Goal: Transaction & Acquisition: Book appointment/travel/reservation

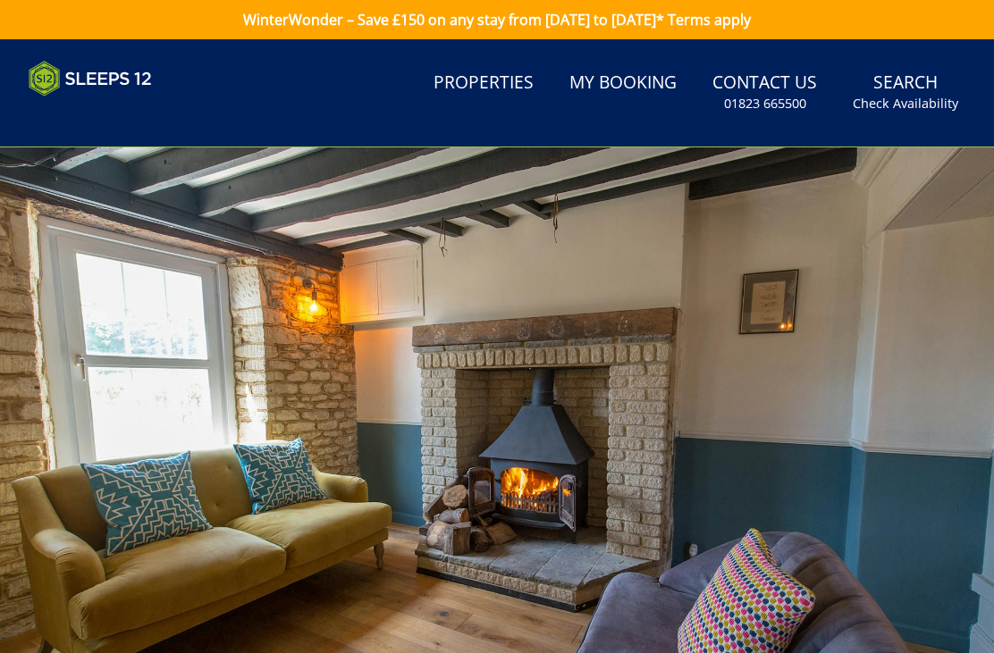
scroll to position [92, 0]
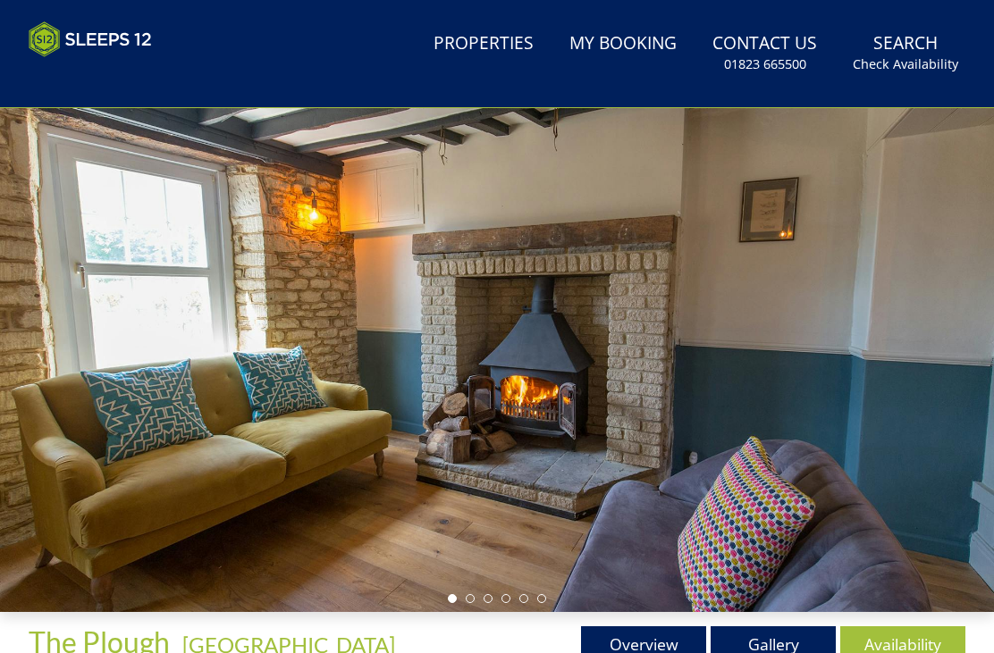
click at [477, 49] on link "Properties" at bounding box center [483, 44] width 114 height 40
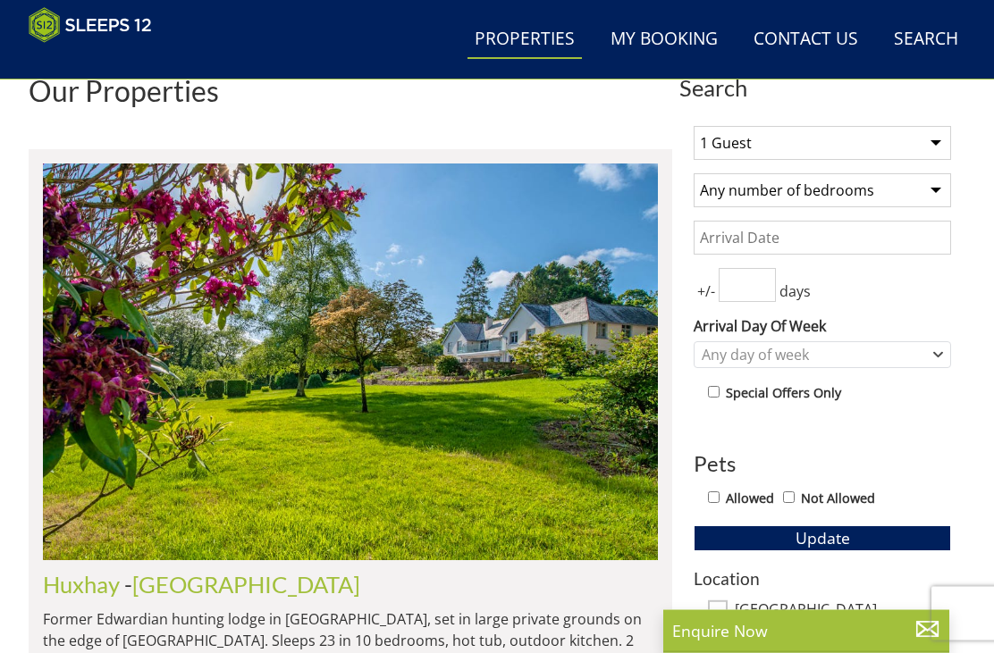
scroll to position [615, 0]
click at [929, 193] on select "Any number of bedrooms 3 Bedrooms 4 Bedrooms 5 Bedrooms 6 Bedrooms 7 Bedrooms 8…" at bounding box center [821, 190] width 257 height 34
select select "11"
click at [833, 543] on span "Update" at bounding box center [822, 537] width 55 height 21
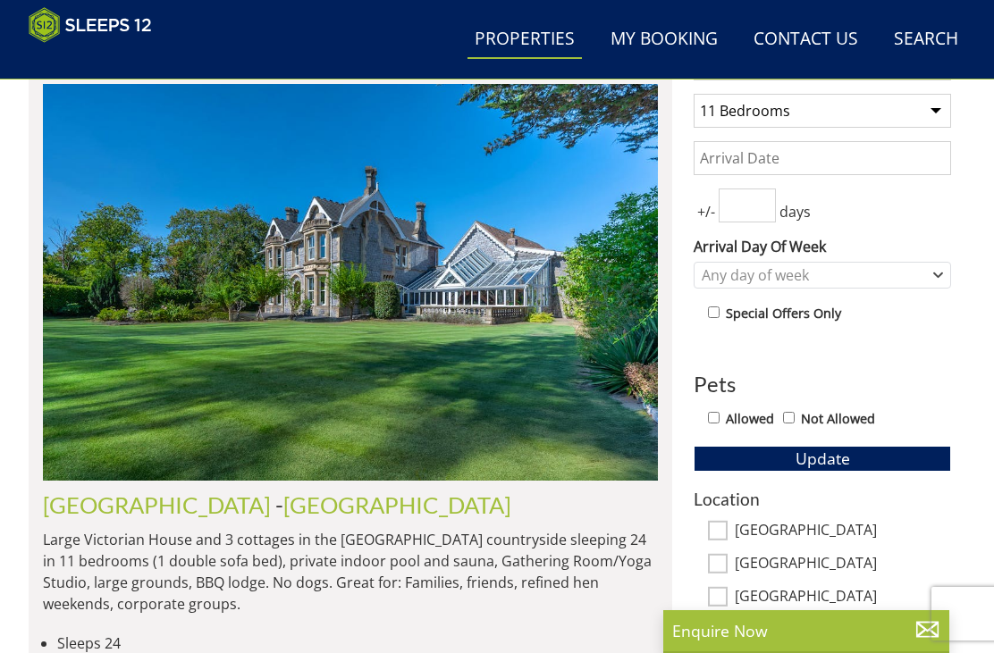
scroll to position [692, 0]
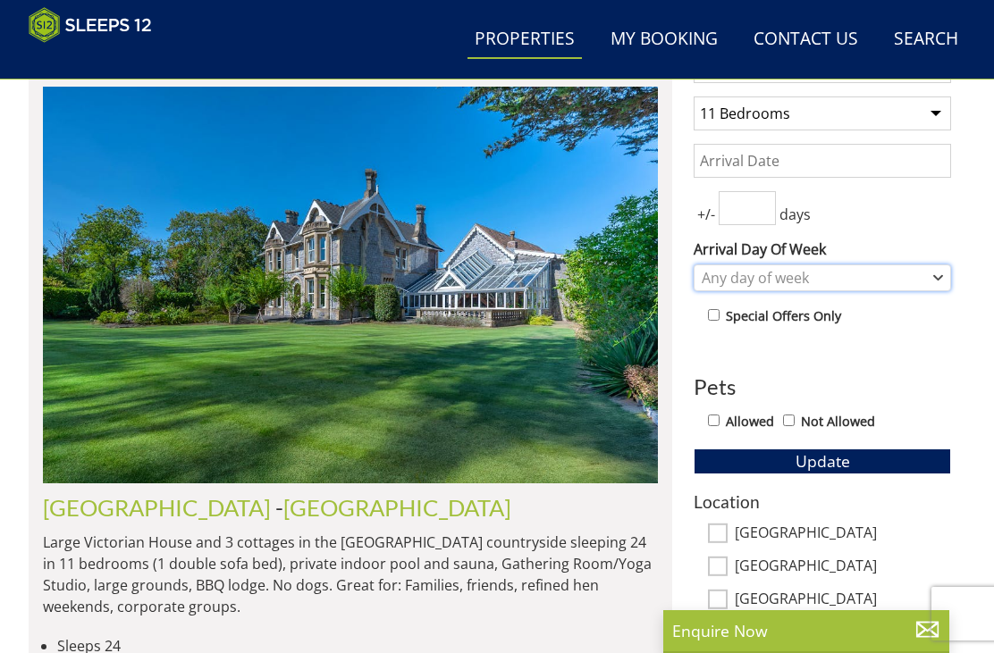
click at [920, 279] on div "Any day of week" at bounding box center [812, 278] width 231 height 20
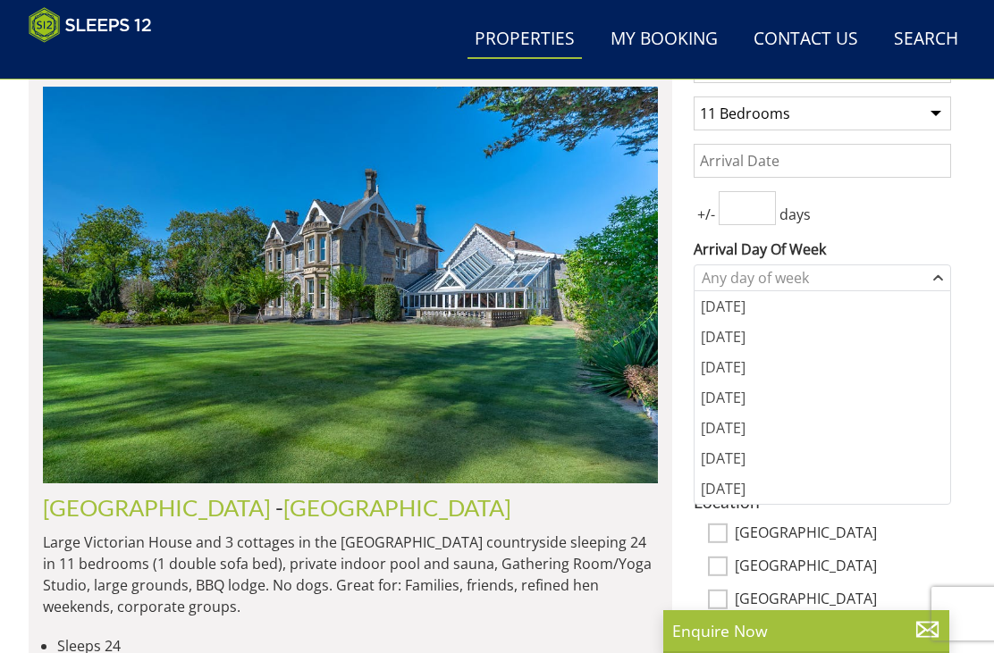
click at [745, 396] on div "[DATE]" at bounding box center [822, 397] width 256 height 30
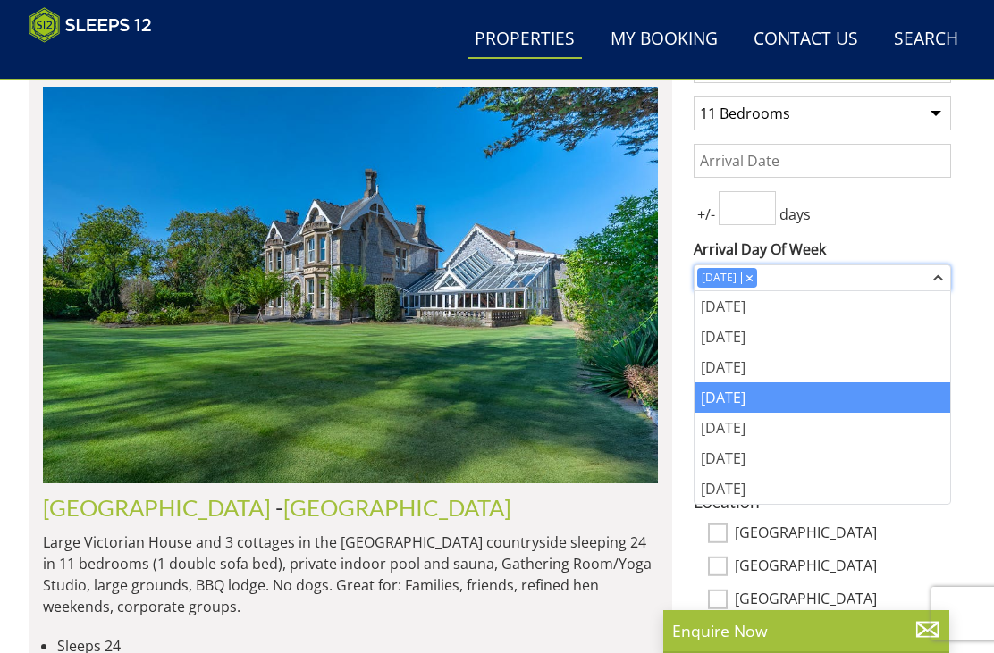
click at [755, 273] on div "Combobox" at bounding box center [749, 278] width 16 height 12
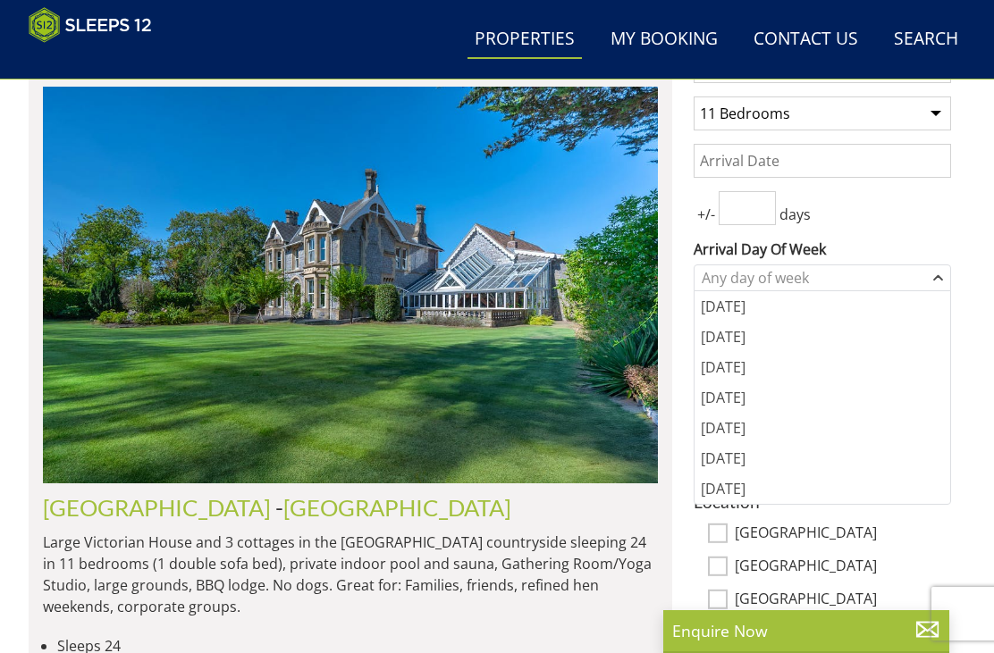
click at [734, 433] on div "[DATE]" at bounding box center [822, 428] width 256 height 30
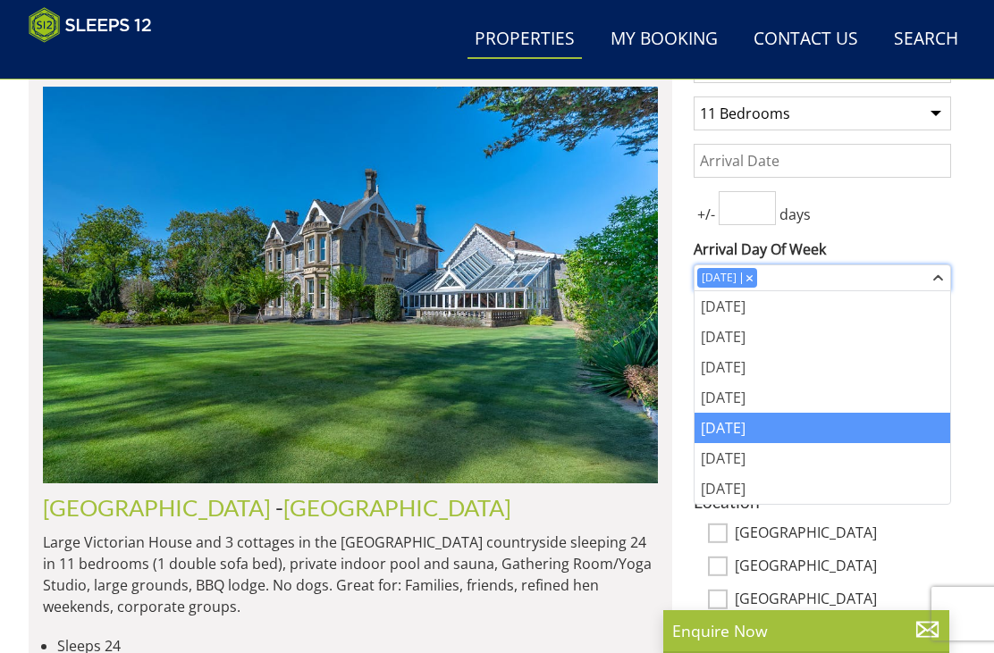
click at [940, 273] on icon "Combobox" at bounding box center [938, 278] width 10 height 11
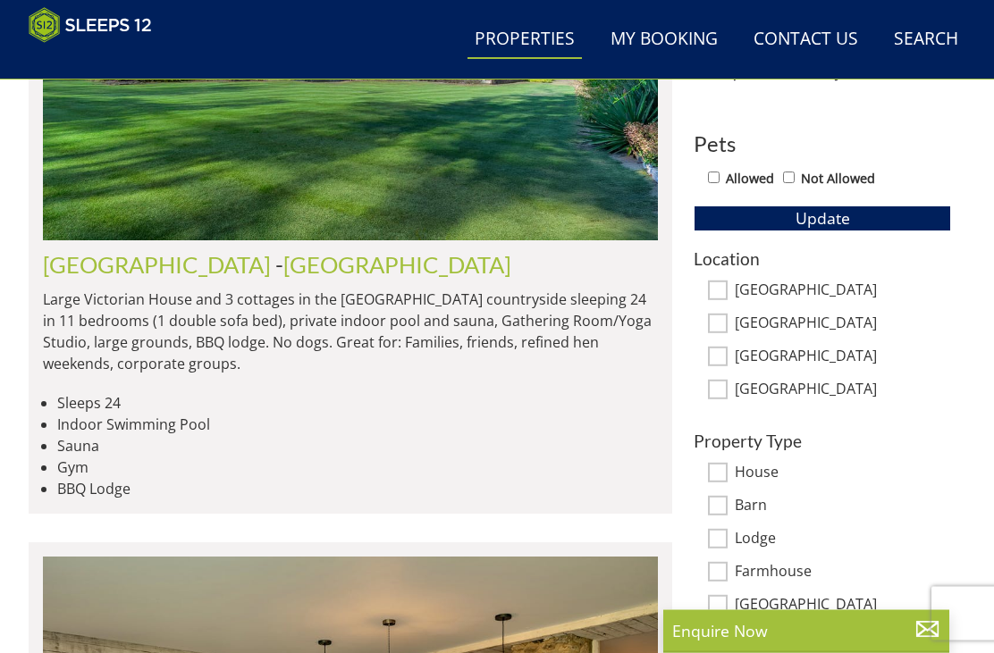
scroll to position [932, 0]
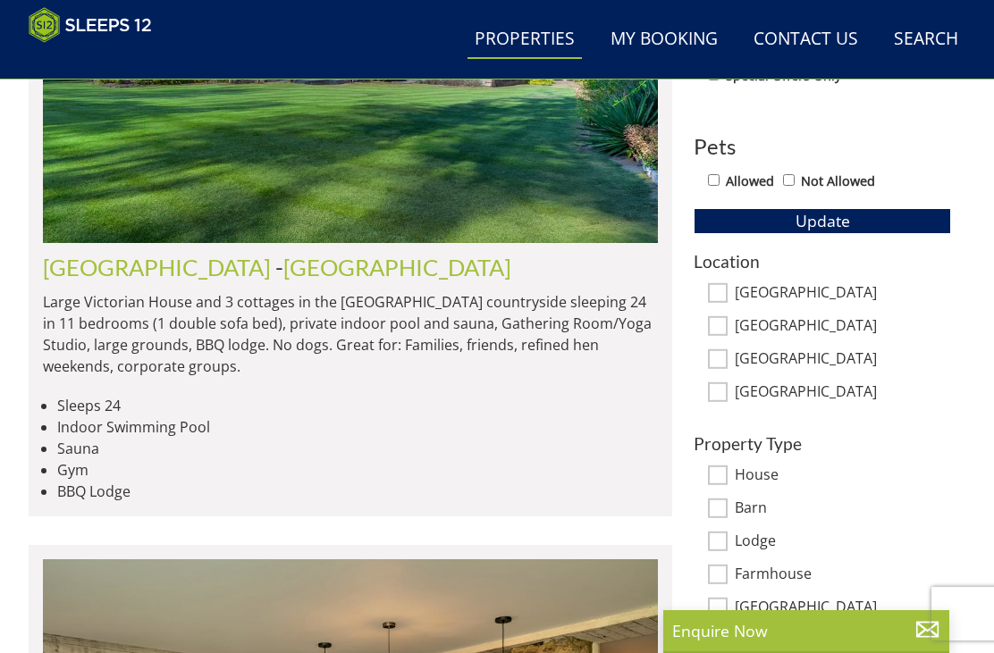
click at [726, 391] on input "[GEOGRAPHIC_DATA]" at bounding box center [718, 392] width 20 height 20
checkbox input "true"
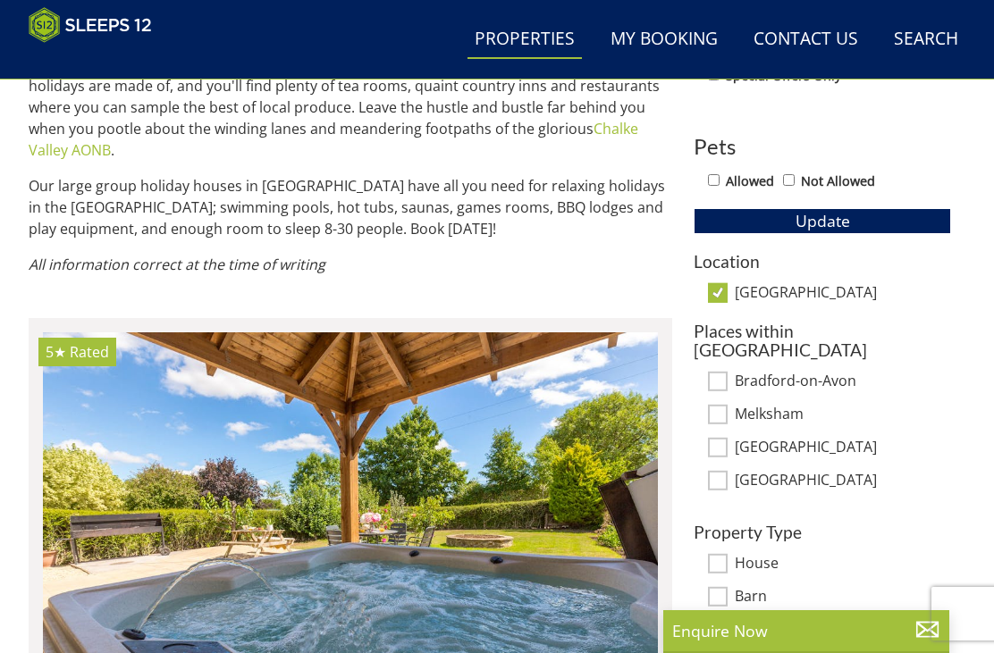
click at [718, 372] on input "Bradford-on-Avon" at bounding box center [718, 382] width 20 height 20
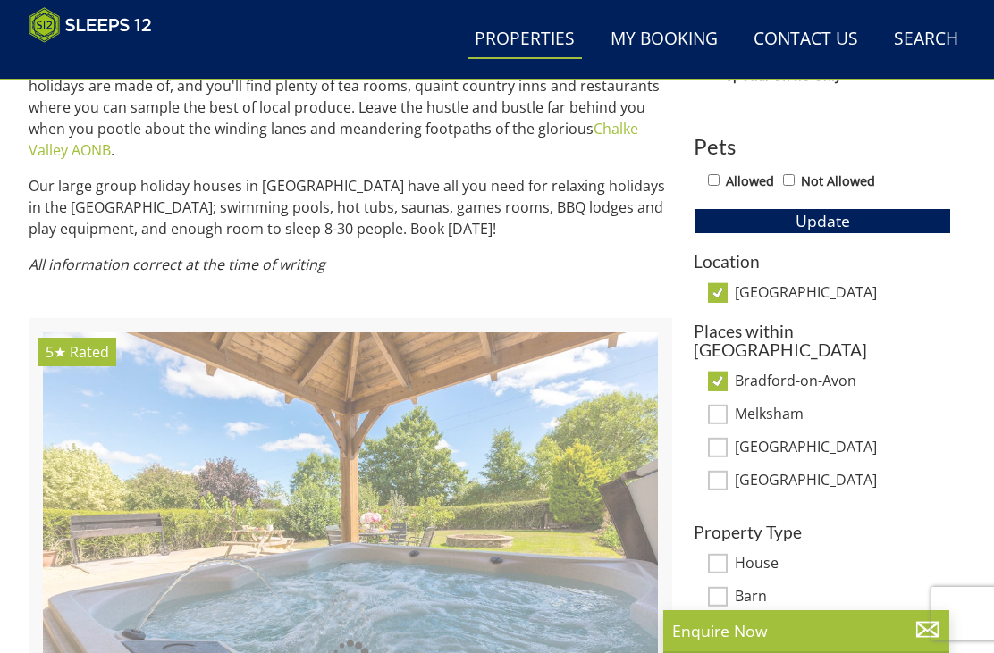
click at [718, 372] on input "Bradford-on-Avon" at bounding box center [718, 382] width 20 height 20
checkbox input "false"
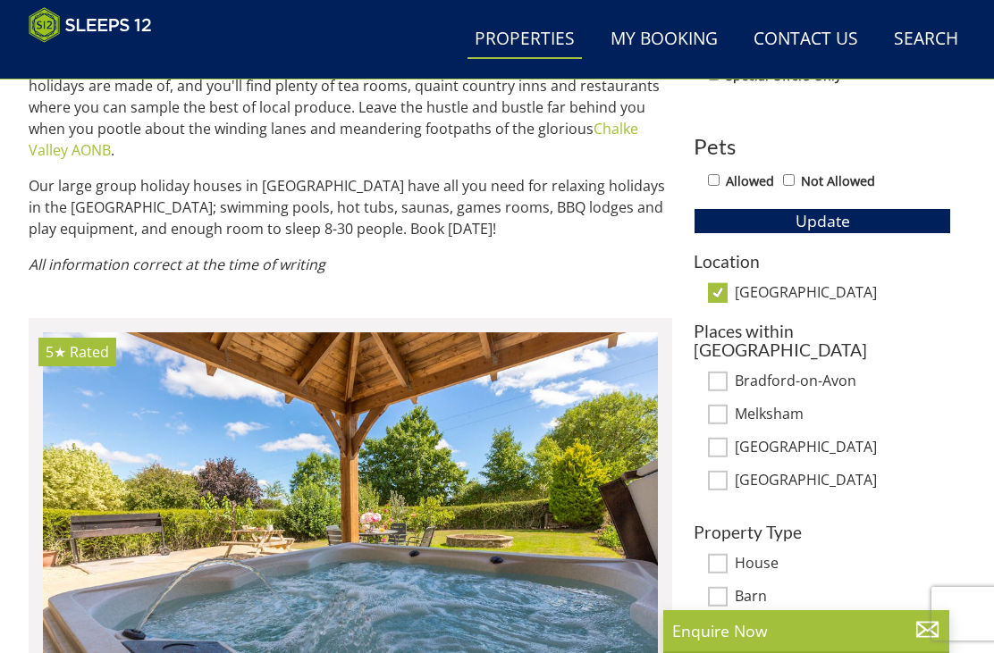
click at [720, 438] on input "[GEOGRAPHIC_DATA]" at bounding box center [718, 448] width 20 height 20
checkbox input "true"
click at [720, 372] on input "Bradford-on-Avon" at bounding box center [718, 382] width 20 height 20
checkbox input "true"
click at [722, 373] on div "Bradford-on-Avon" at bounding box center [821, 383] width 257 height 20
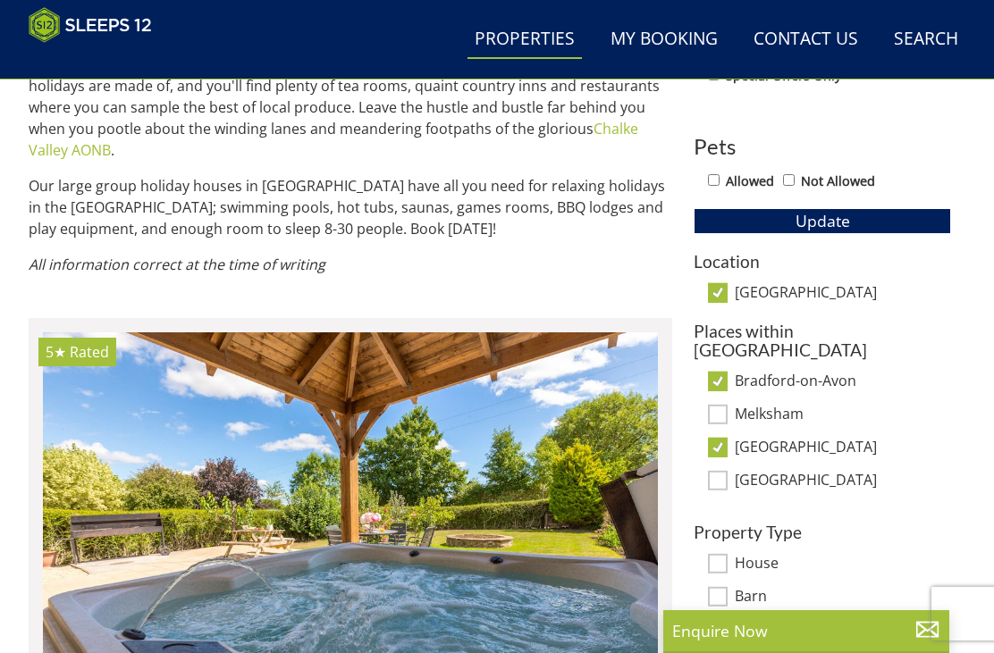
click at [726, 405] on input "Melksham" at bounding box center [718, 415] width 20 height 20
checkbox input "true"
click at [718, 471] on input "[GEOGRAPHIC_DATA]" at bounding box center [718, 481] width 20 height 20
checkbox input "true"
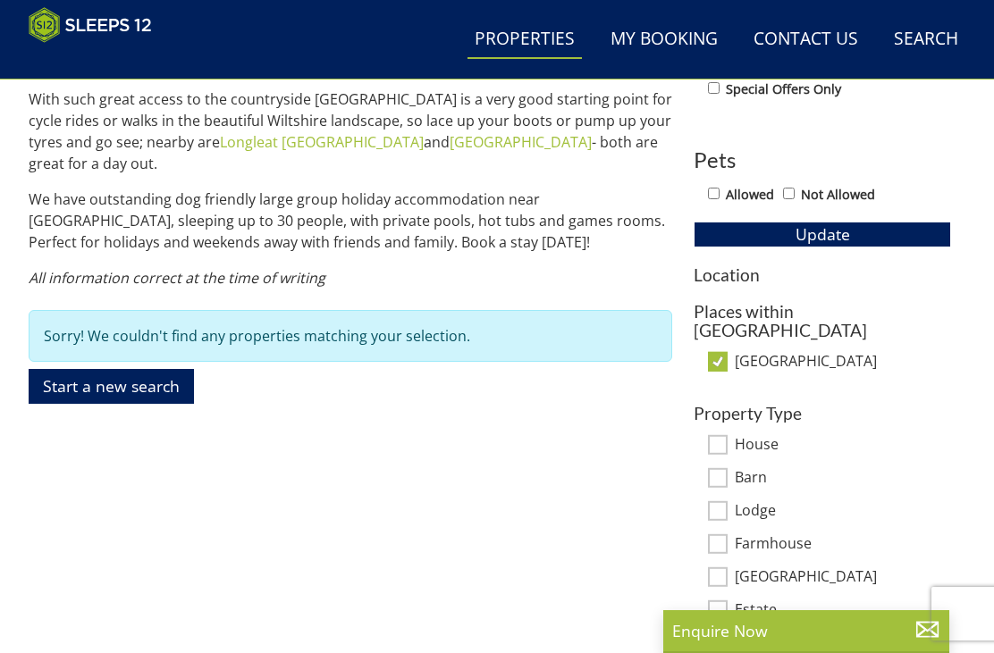
scroll to position [895, 0]
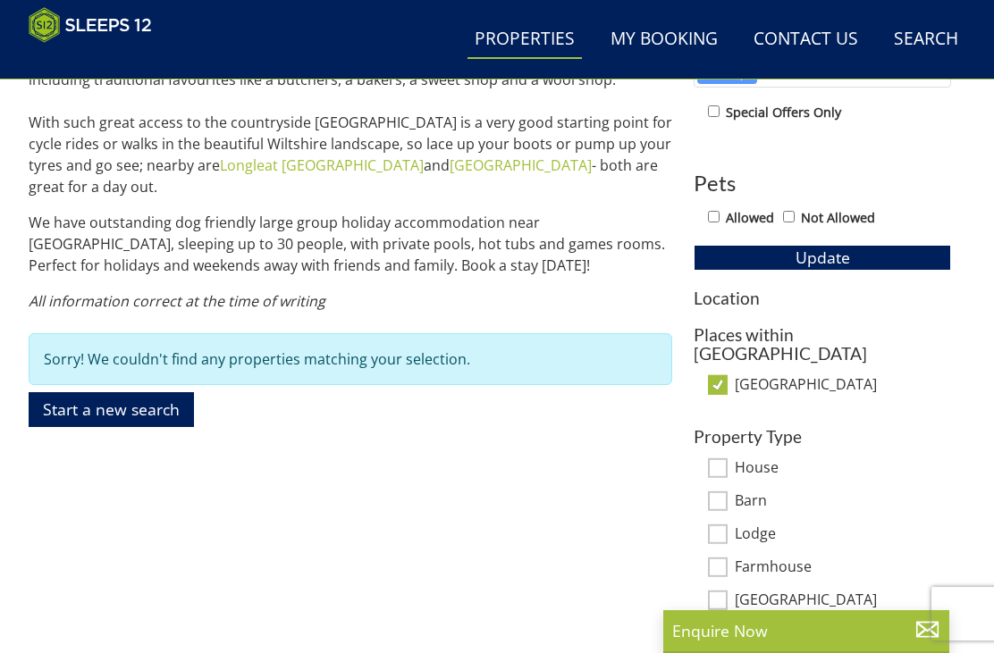
click at [718, 375] on input "[GEOGRAPHIC_DATA]" at bounding box center [718, 385] width 20 height 20
checkbox input "false"
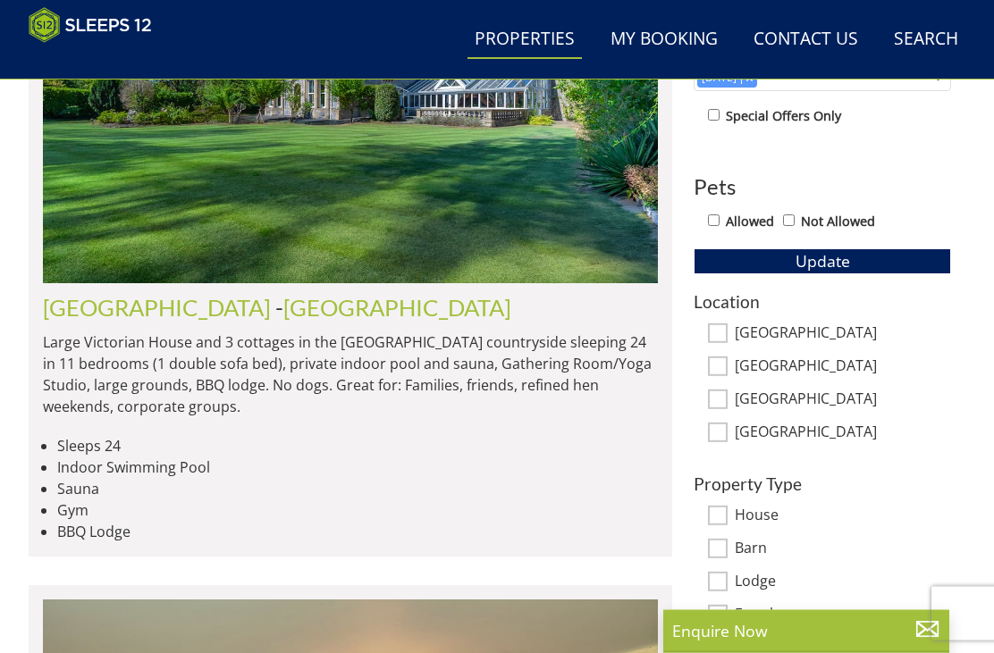
scroll to position [894, 0]
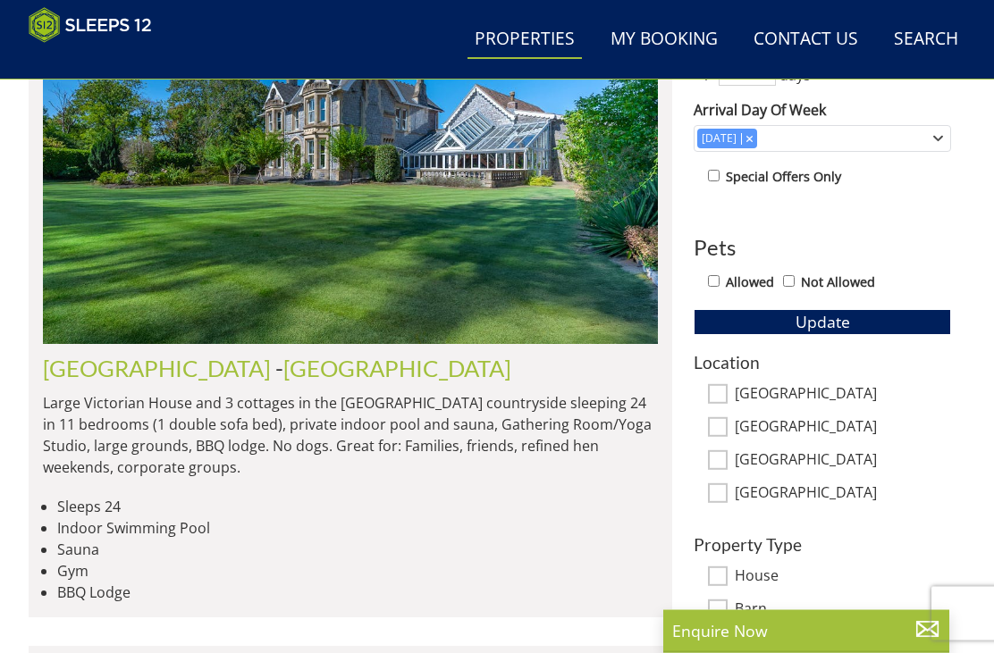
click at [283, 378] on link "[GEOGRAPHIC_DATA]" at bounding box center [397, 369] width 228 height 27
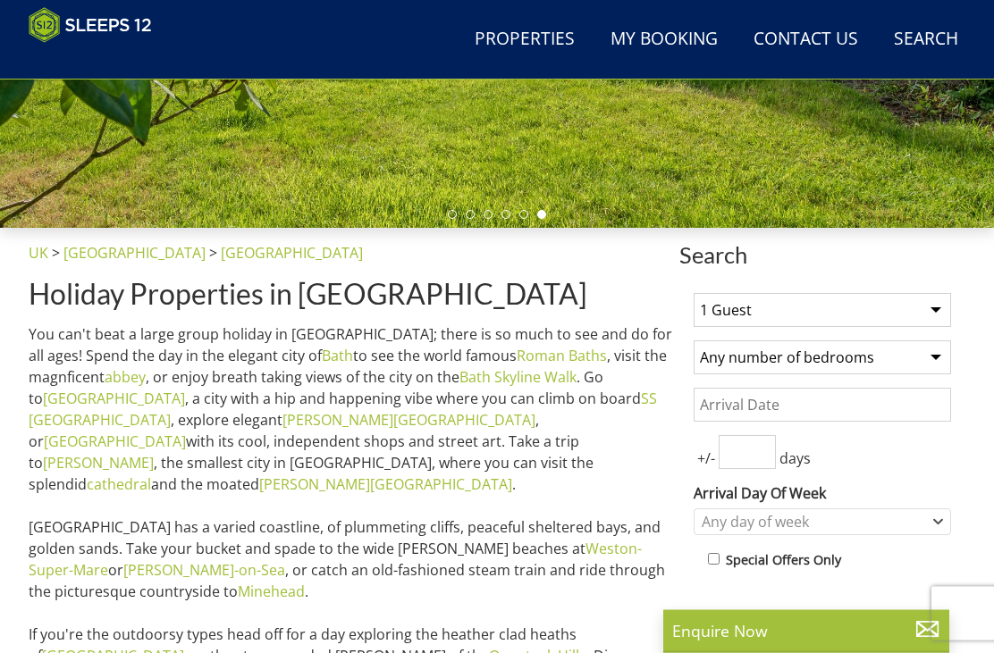
scroll to position [437, 0]
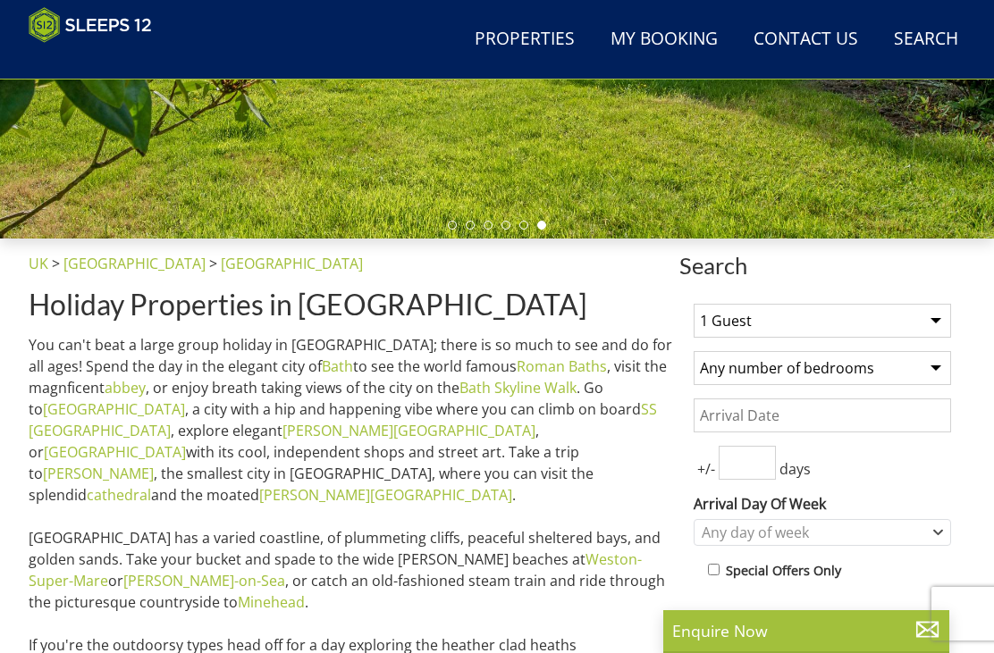
click at [927, 315] on select "1 Guest 2 Guests 3 Guests 4 Guests 5 Guests 6 Guests 7 Guests 8 Guests 9 Guests…" at bounding box center [821, 321] width 257 height 34
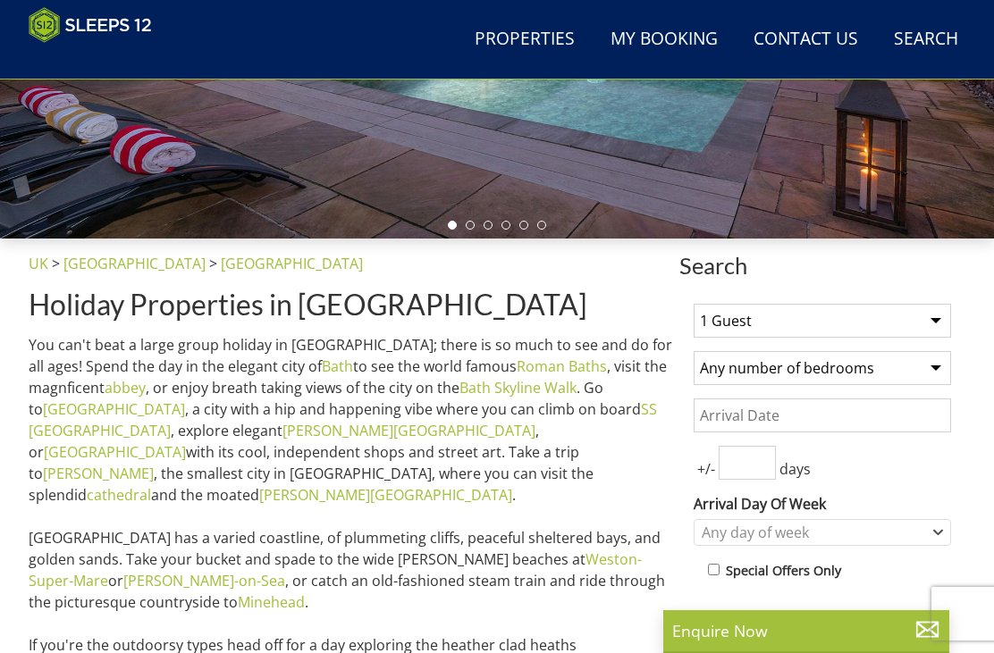
select select "25"
click at [925, 368] on select "Any number of bedrooms 3 Bedrooms 4 Bedrooms 5 Bedrooms 6 Bedrooms 7 Bedrooms 8…" at bounding box center [821, 368] width 257 height 34
select select "11"
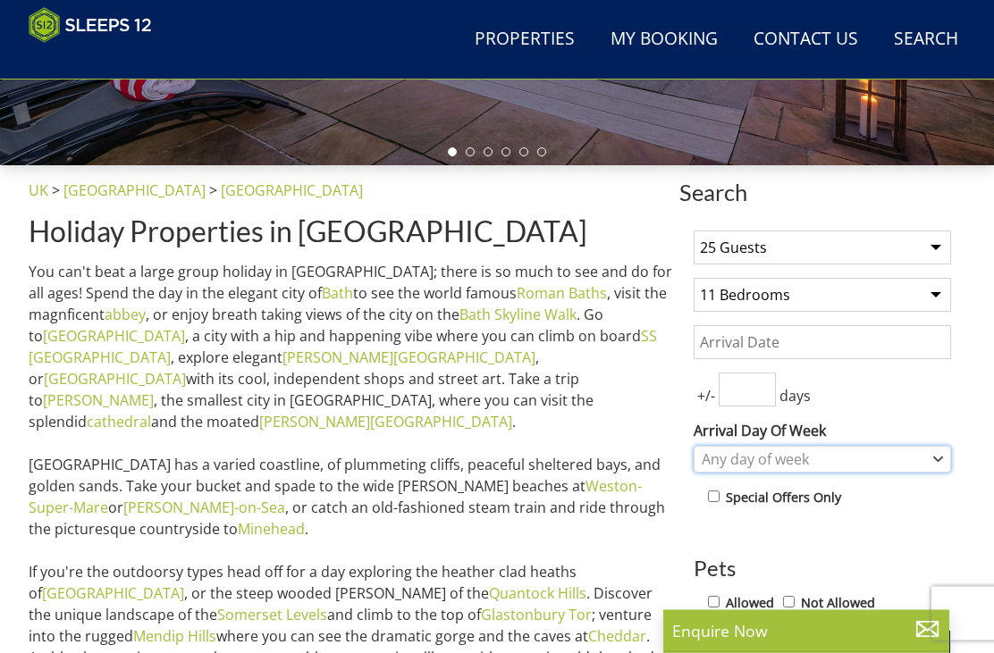
click at [937, 455] on icon "Combobox" at bounding box center [938, 460] width 10 height 11
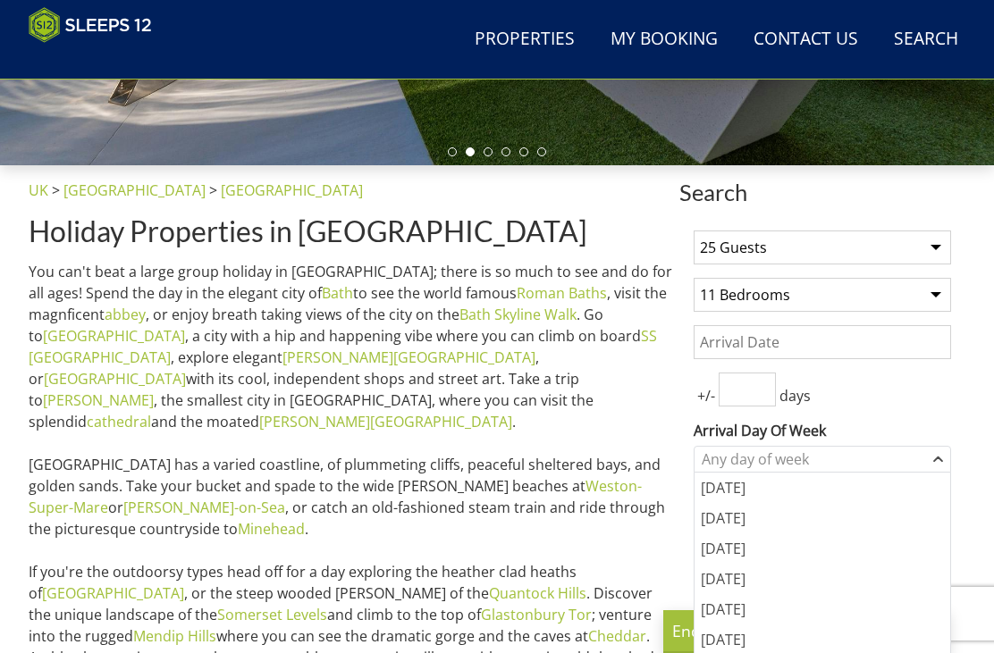
click at [737, 615] on div "[DATE]" at bounding box center [822, 609] width 256 height 30
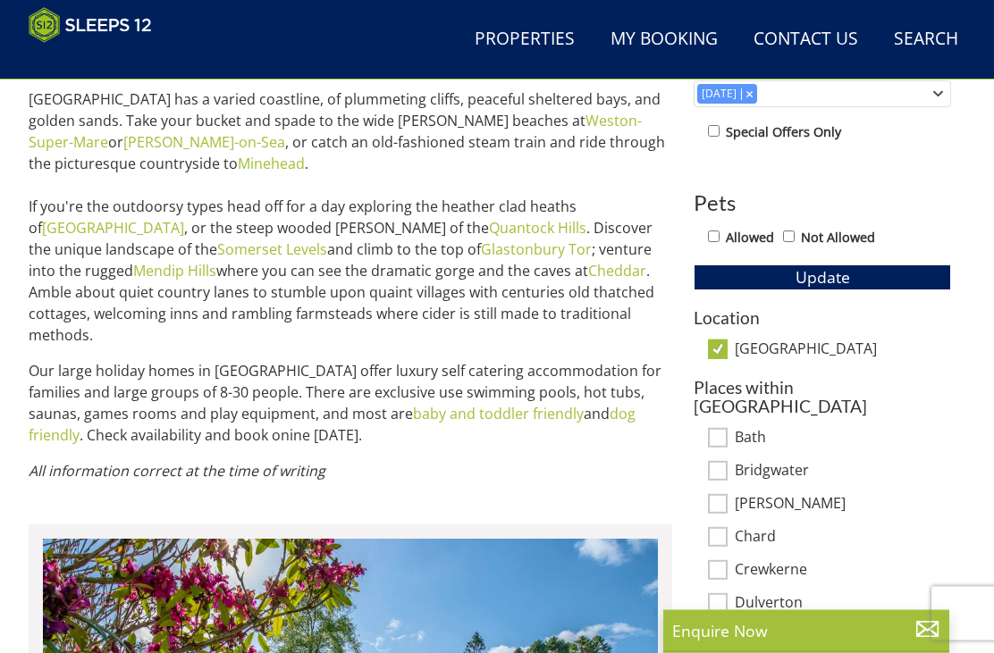
click at [845, 268] on span "Update" at bounding box center [822, 277] width 55 height 21
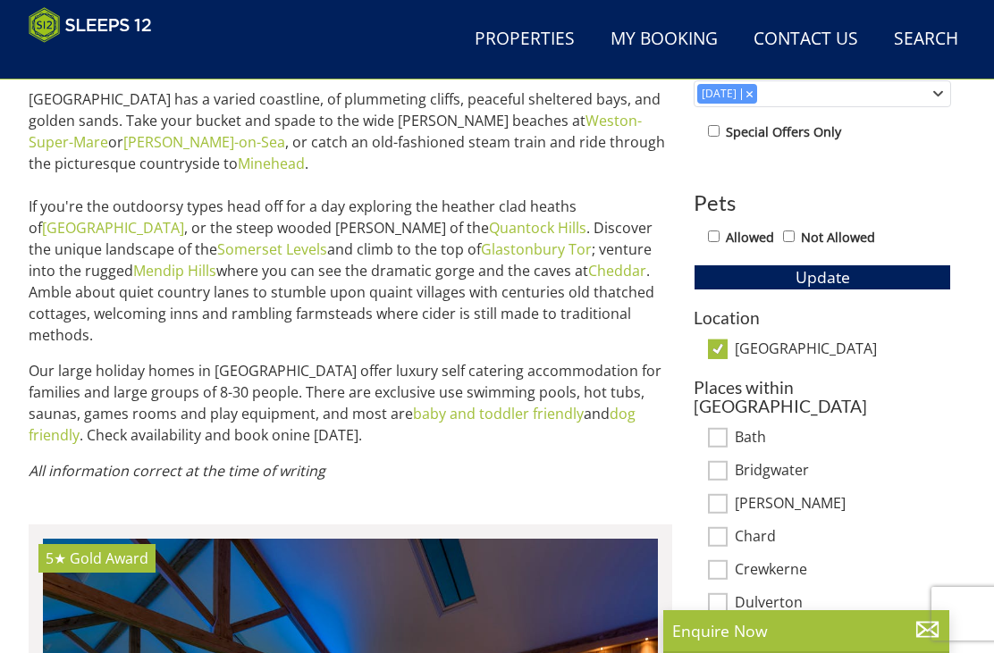
click at [721, 348] on input "[GEOGRAPHIC_DATA]" at bounding box center [718, 350] width 20 height 20
checkbox input "false"
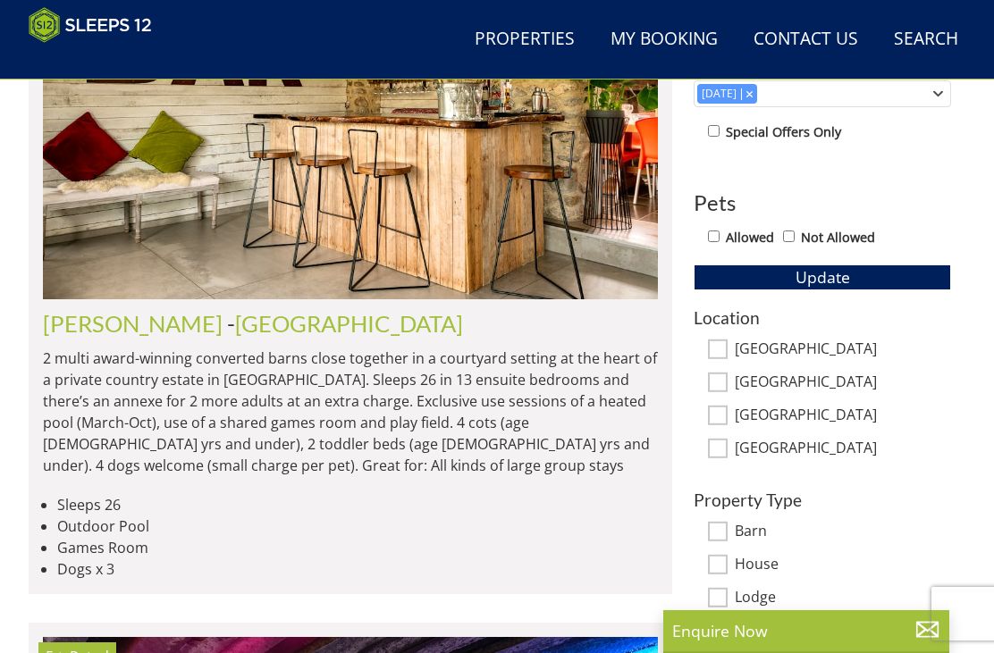
click at [868, 283] on button "Update" at bounding box center [821, 277] width 257 height 25
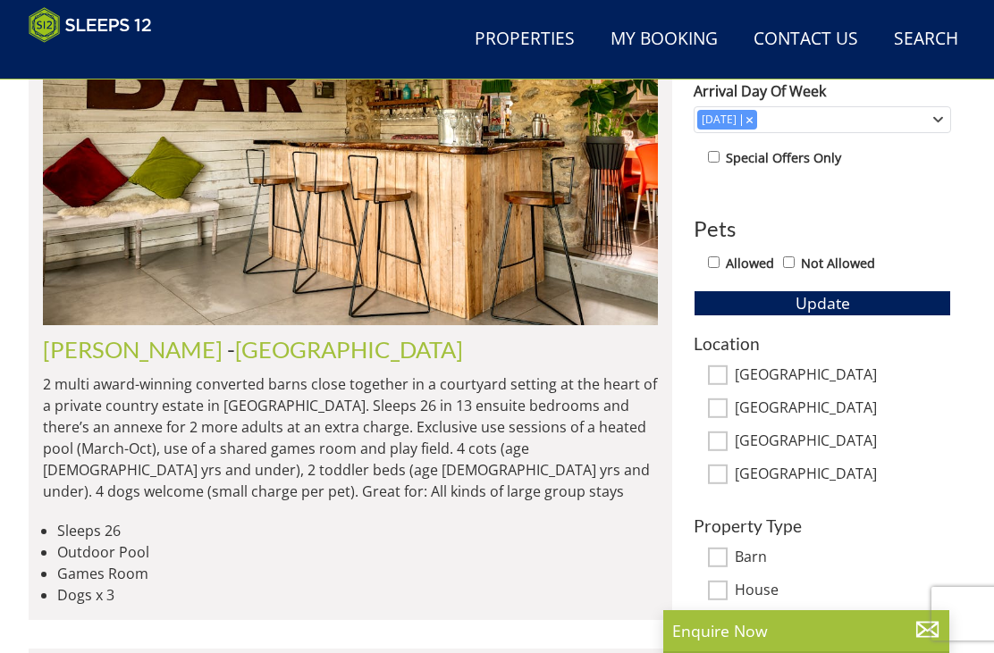
scroll to position [853, 0]
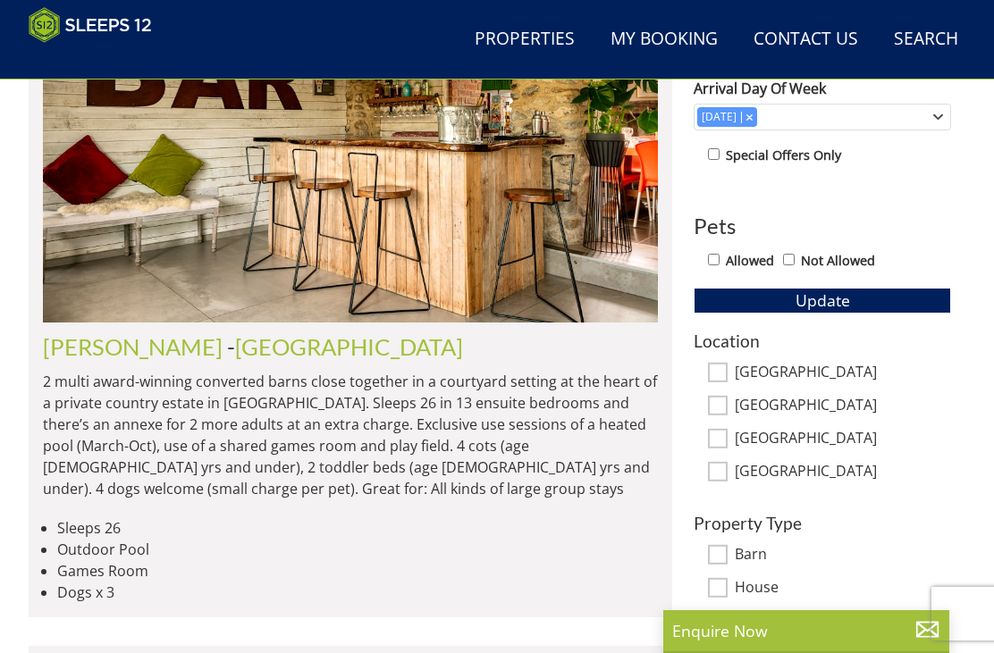
click at [154, 341] on link "[PERSON_NAME]" at bounding box center [133, 346] width 180 height 27
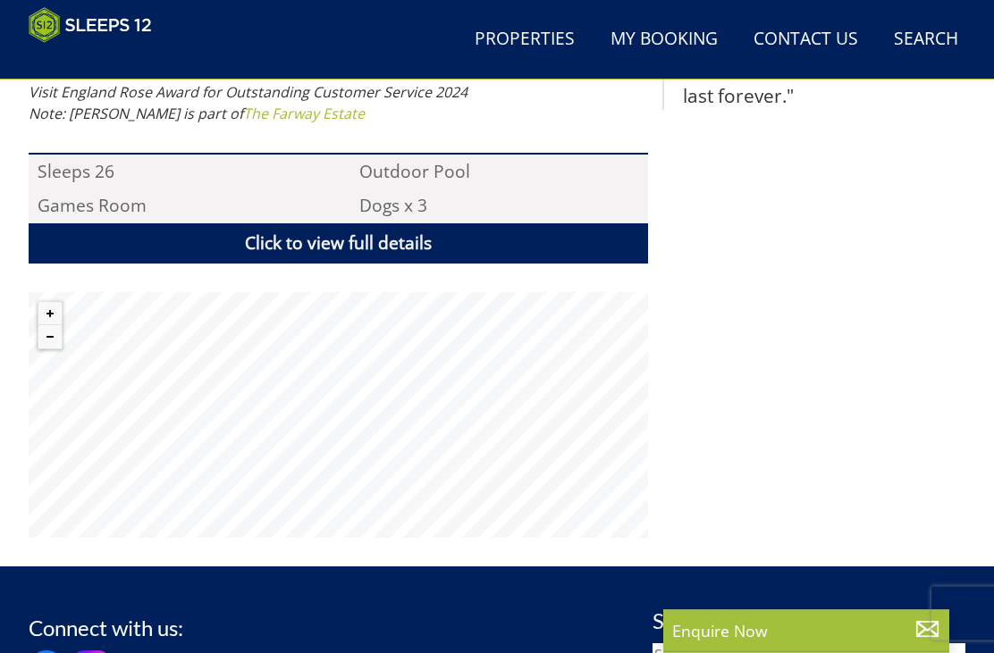
scroll to position [1259, 0]
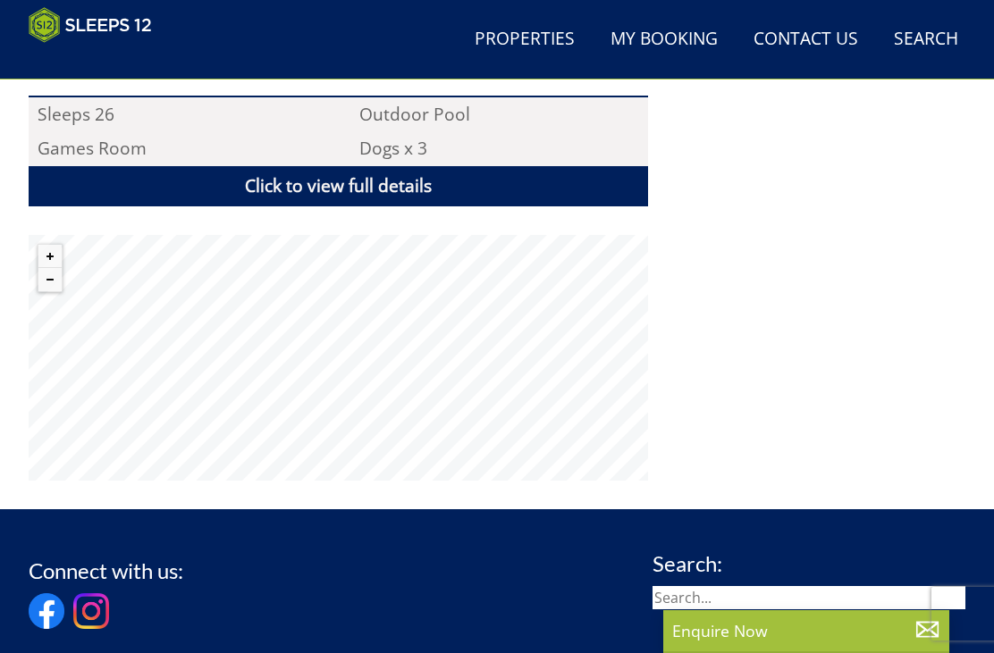
scroll to position [853, 0]
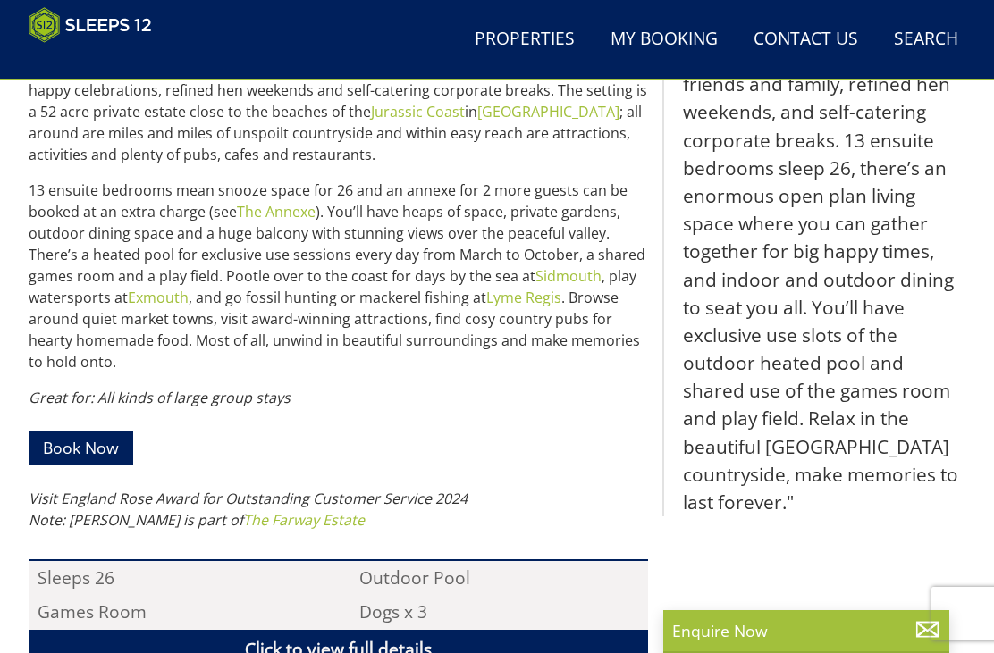
select select "25"
select select "11"
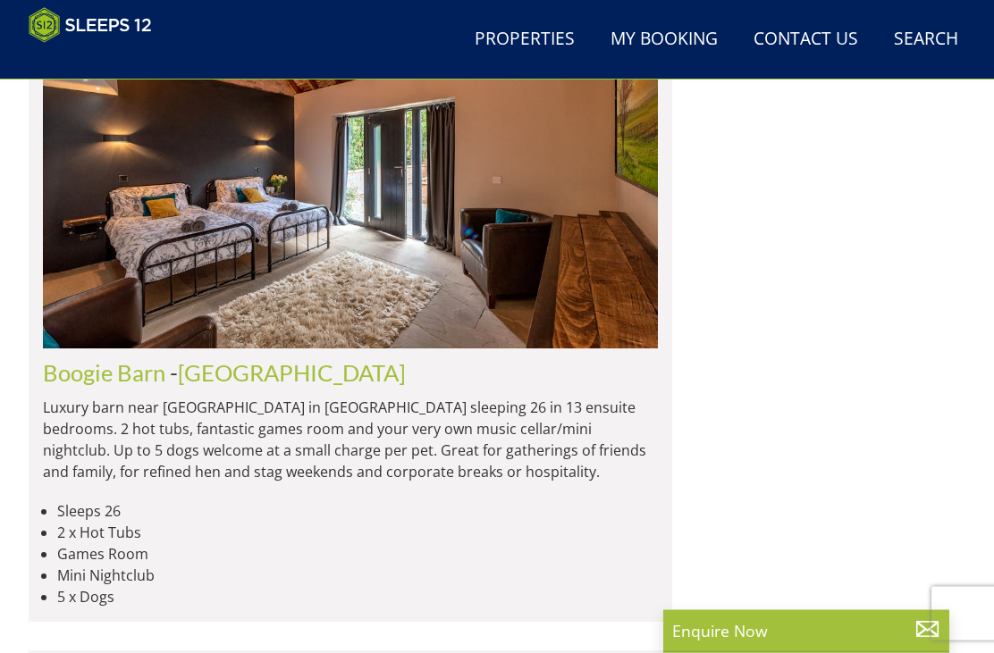
scroll to position [1561, 0]
click at [284, 386] on link "[GEOGRAPHIC_DATA]" at bounding box center [292, 372] width 228 height 27
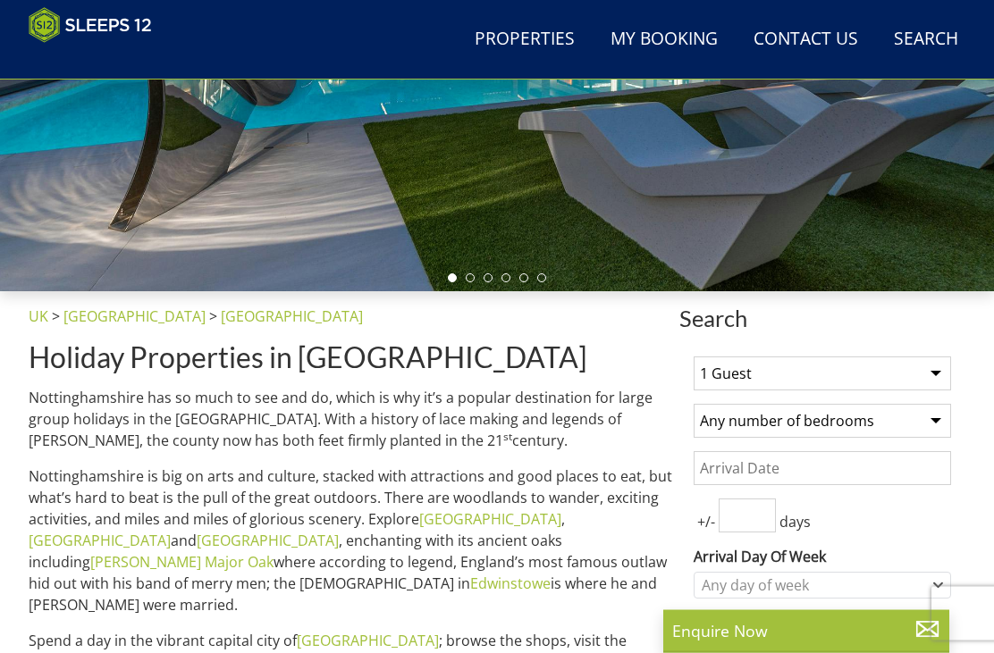
scroll to position [386, 0]
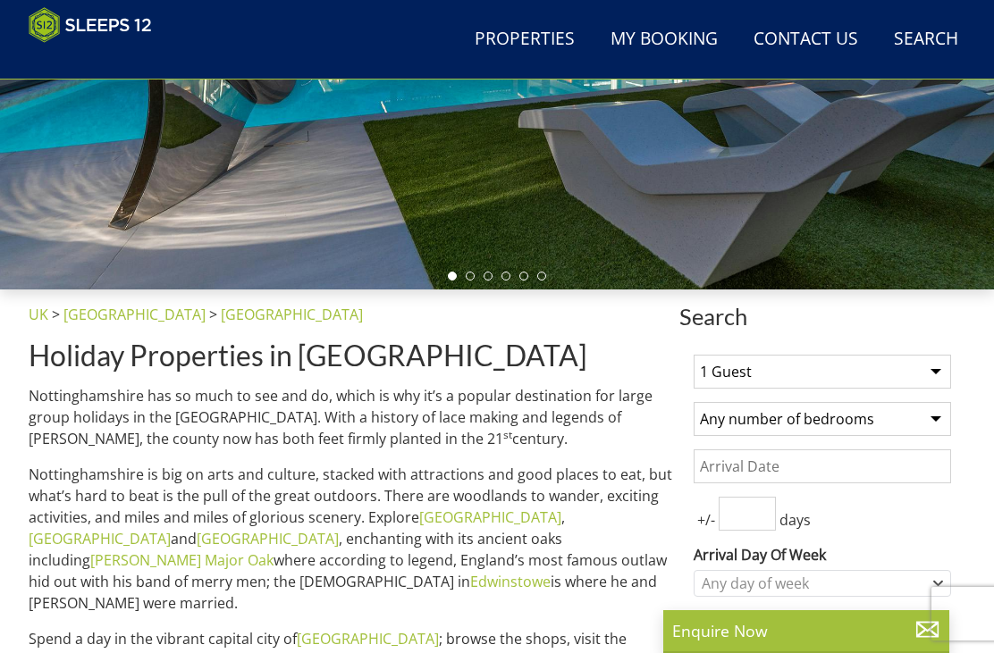
click at [927, 376] on select "1 Guest 2 Guests 3 Guests 4 Guests 5 Guests 6 Guests 7 Guests 8 Guests 9 Guests…" at bounding box center [821, 372] width 257 height 34
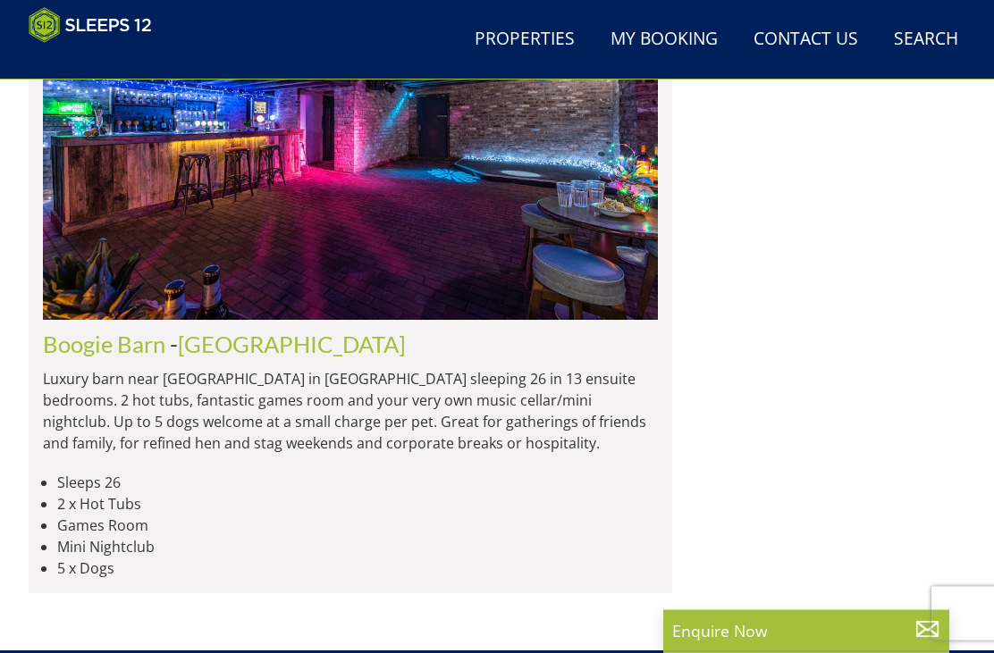
scroll to position [1413, 0]
click at [307, 331] on link "[GEOGRAPHIC_DATA]" at bounding box center [292, 344] width 228 height 27
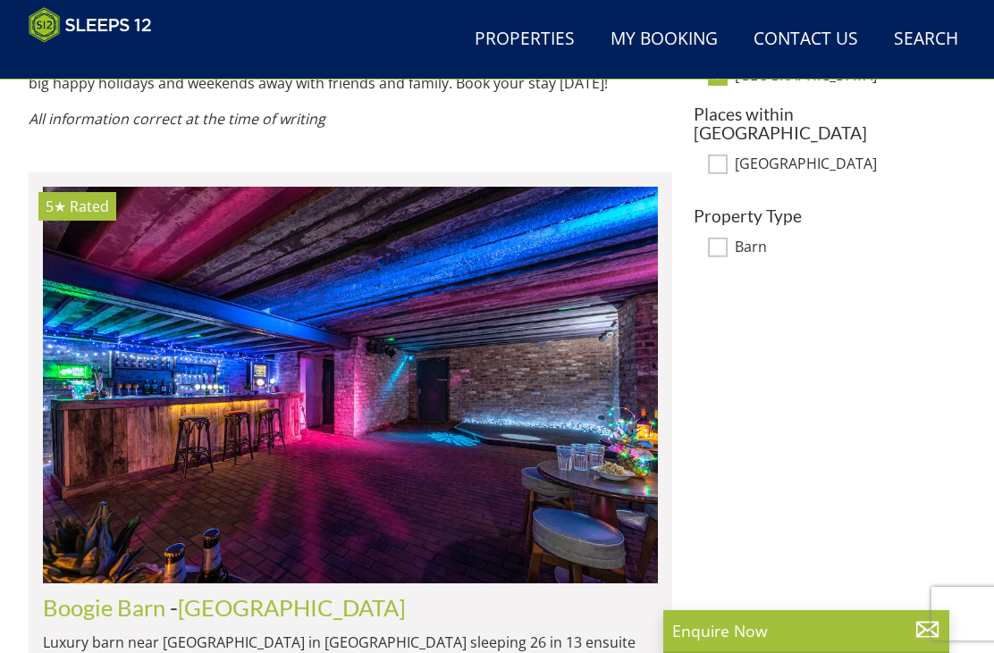
scroll to position [1259, 0]
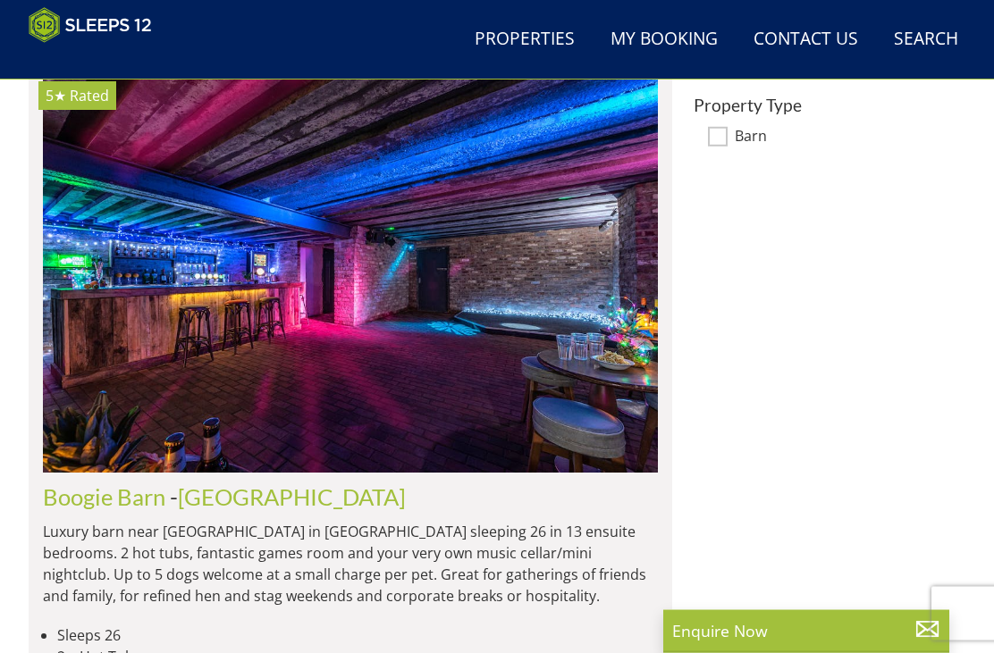
click at [313, 484] on link "[GEOGRAPHIC_DATA]" at bounding box center [292, 497] width 228 height 27
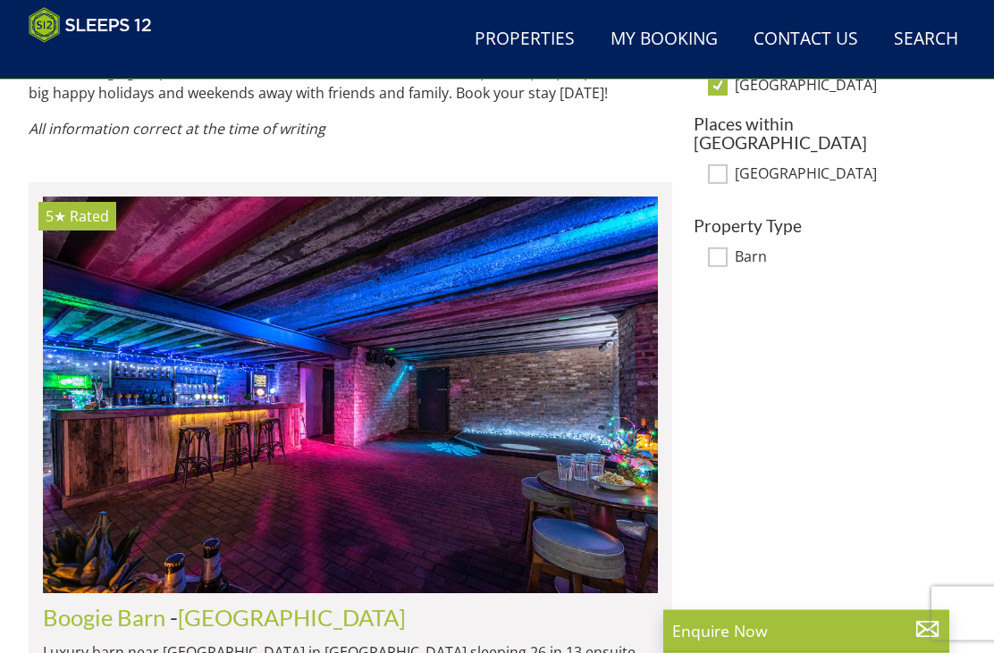
scroll to position [1139, 0]
click at [329, 464] on img at bounding box center [350, 395] width 615 height 397
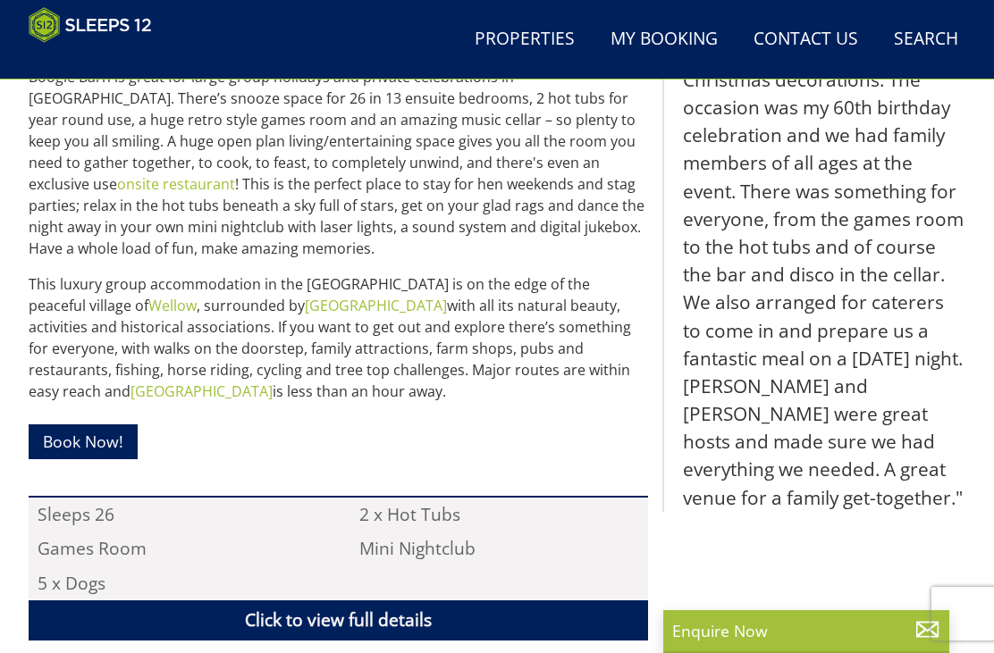
scroll to position [798, 0]
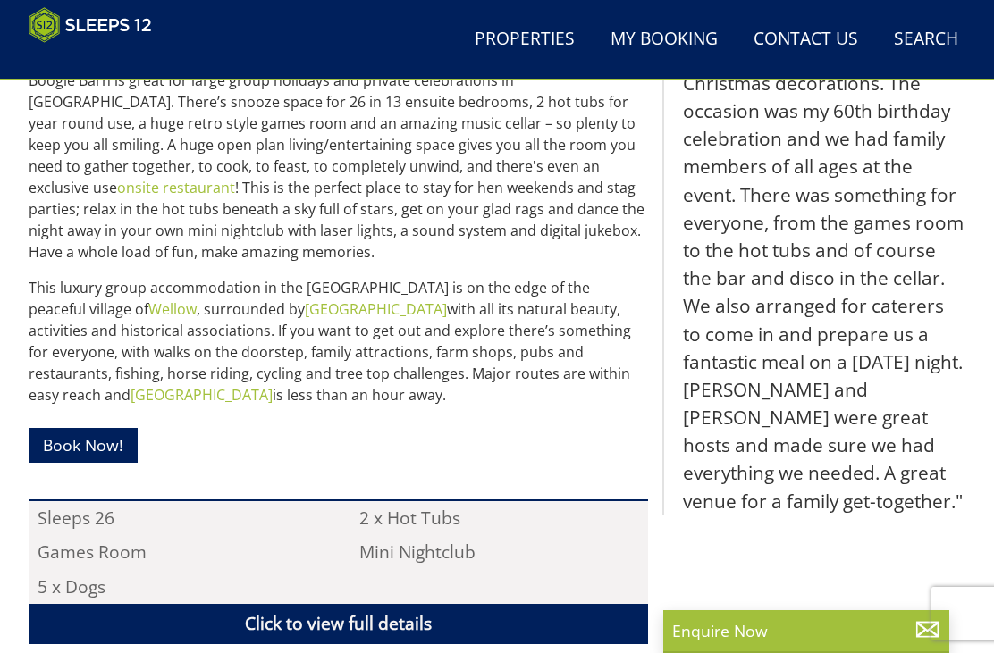
click at [96, 450] on link "Book Now!" at bounding box center [83, 445] width 109 height 35
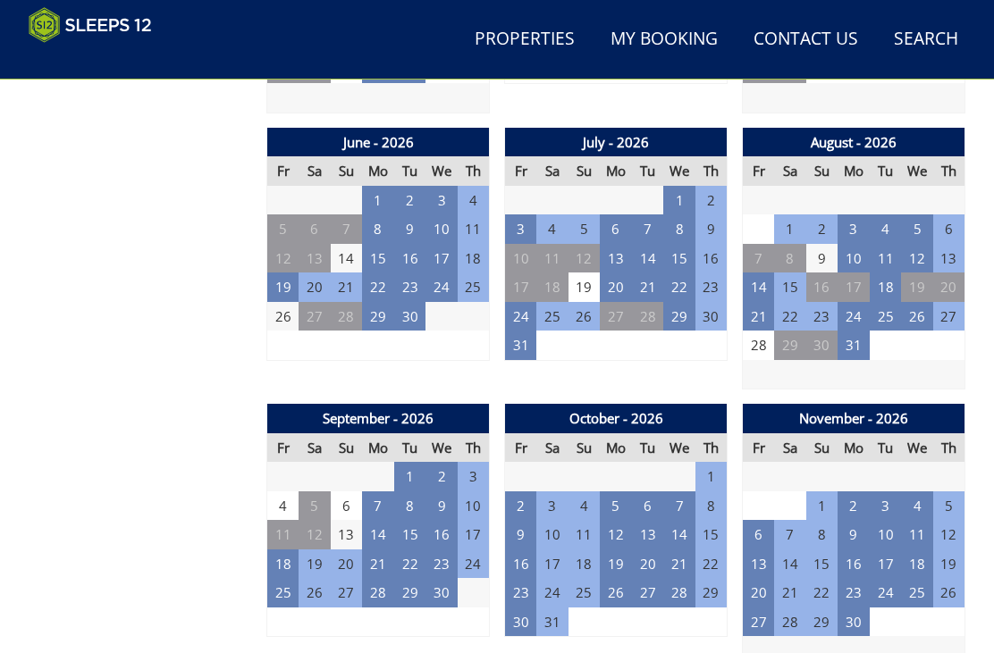
scroll to position [1485, 0]
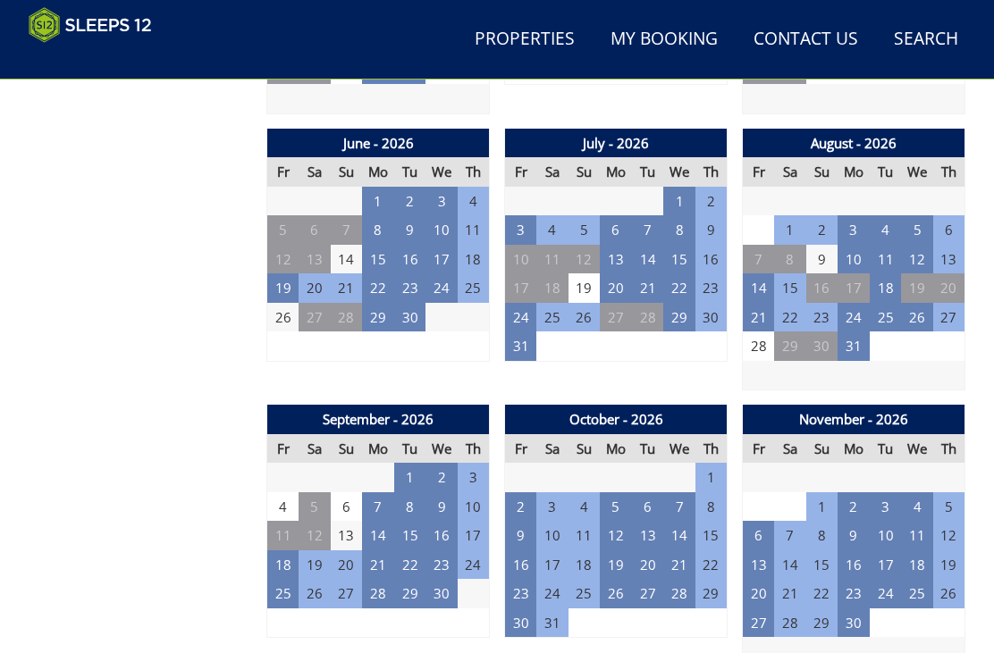
click at [768, 332] on td "28" at bounding box center [759, 346] width 32 height 29
click at [286, 496] on td "4" at bounding box center [283, 506] width 32 height 29
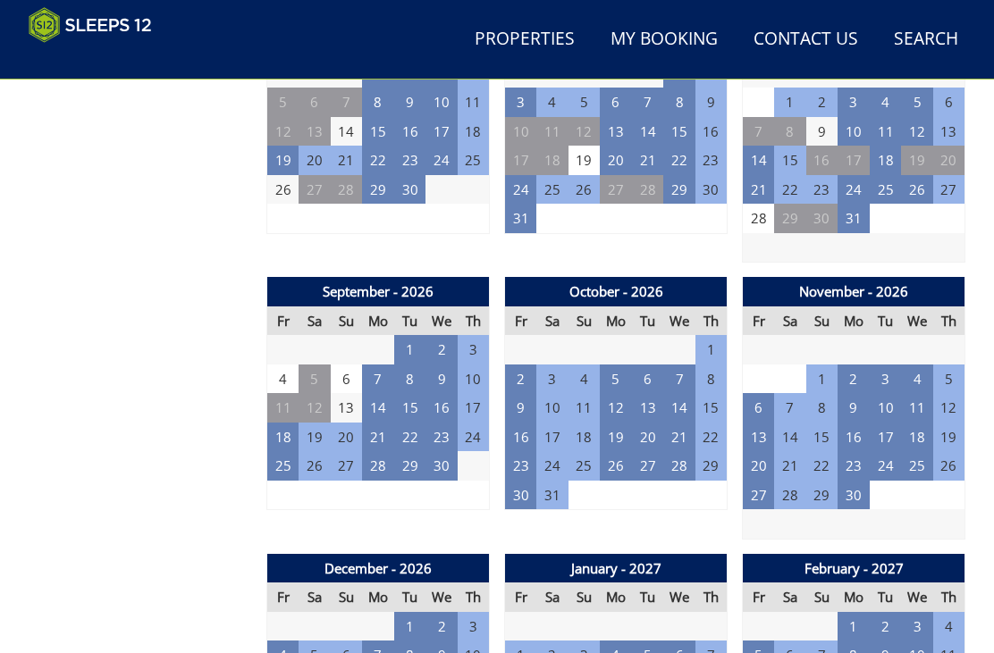
scroll to position [1613, 0]
click at [282, 423] on td "18" at bounding box center [283, 437] width 32 height 29
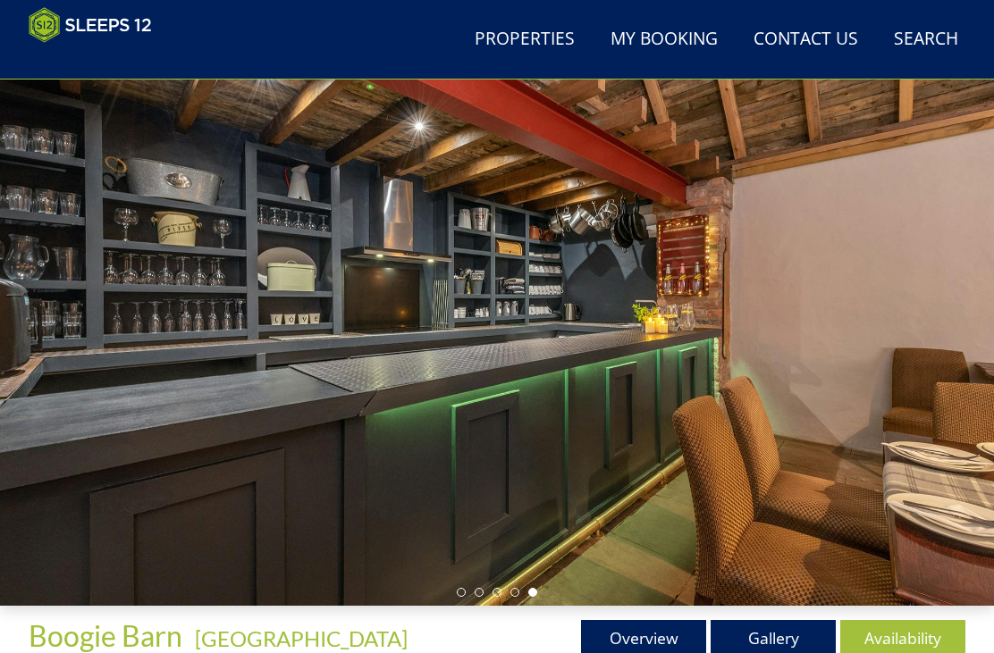
scroll to position [0, 0]
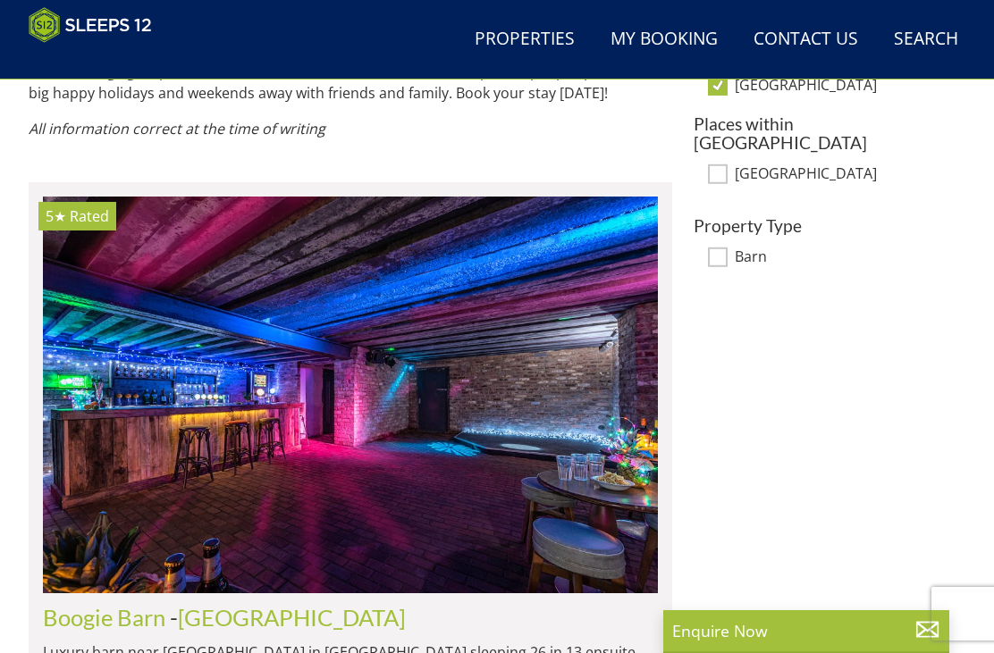
scroll to position [0, 9222]
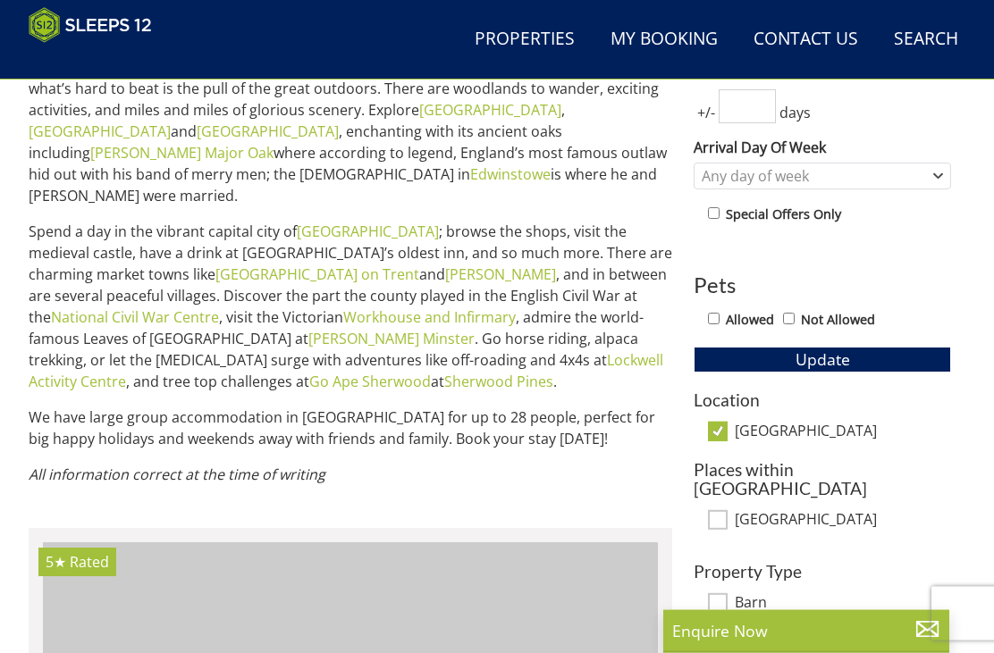
scroll to position [740, 0]
select select "25"
select select "11"
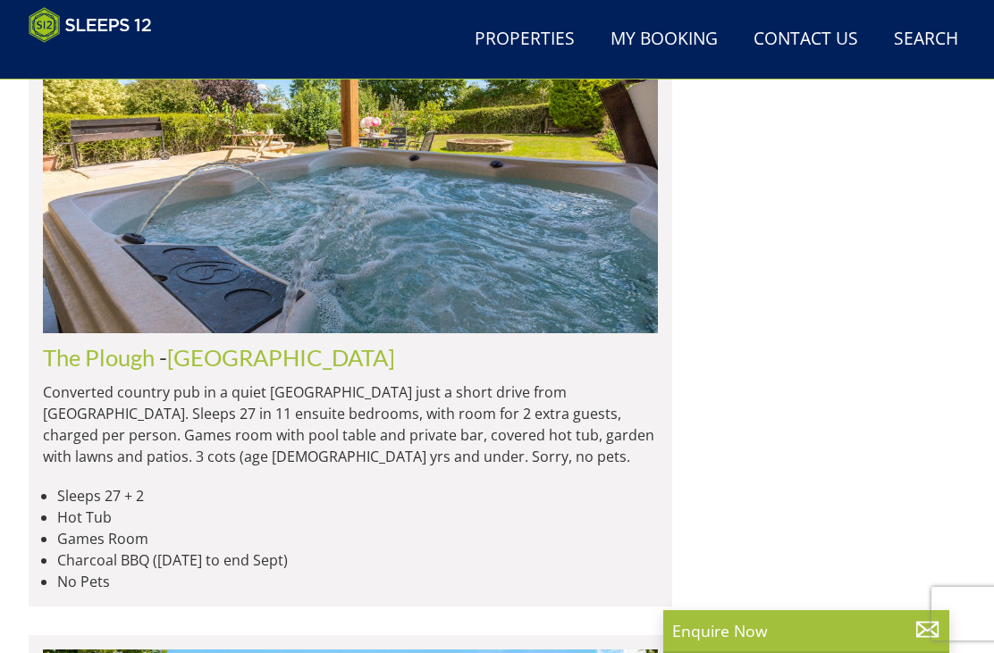
scroll to position [3373, 0]
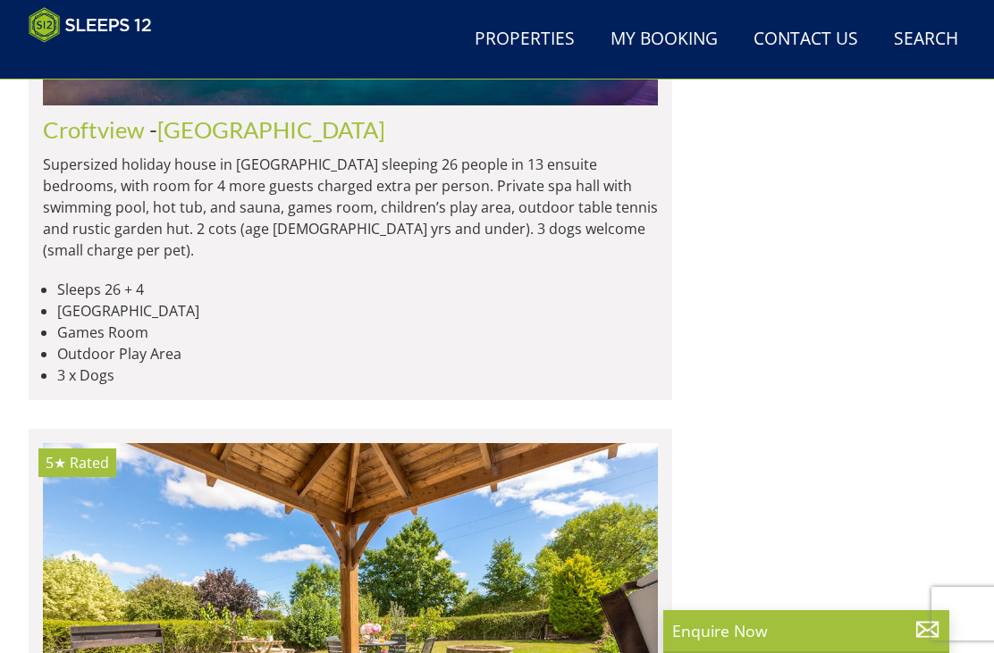
scroll to position [2919, 0]
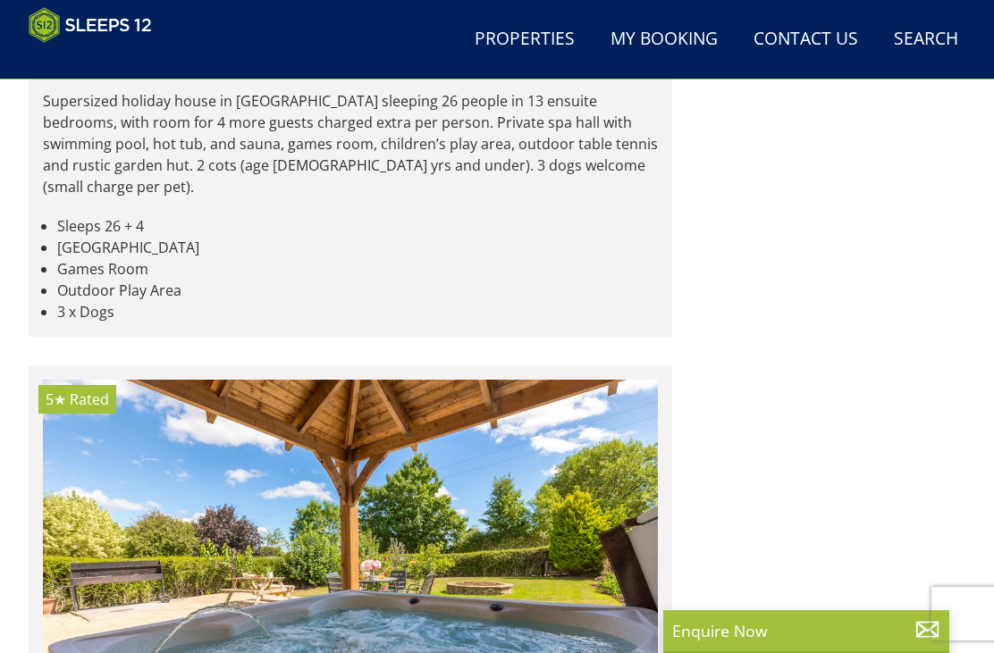
click at [191, 80] on link "[GEOGRAPHIC_DATA]" at bounding box center [271, 66] width 228 height 27
select select "25"
select select "11"
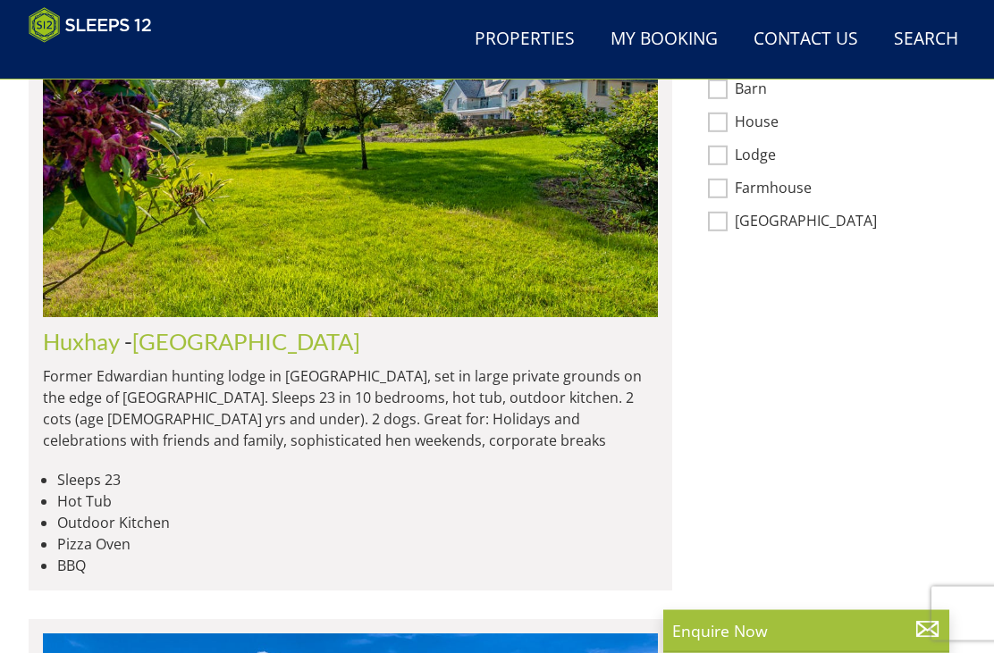
scroll to position [1494, 0]
click at [189, 328] on link "[GEOGRAPHIC_DATA]" at bounding box center [246, 341] width 228 height 27
select select "25"
select select "11"
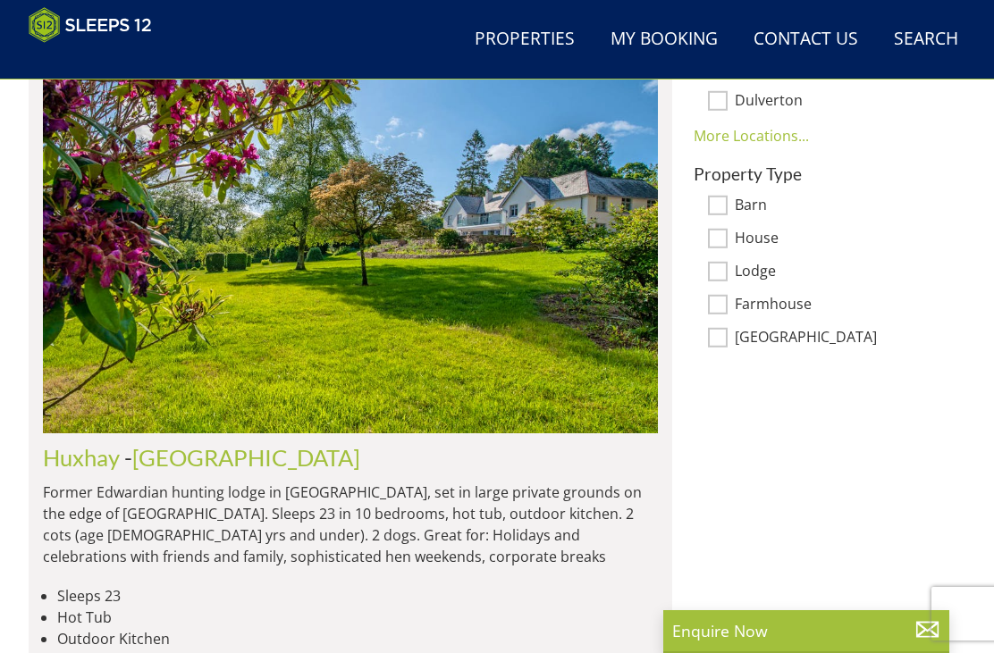
scroll to position [1403, 0]
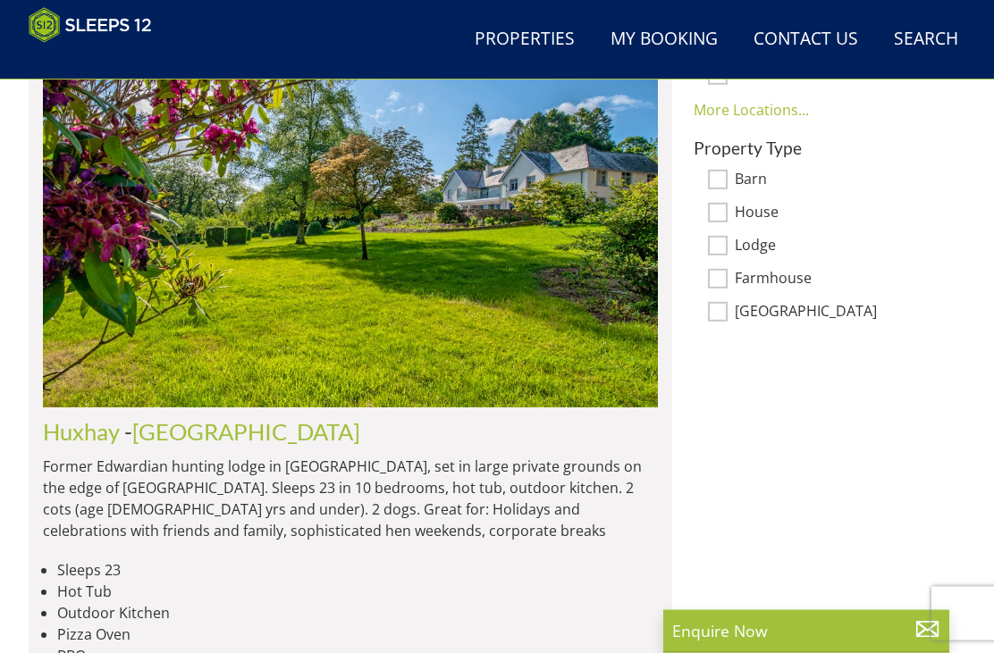
click at [181, 419] on link "[GEOGRAPHIC_DATA]" at bounding box center [246, 432] width 228 height 27
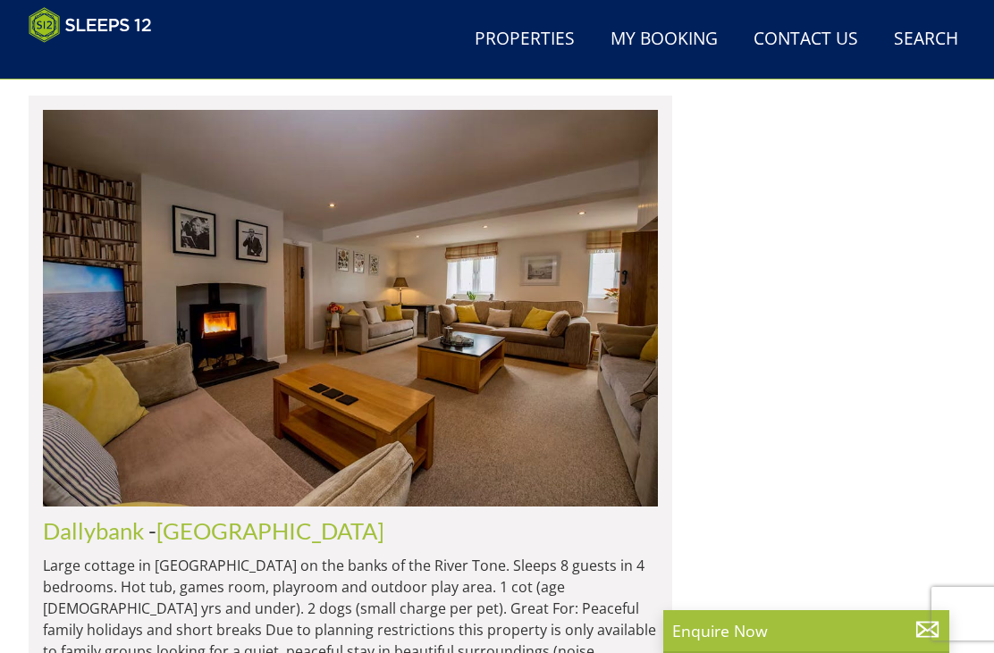
scroll to position [2021, 0]
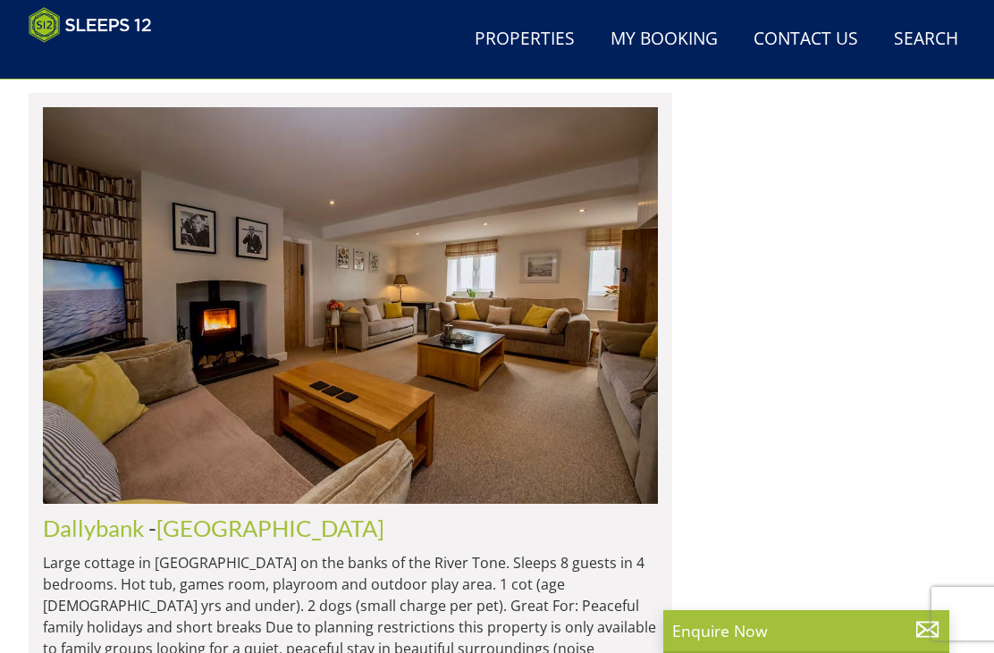
select select "11"
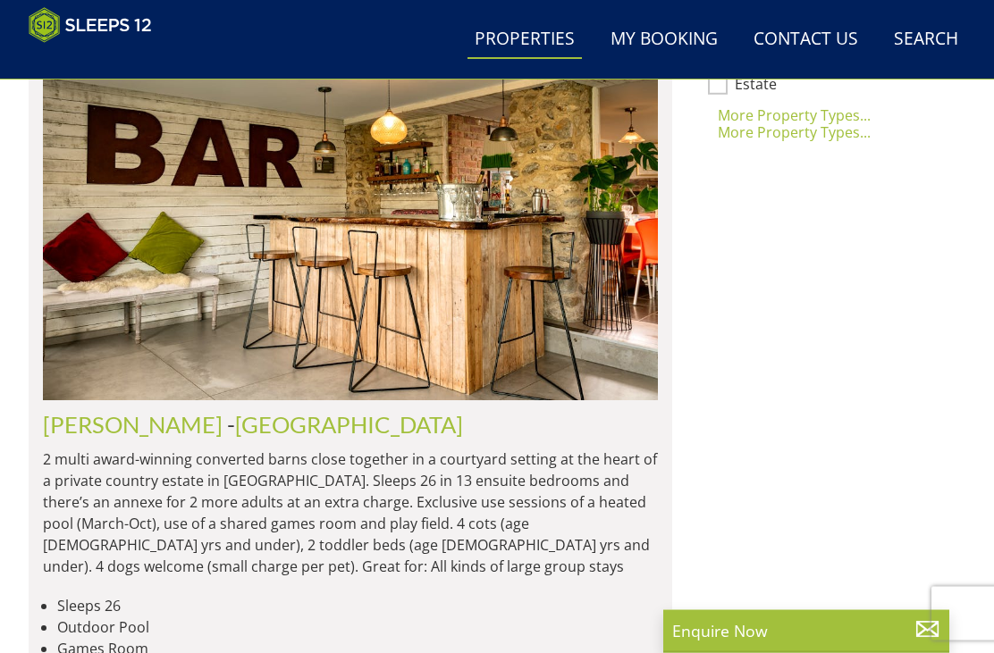
scroll to position [1489, 0]
click at [235, 427] on link "[GEOGRAPHIC_DATA]" at bounding box center [349, 423] width 228 height 27
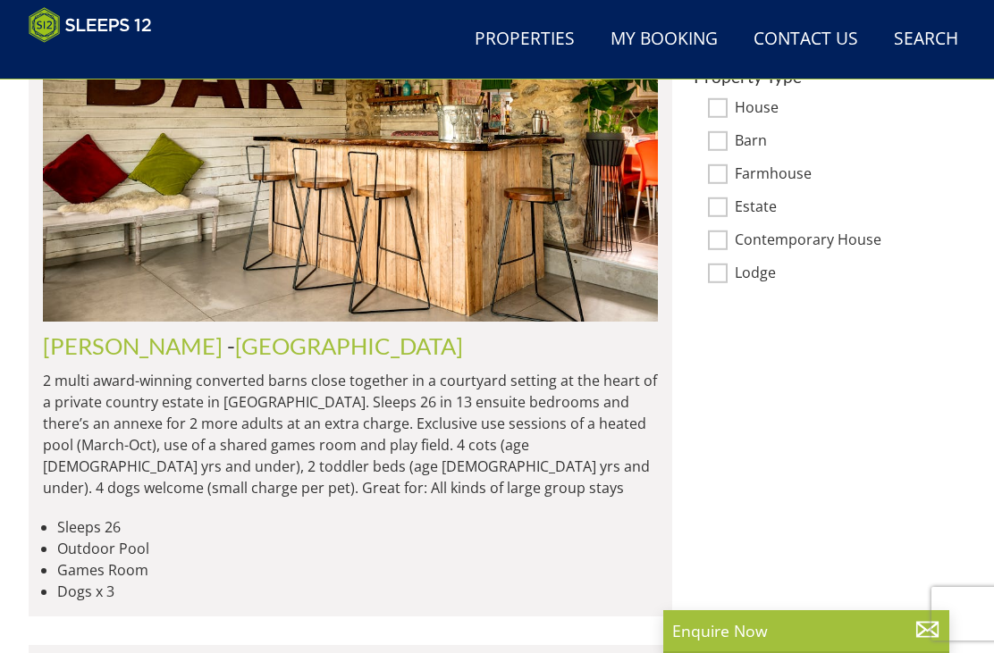
scroll to position [1444, 0]
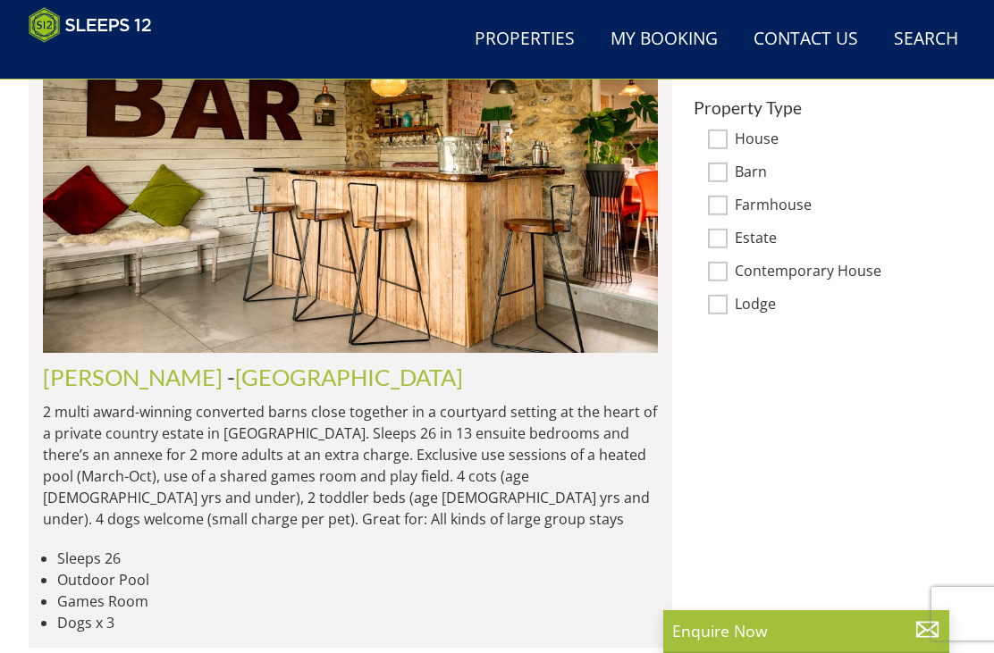
click at [117, 364] on link "[PERSON_NAME]" at bounding box center [133, 377] width 180 height 27
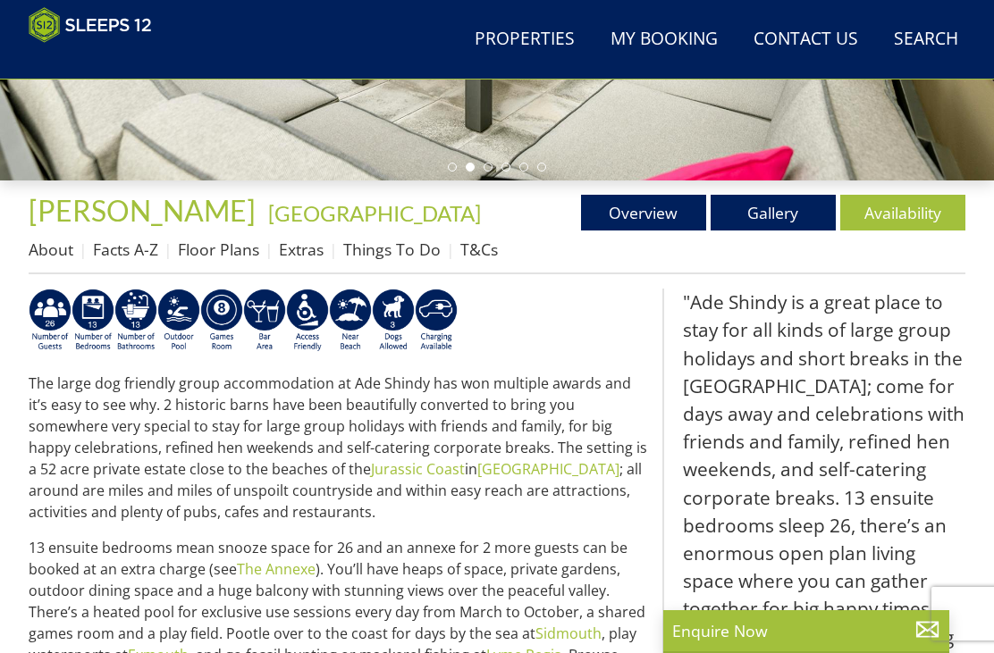
scroll to position [492, 0]
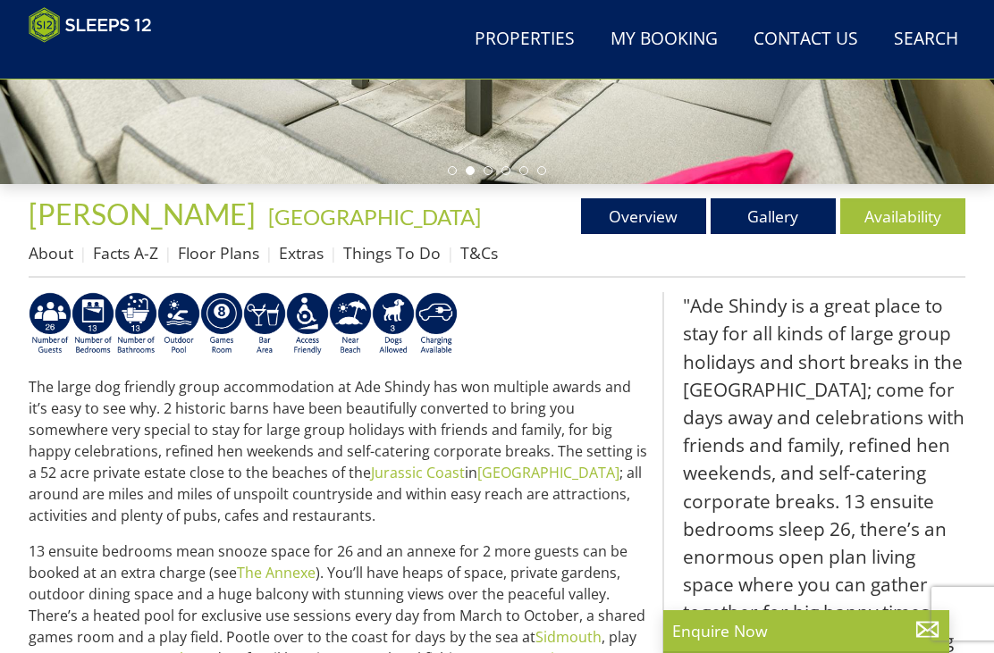
click at [928, 215] on link "Availability" at bounding box center [902, 216] width 125 height 36
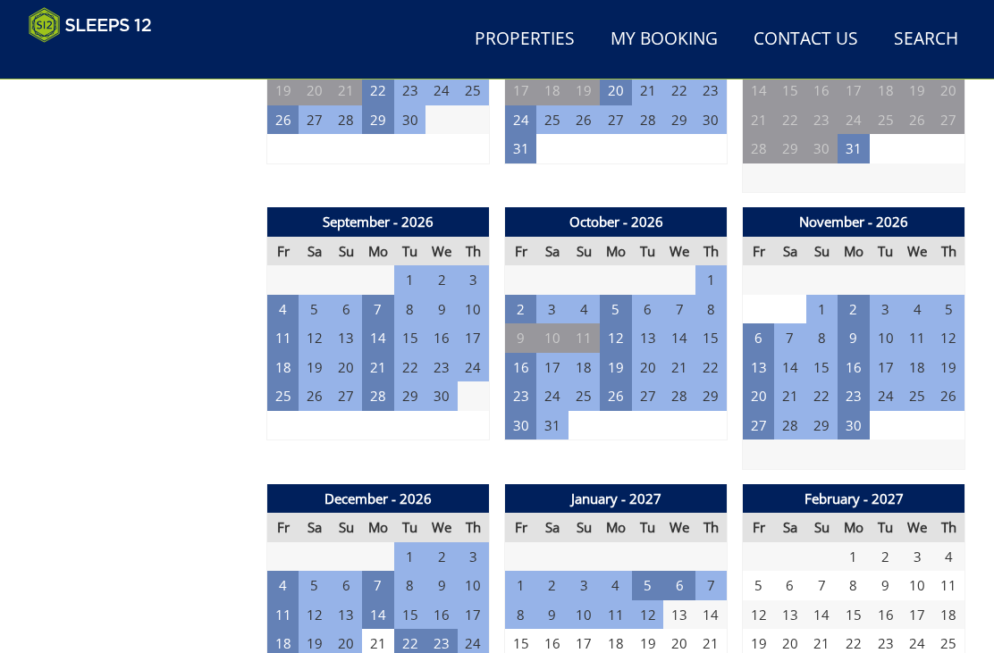
scroll to position [1683, 0]
click at [286, 297] on td "4" at bounding box center [283, 309] width 32 height 29
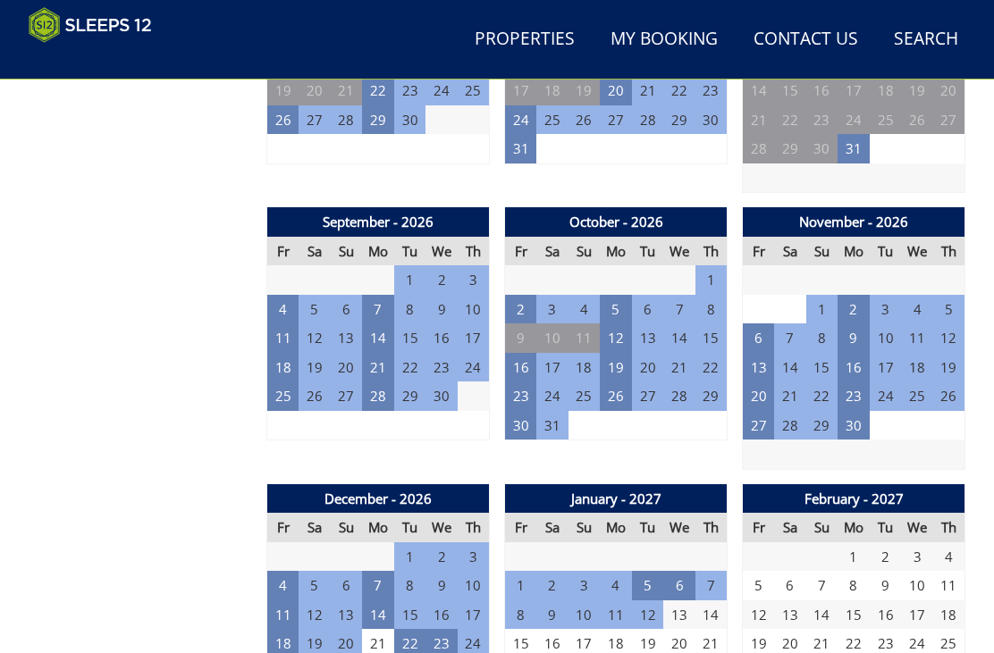
click at [286, 385] on td "25" at bounding box center [283, 396] width 32 height 29
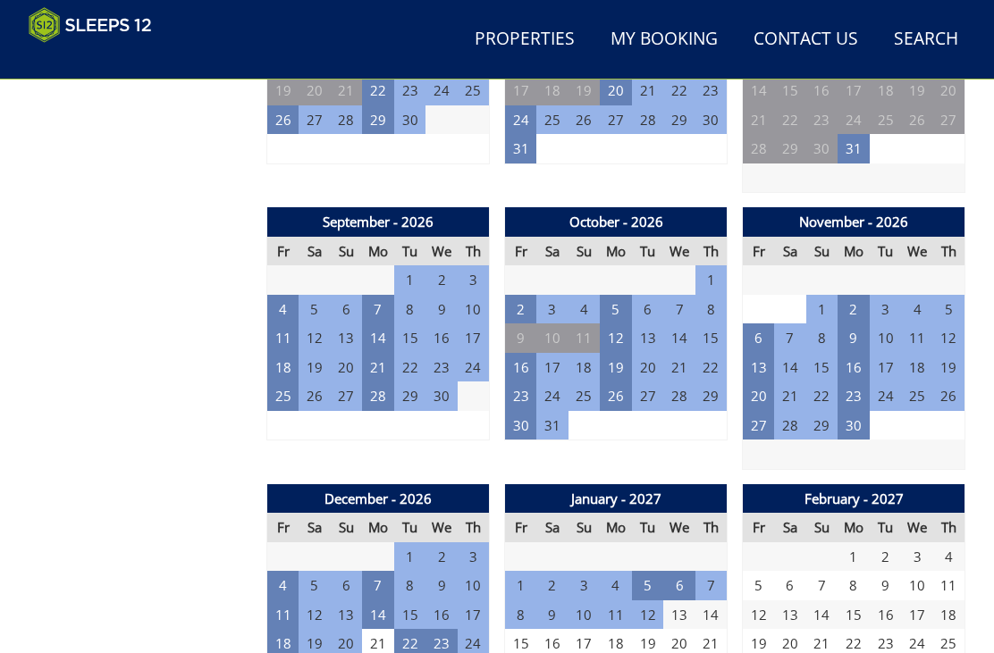
click at [513, 295] on td "2" at bounding box center [521, 309] width 32 height 29
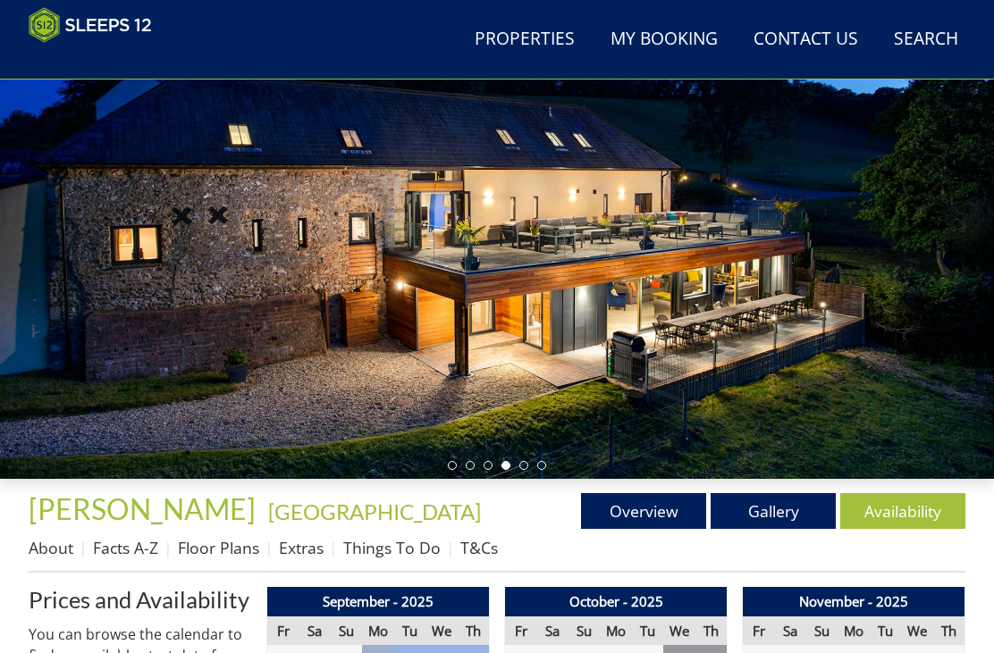
click at [229, 548] on link "Floor Plans" at bounding box center [218, 548] width 81 height 21
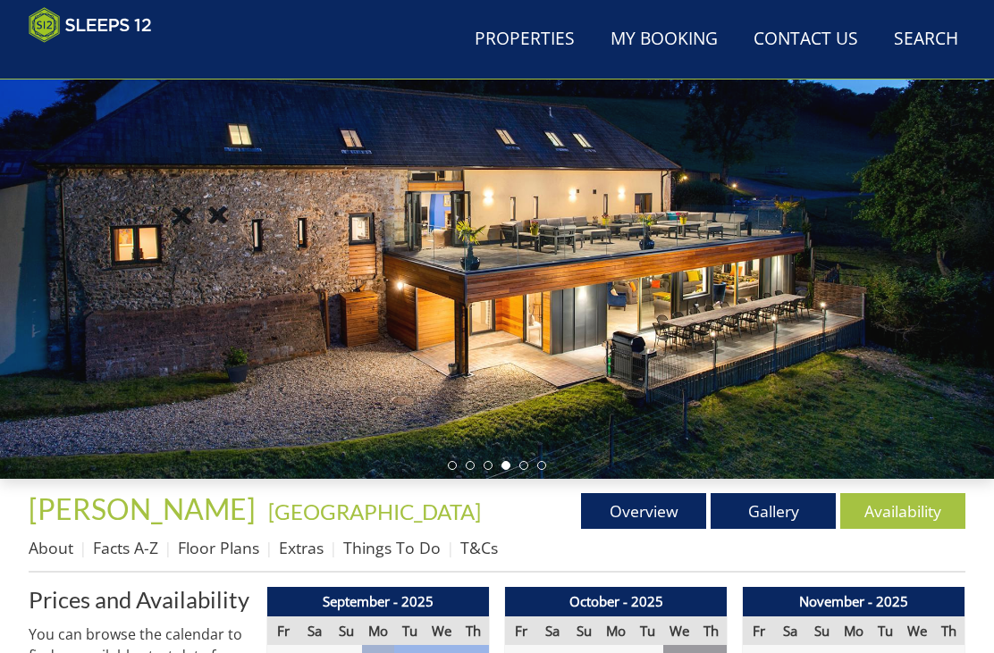
scroll to position [197, 0]
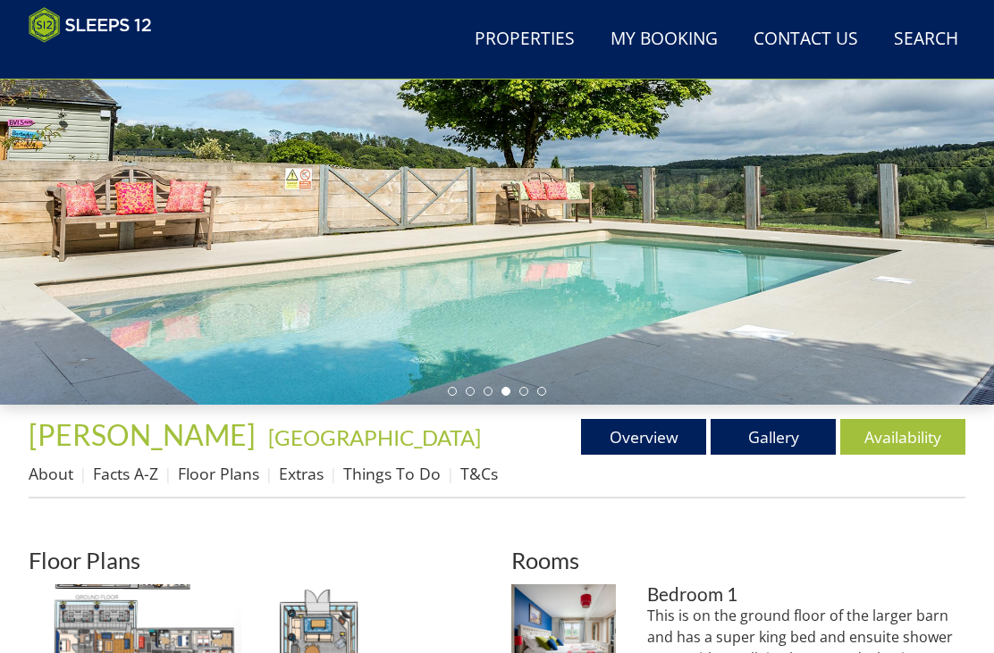
scroll to position [270, 0]
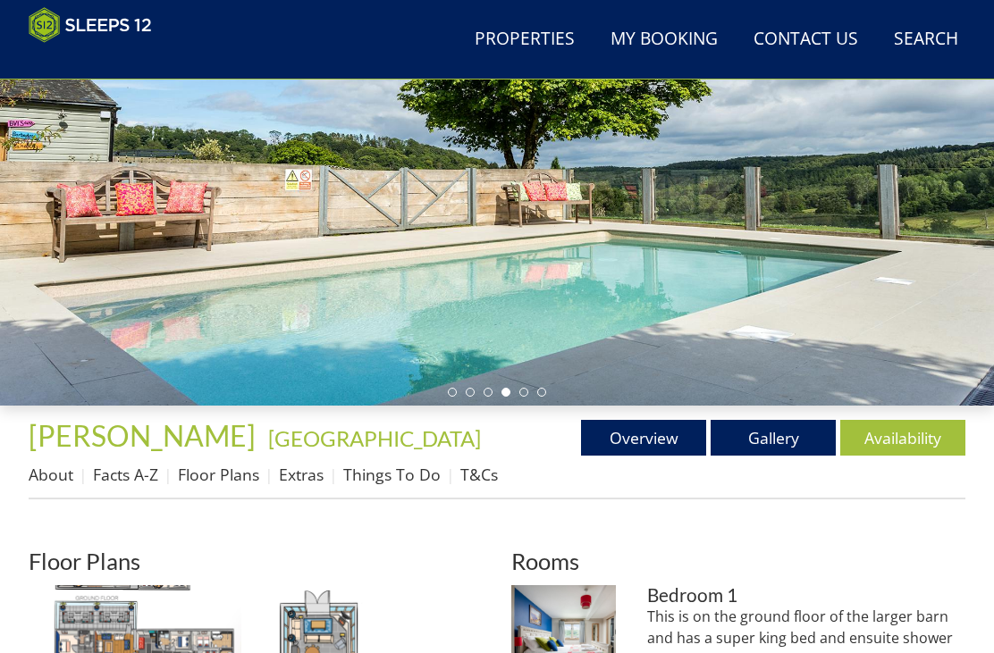
click at [55, 483] on link "About" at bounding box center [51, 474] width 45 height 21
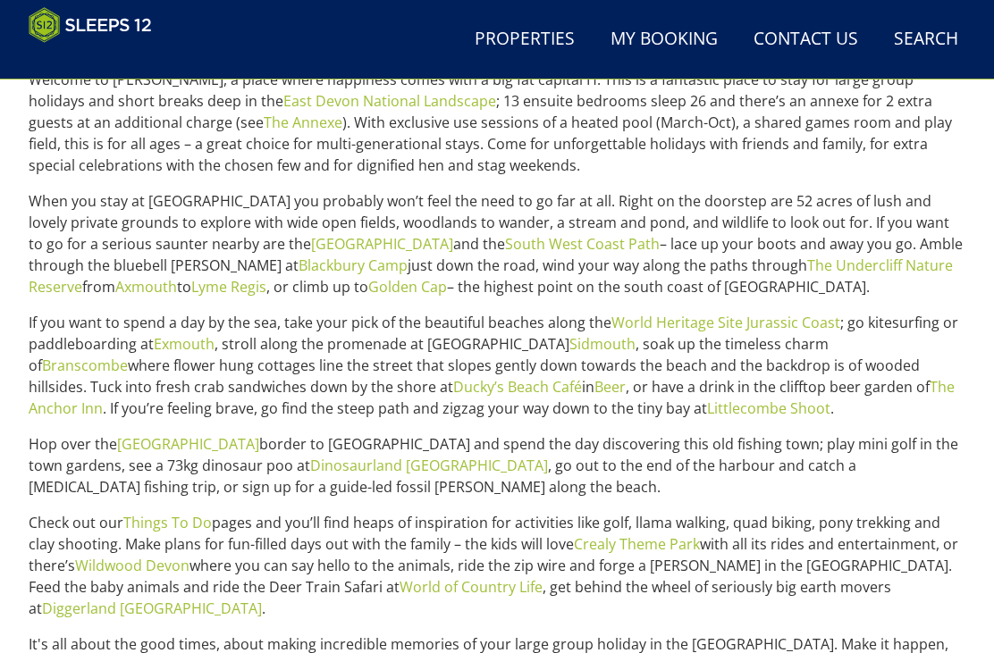
scroll to position [785, 0]
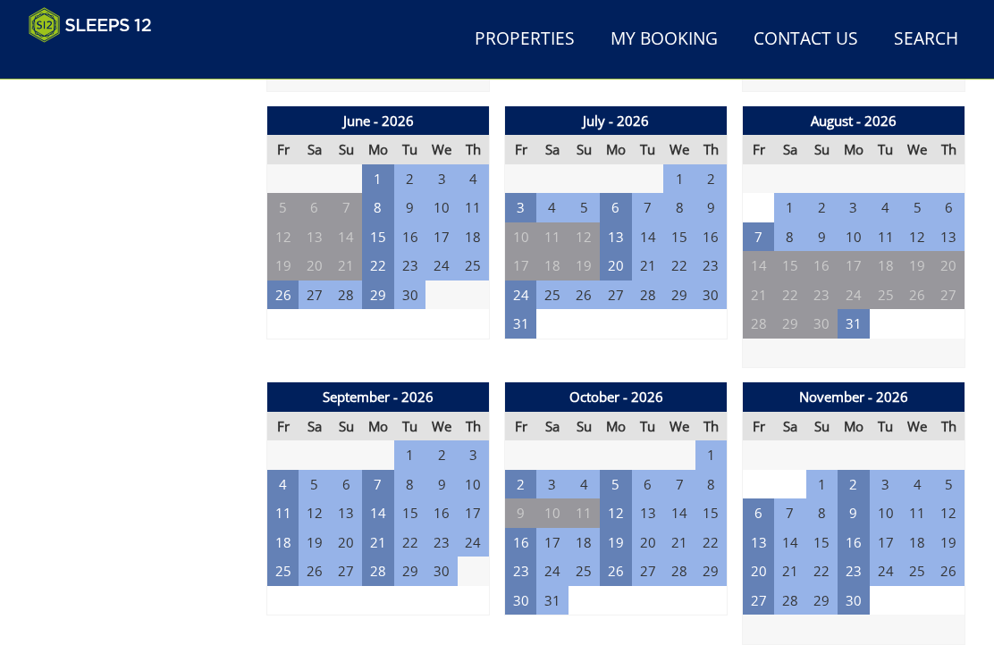
scroll to position [1508, 0]
click at [289, 474] on td "4" at bounding box center [283, 484] width 32 height 29
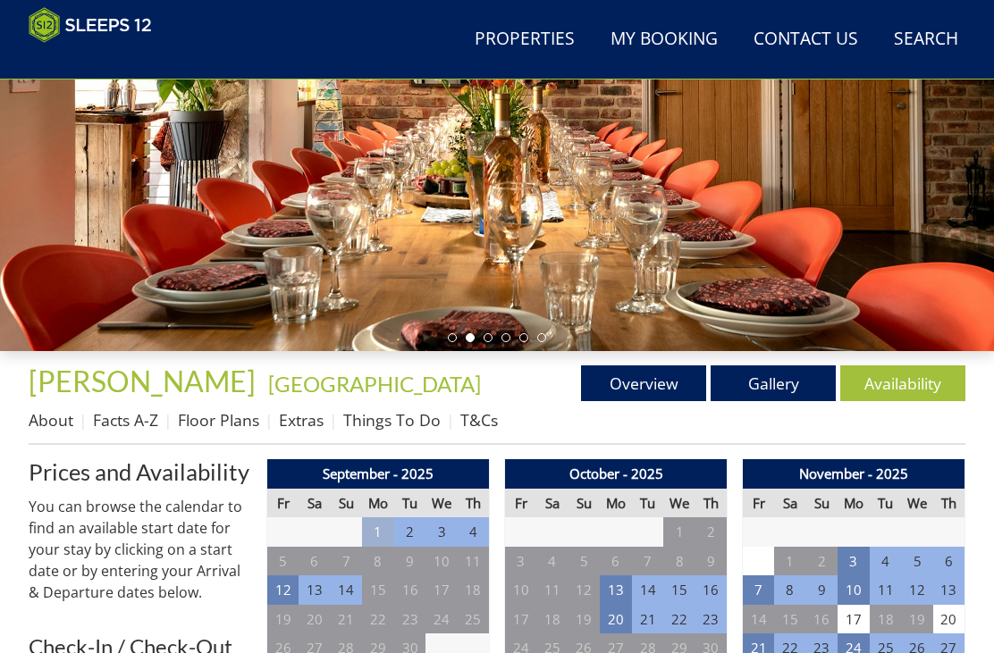
scroll to position [324, 0]
click at [47, 425] on link "About" at bounding box center [51, 419] width 45 height 21
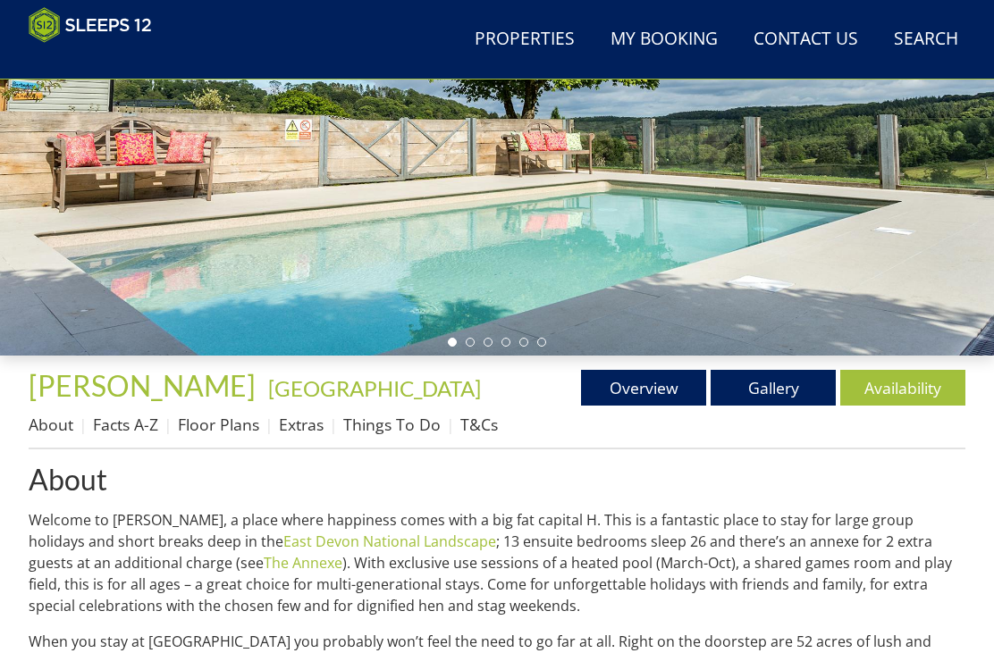
scroll to position [320, 0]
click at [669, 399] on link "Overview" at bounding box center [643, 388] width 125 height 36
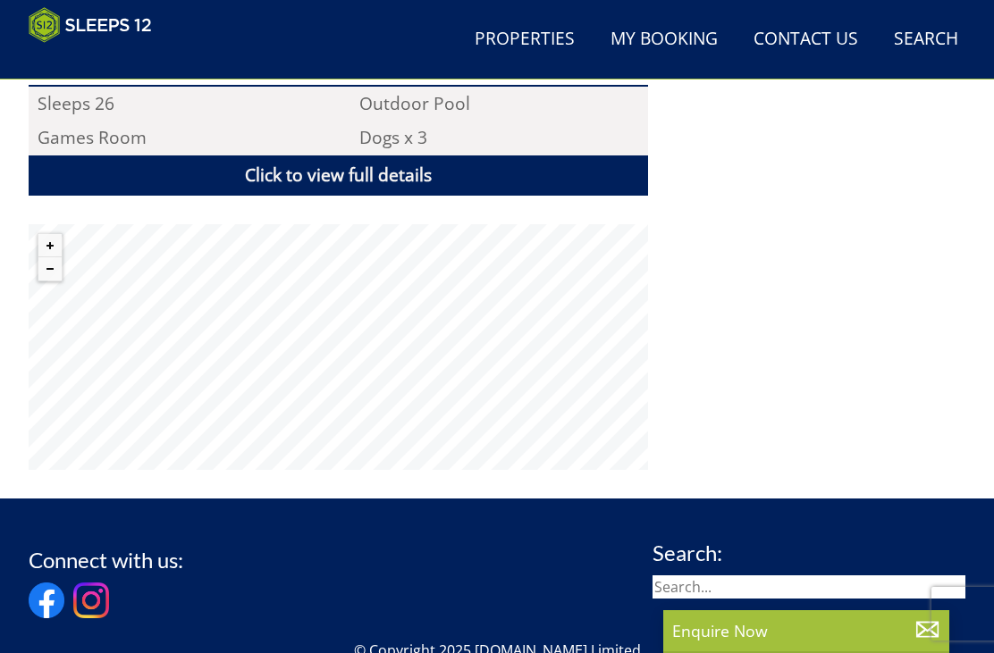
scroll to position [1322, 0]
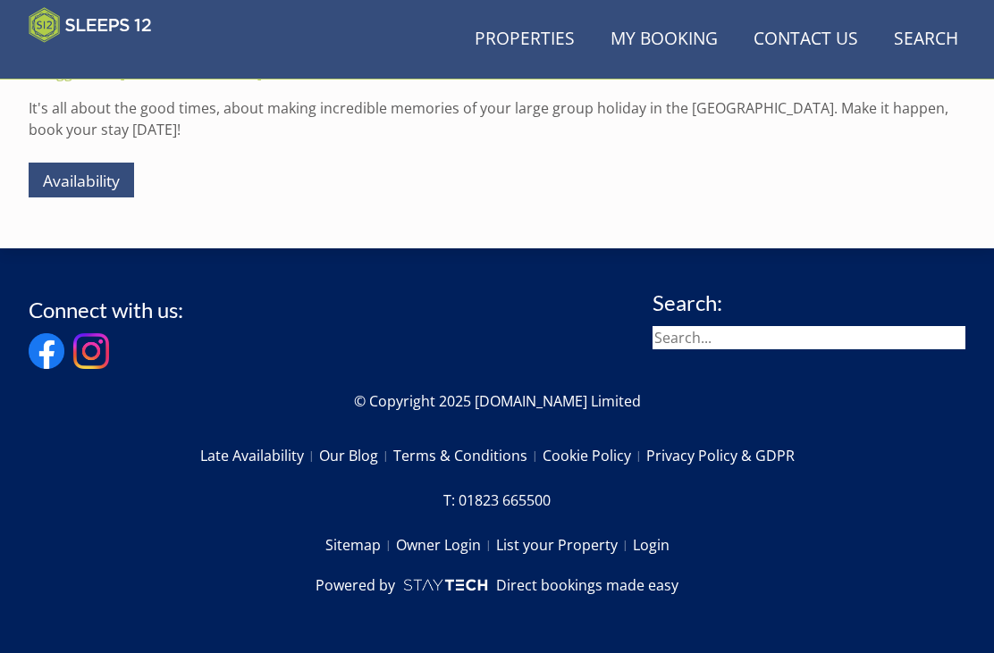
scroll to position [320, 0]
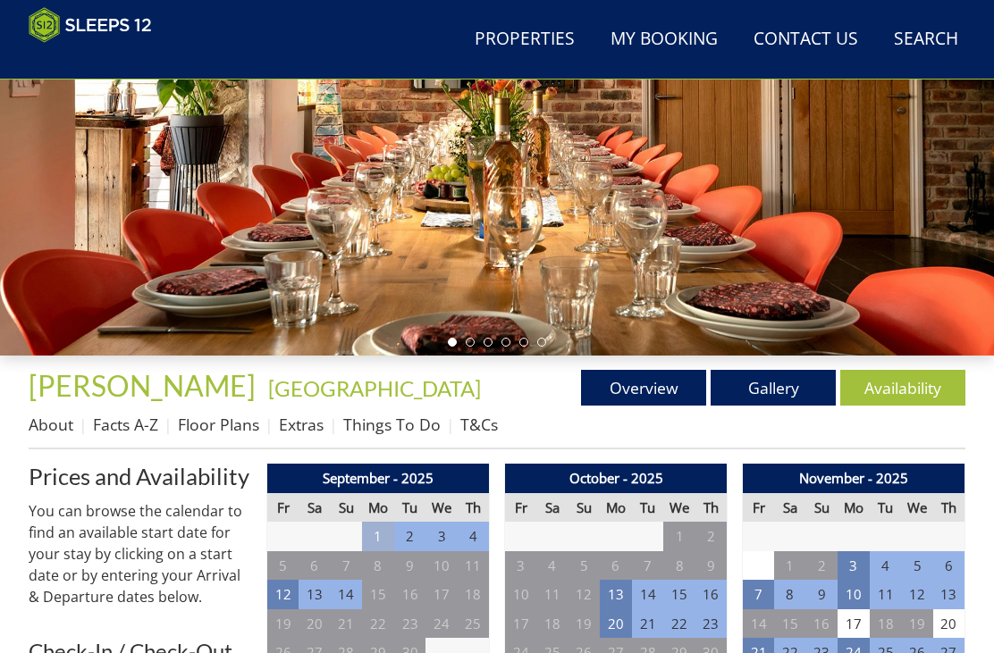
scroll to position [324, 0]
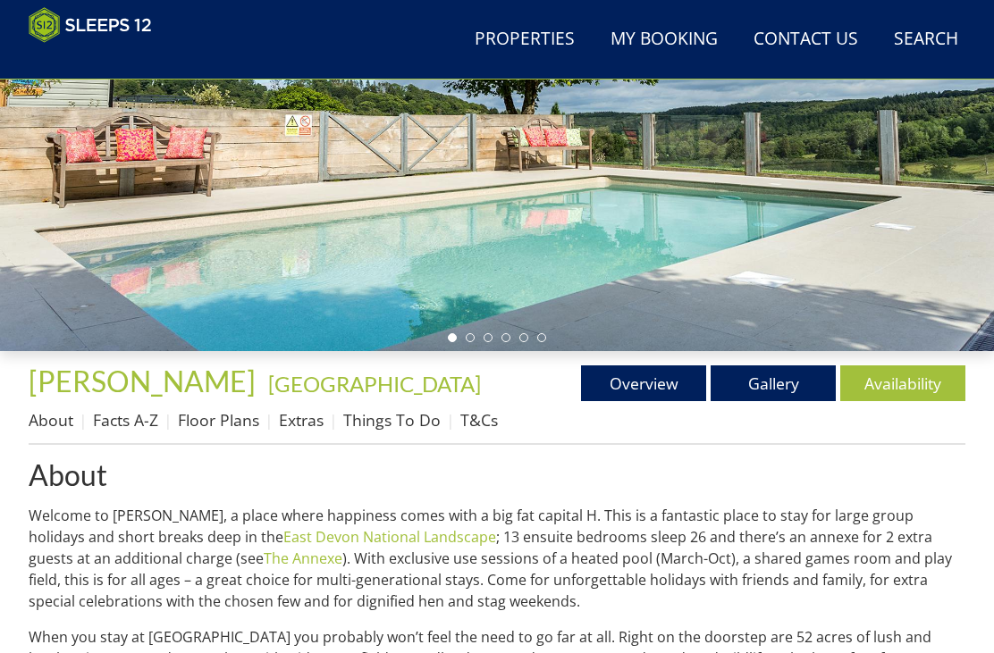
scroll to position [785, 0]
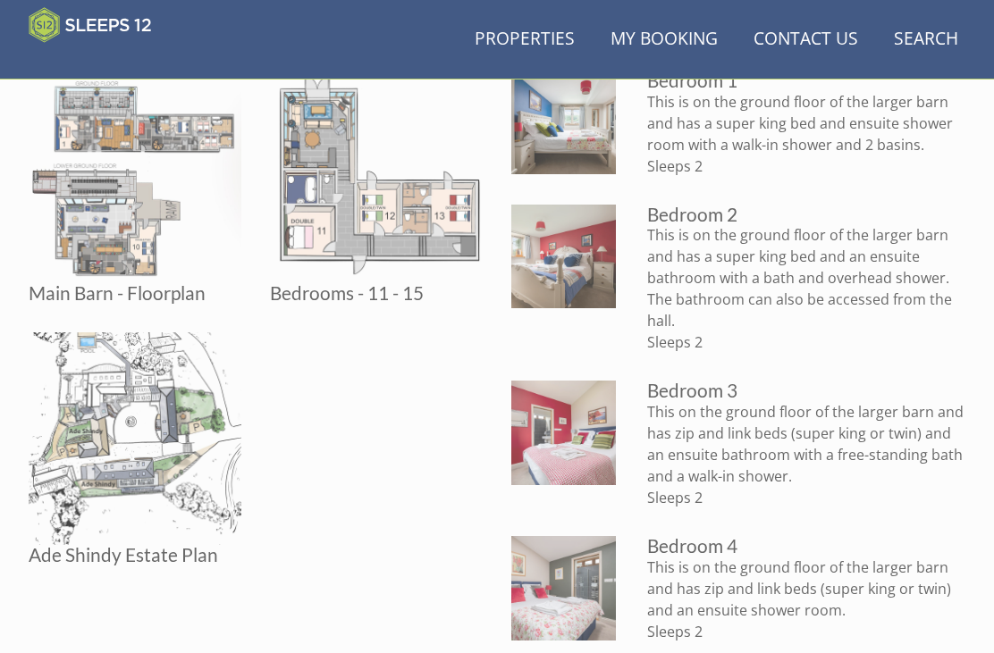
scroll to position [270, 0]
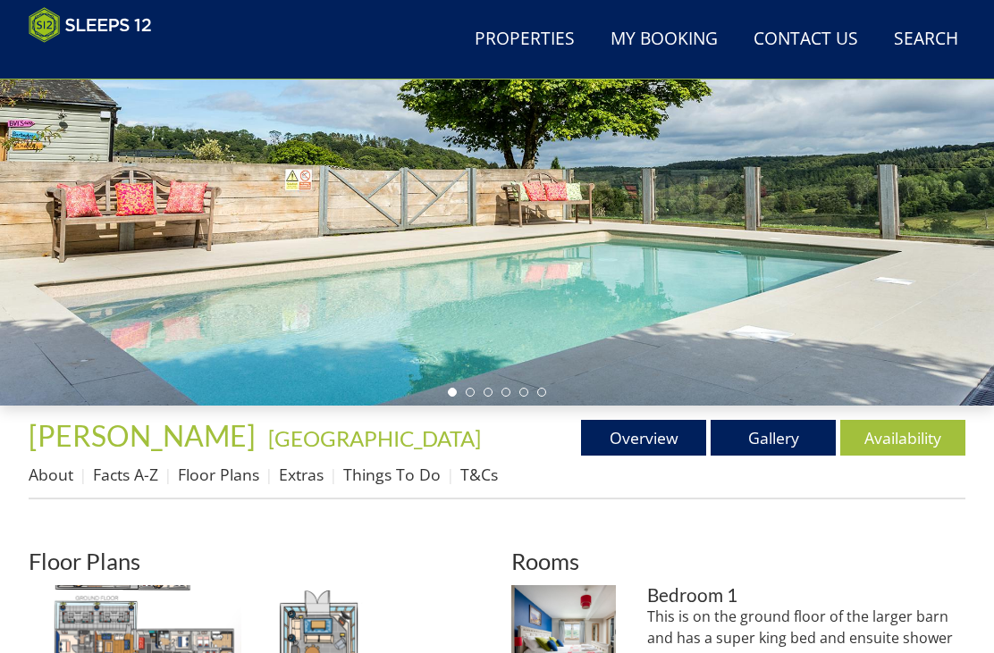
scroll to position [197, 0]
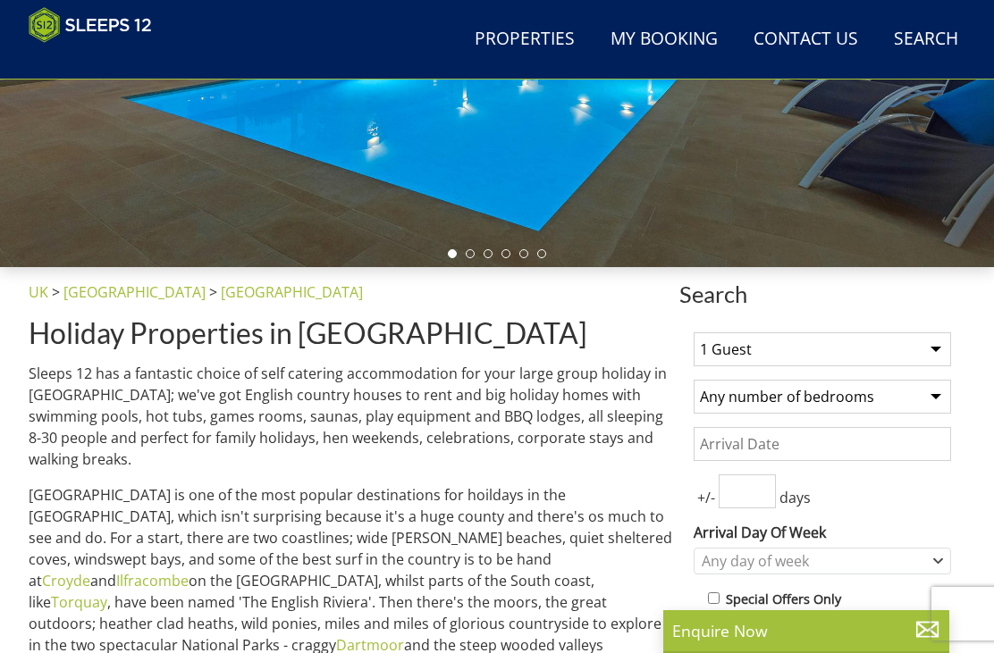
click at [923, 351] on select "1 Guest 2 Guests 3 Guests 4 Guests 5 Guests 6 Guests 7 Guests 8 Guests 9 Guests…" at bounding box center [821, 349] width 257 height 34
select select "25"
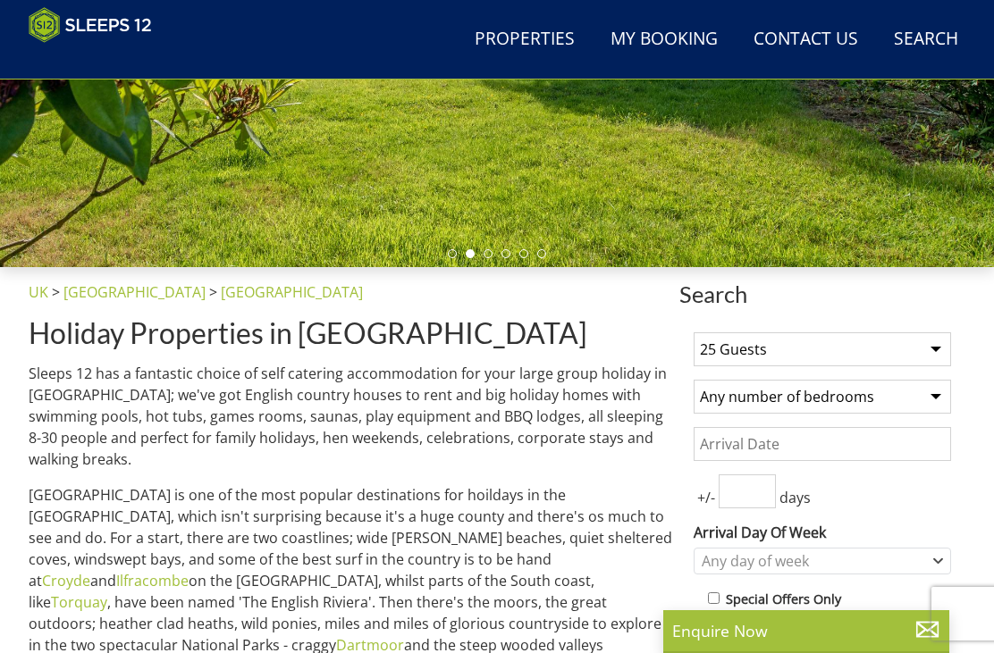
click at [920, 403] on select "Any number of bedrooms 3 Bedrooms 4 Bedrooms 5 Bedrooms 6 Bedrooms 7 Bedrooms 8…" at bounding box center [821, 397] width 257 height 34
select select "11"
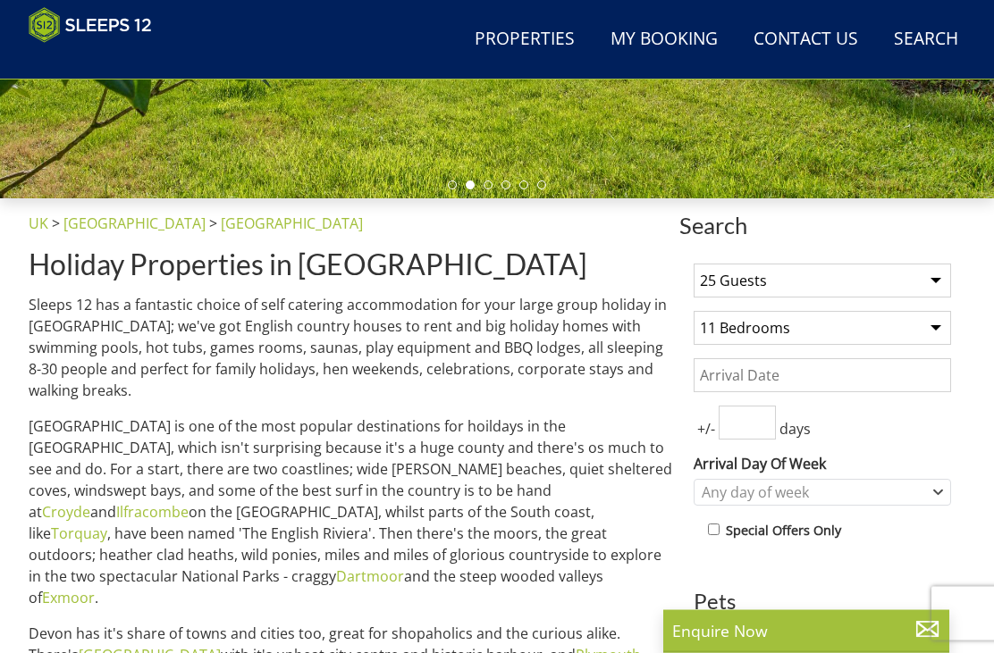
click at [923, 389] on input "Date" at bounding box center [821, 376] width 257 height 34
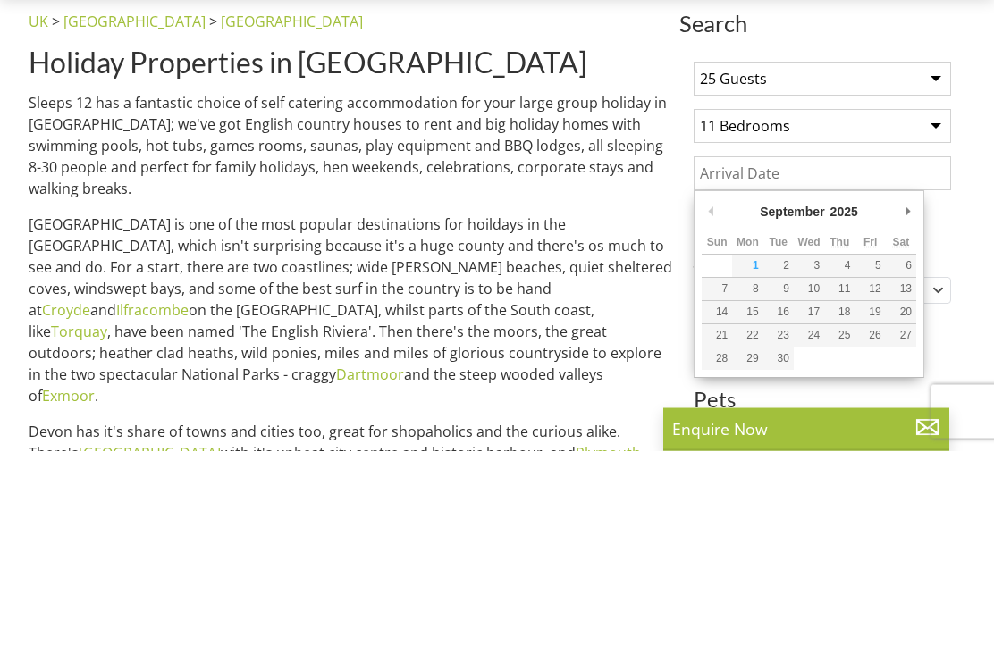
click at [601, 416] on p "[GEOGRAPHIC_DATA] is one of the most popular destinations for hoildays in the […" at bounding box center [350, 512] width 643 height 193
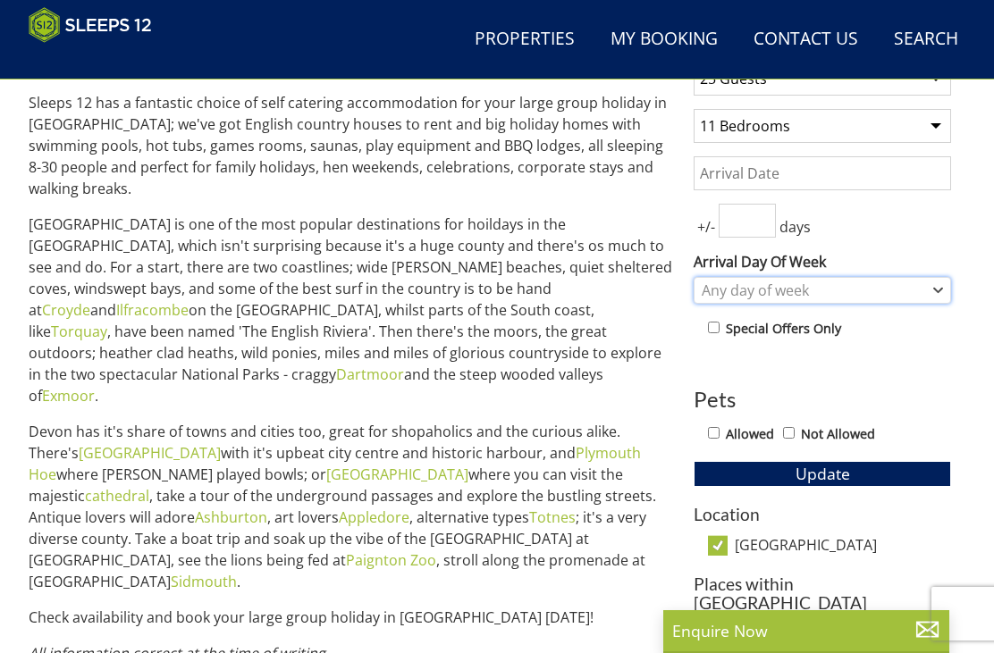
click at [923, 301] on div "Any day of week" at bounding box center [821, 290] width 257 height 27
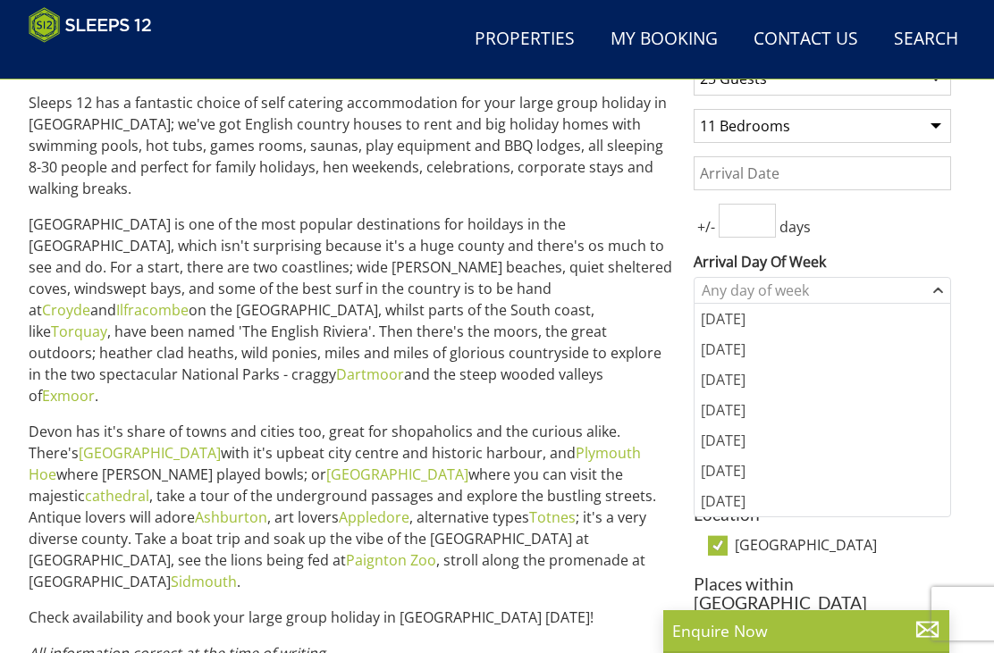
click at [736, 439] on div "[DATE]" at bounding box center [822, 440] width 256 height 30
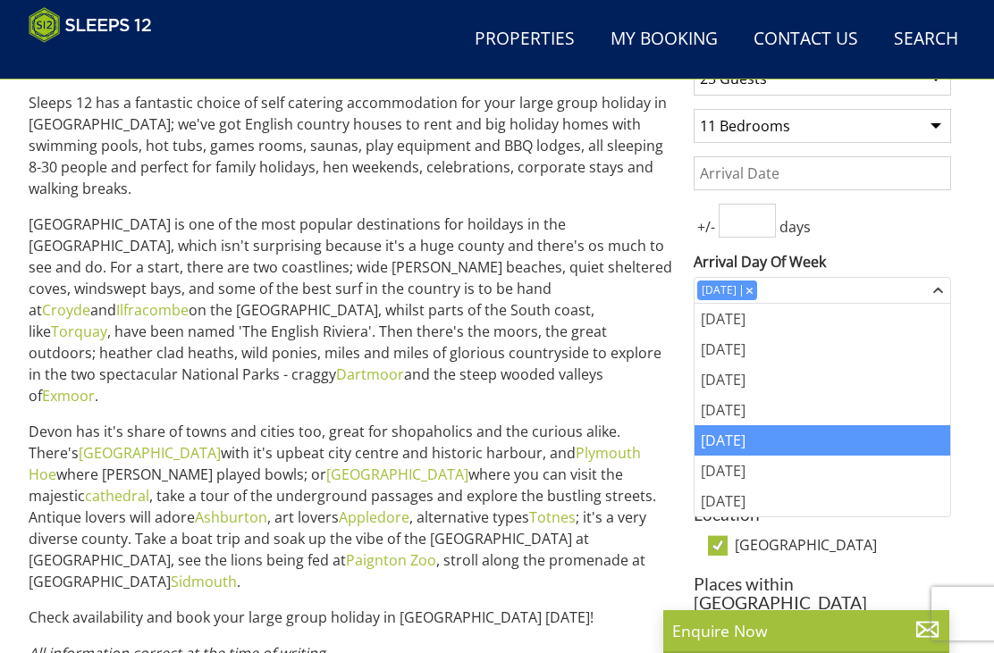
click at [627, 509] on p "Devon has it's share of towns and cities too, great for shopaholics and the cur…" at bounding box center [350, 507] width 643 height 172
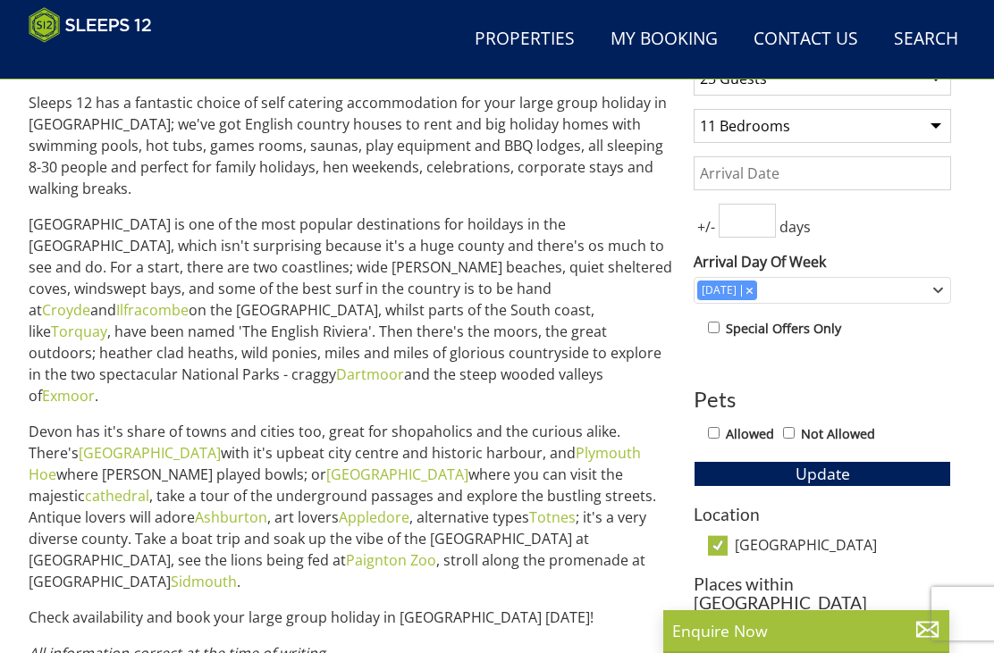
click at [834, 482] on span "Update" at bounding box center [822, 473] width 55 height 21
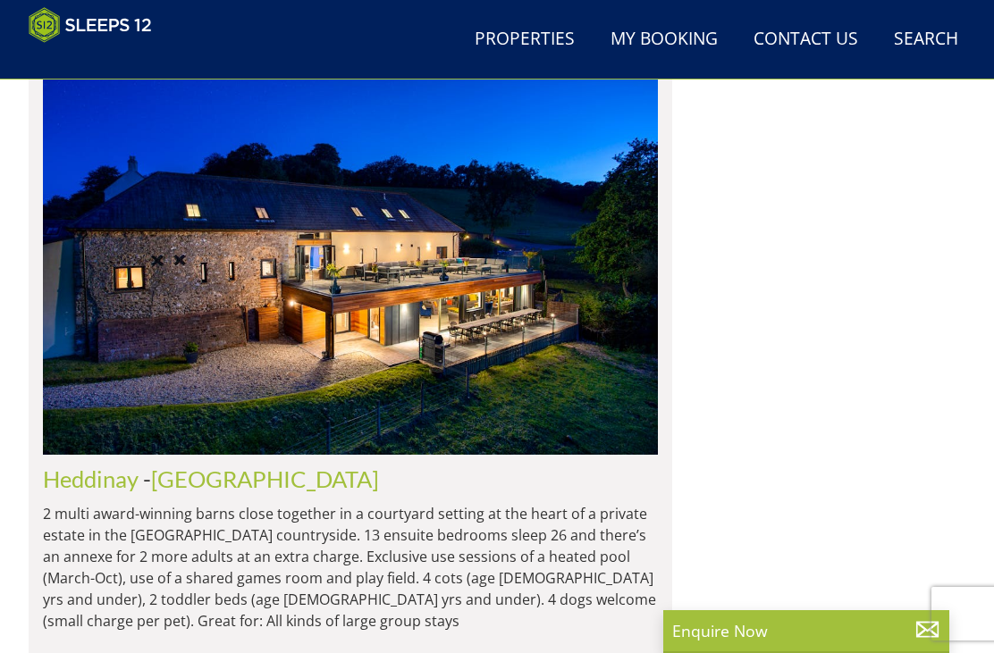
scroll to position [2078, 0]
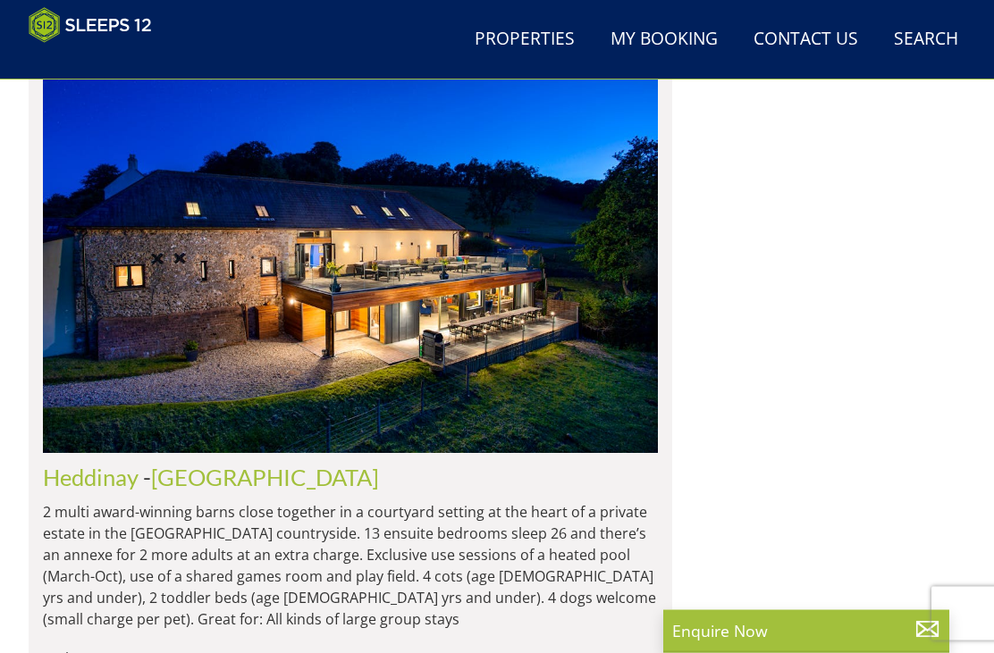
click at [152, 465] on span "- [GEOGRAPHIC_DATA]" at bounding box center [261, 478] width 236 height 27
click at [124, 465] on link "Heddinay" at bounding box center [91, 478] width 96 height 27
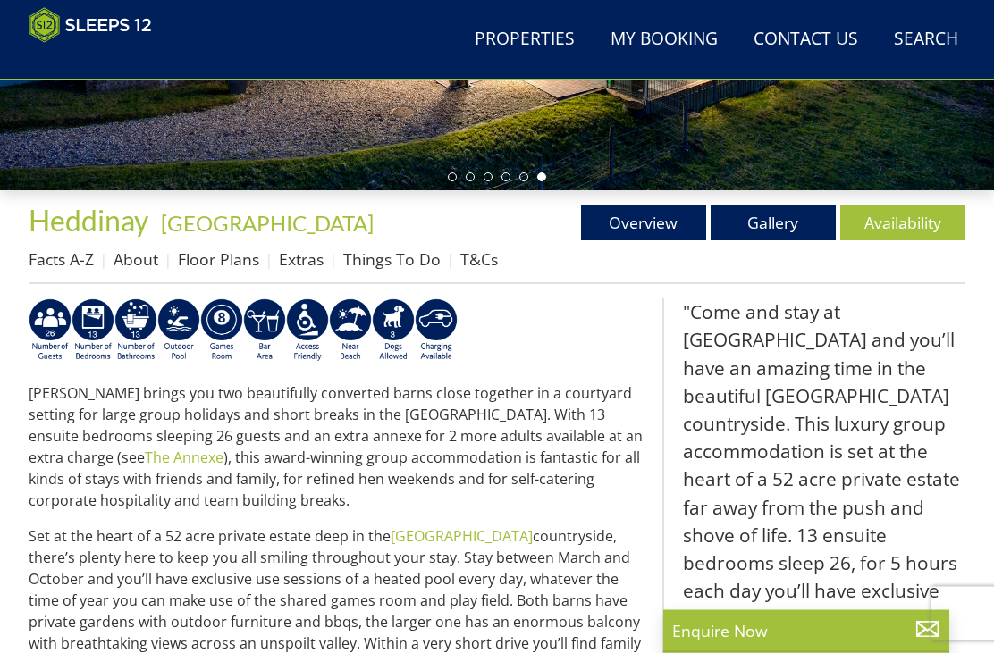
scroll to position [384, 0]
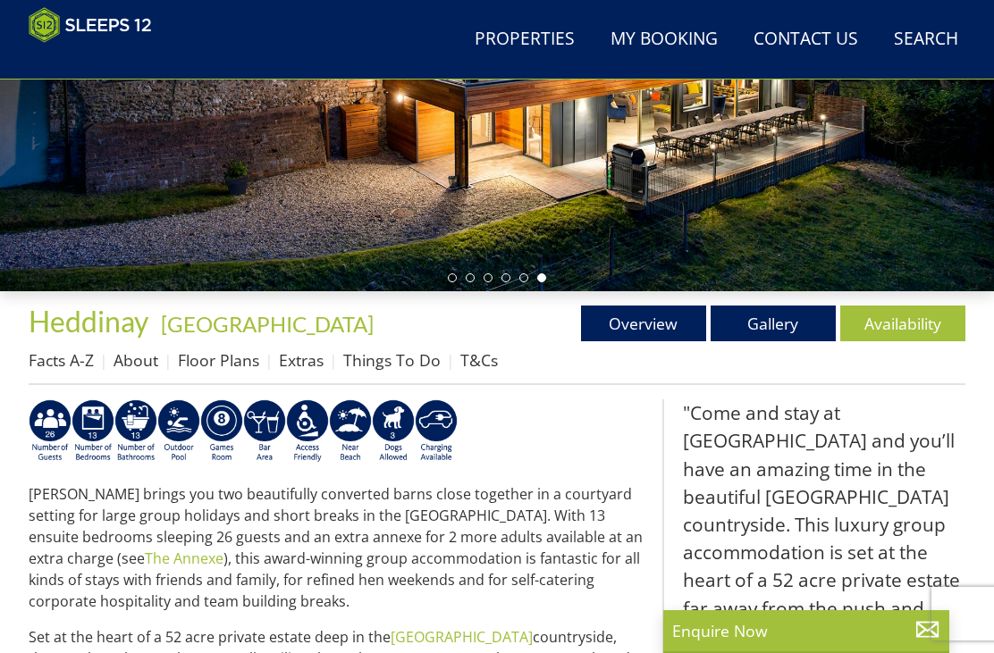
click at [896, 338] on link "Availability" at bounding box center [902, 324] width 125 height 36
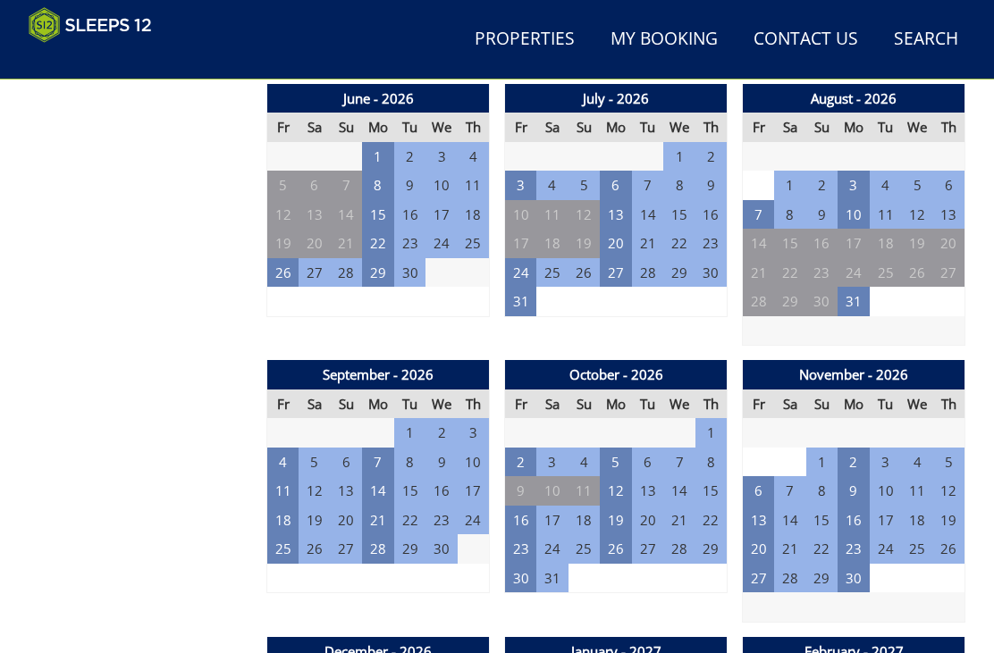
scroll to position [1532, 0]
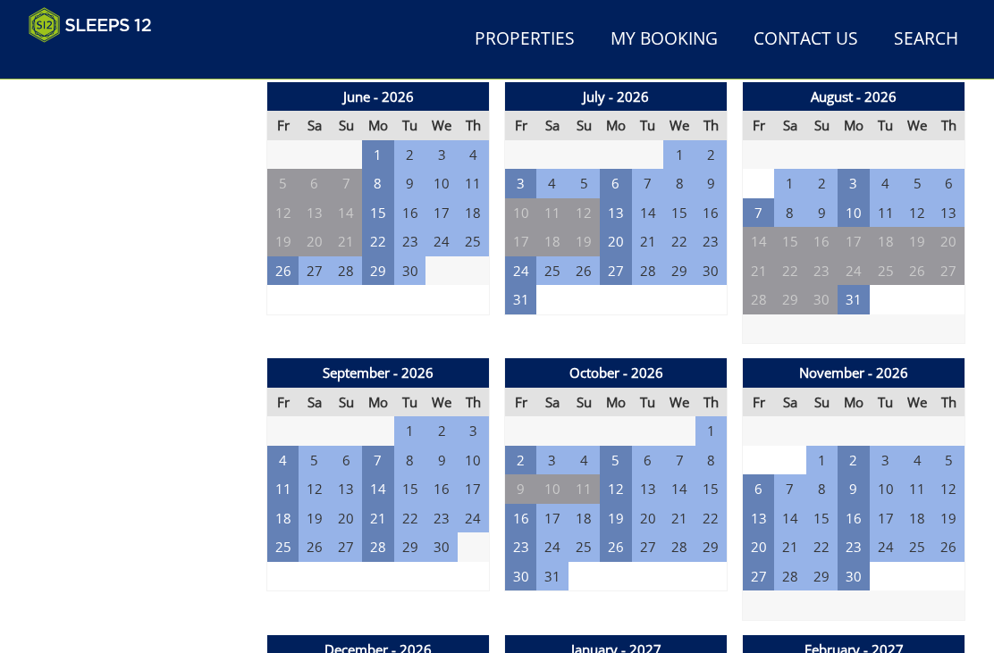
click at [284, 446] on td "4" at bounding box center [283, 460] width 32 height 29
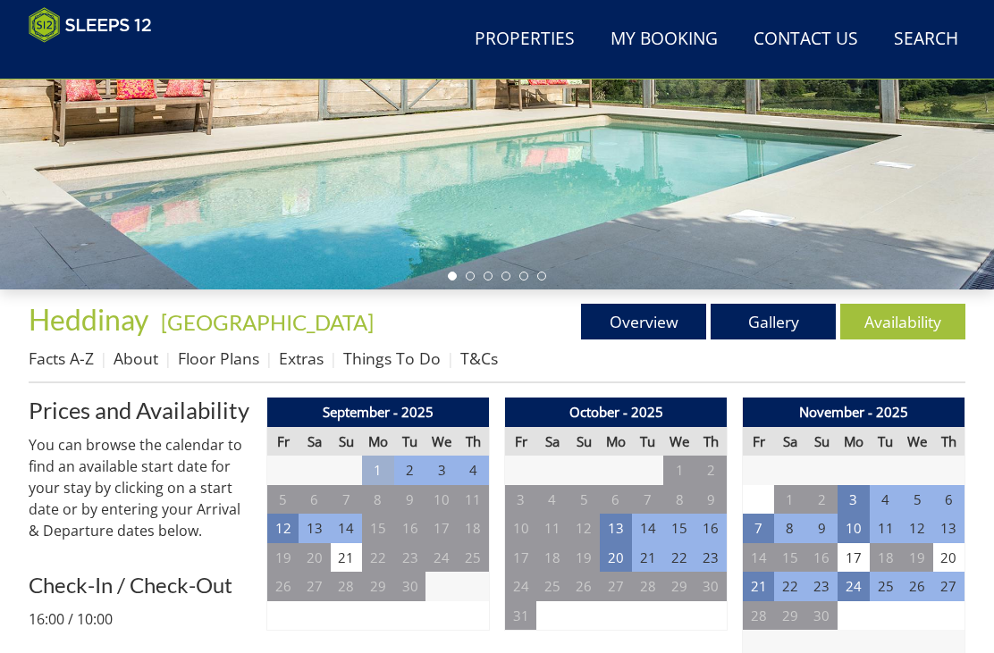
scroll to position [383, 0]
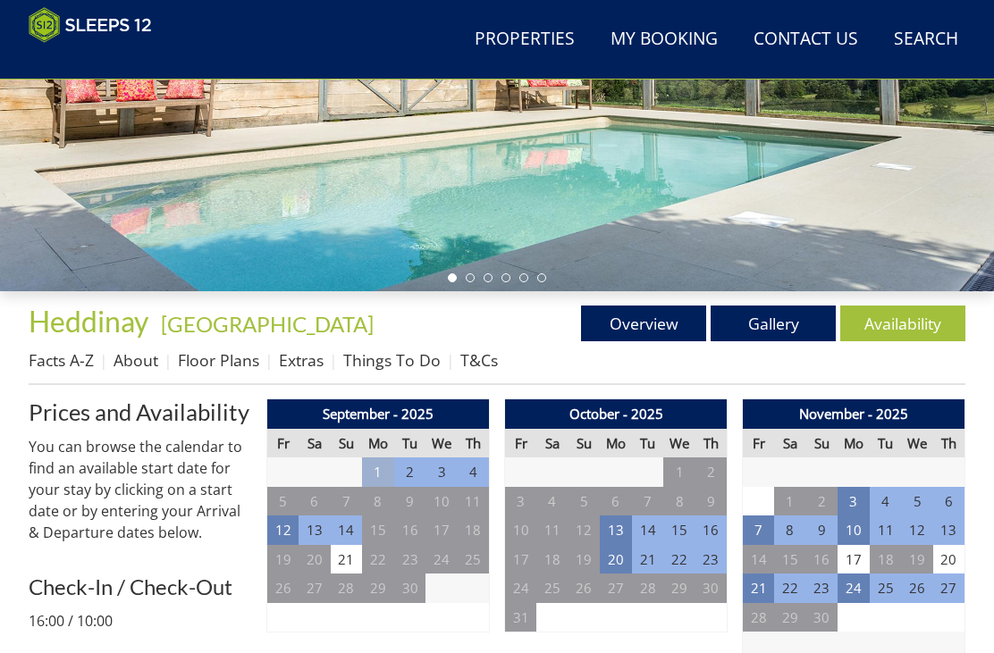
click at [147, 362] on link "About" at bounding box center [135, 360] width 45 height 21
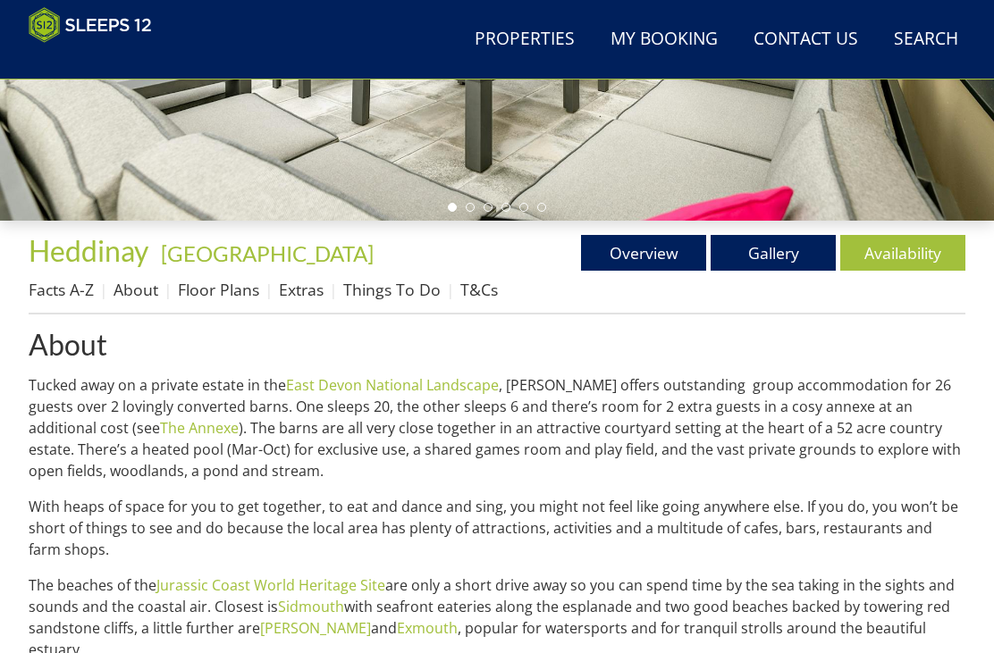
scroll to position [437, 0]
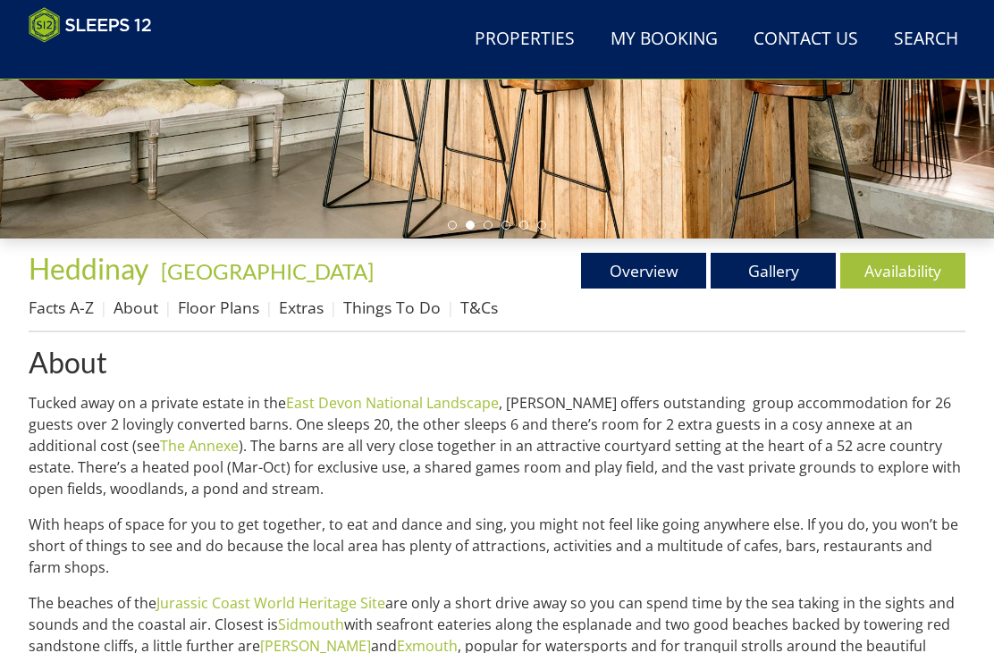
click at [129, 329] on ul "Facts A-Z About Floor Plans Extras Things To Do T&Cs" at bounding box center [497, 312] width 937 height 40
click at [91, 310] on link "Facts A-Z" at bounding box center [61, 307] width 65 height 21
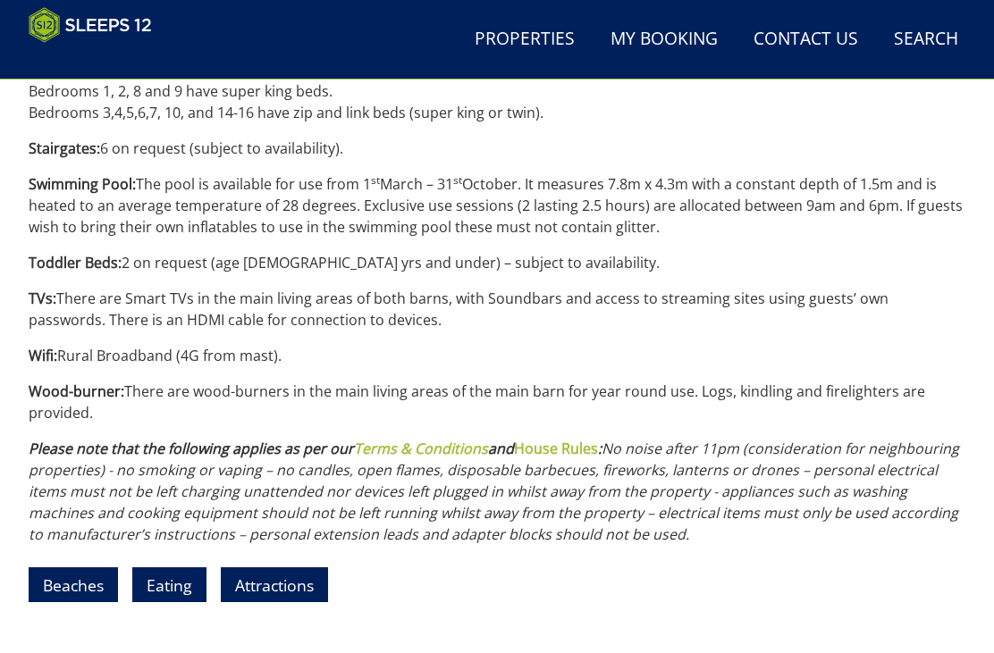
scroll to position [2554, 0]
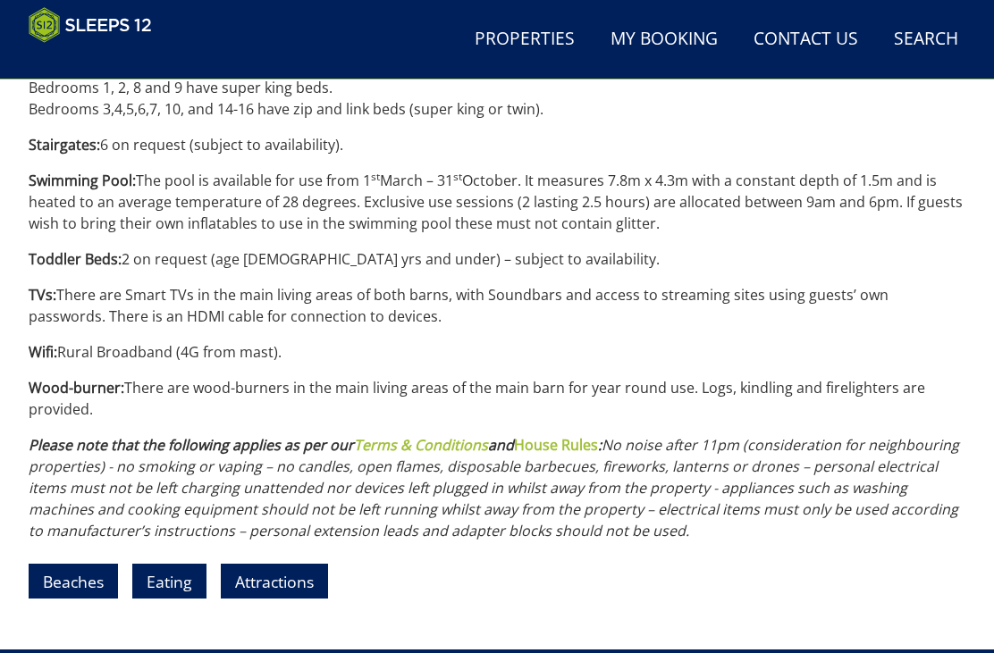
click at [162, 585] on link "Eating" at bounding box center [169, 581] width 74 height 35
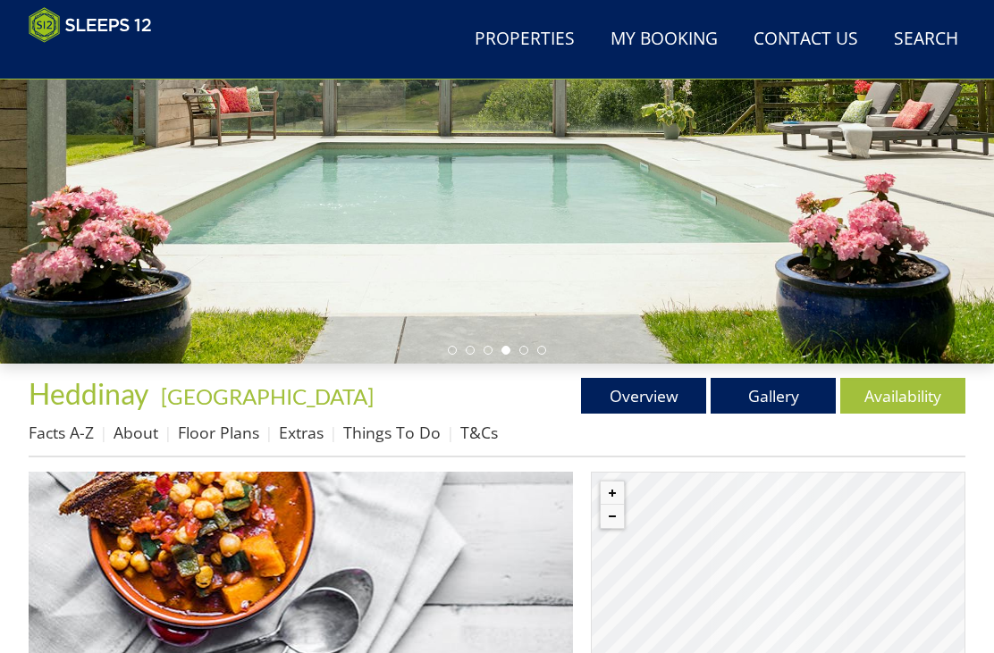
scroll to position [312, 0]
click at [225, 442] on link "Floor Plans" at bounding box center [218, 432] width 81 height 21
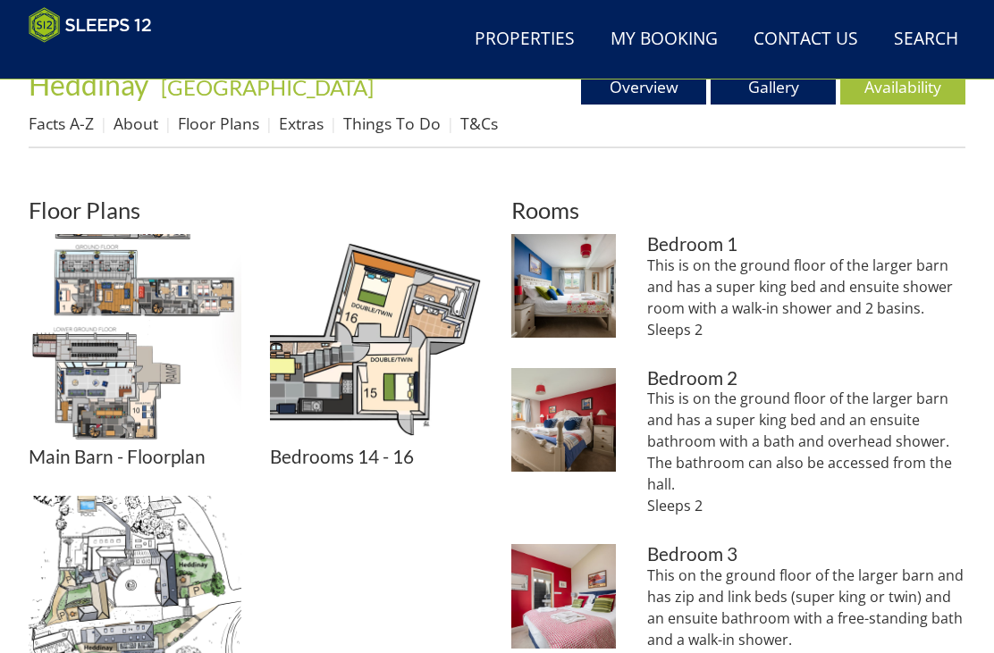
scroll to position [621, 0]
click at [122, 415] on img at bounding box center [135, 340] width 213 height 213
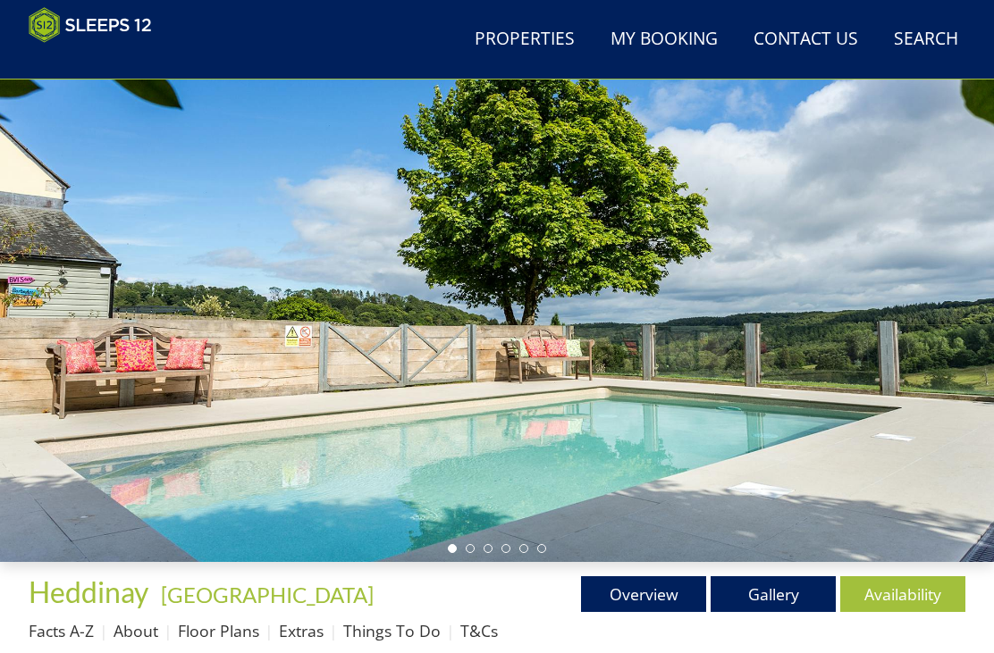
scroll to position [0, 0]
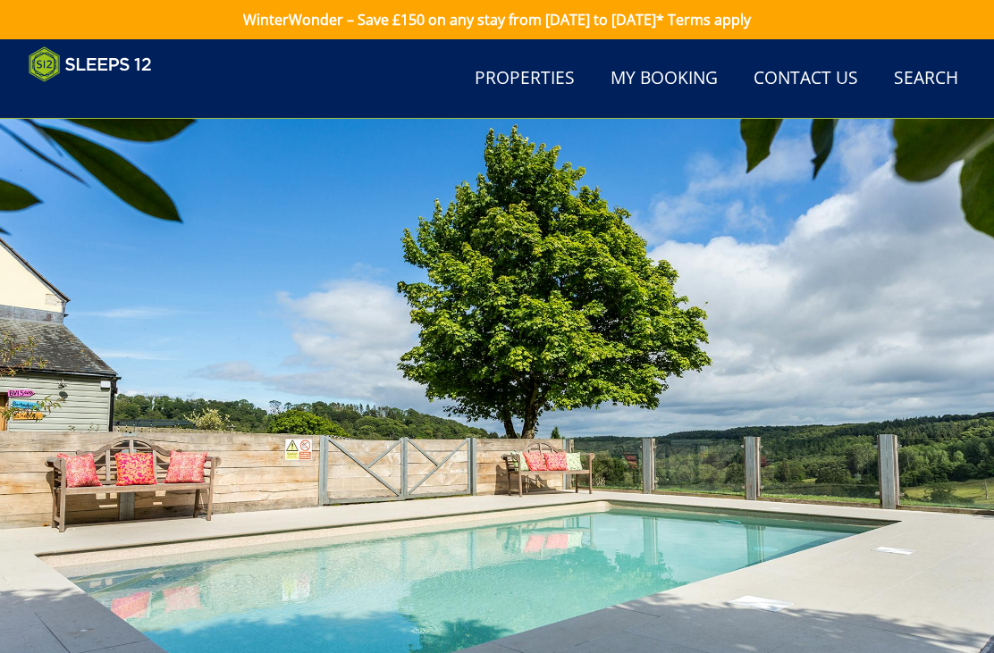
scroll to position [384, 0]
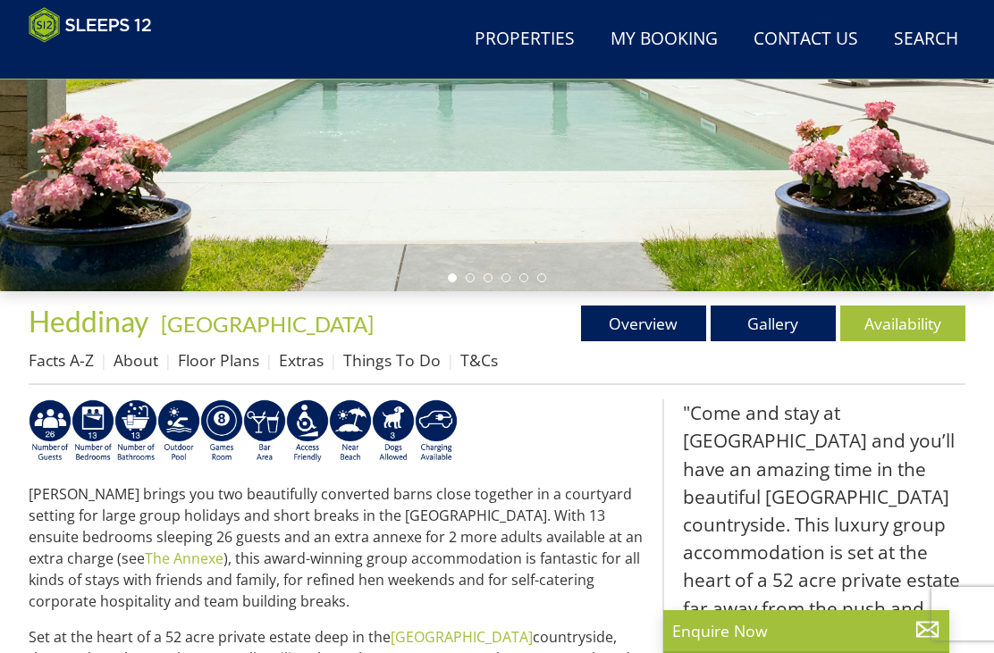
select select "25"
select select "11"
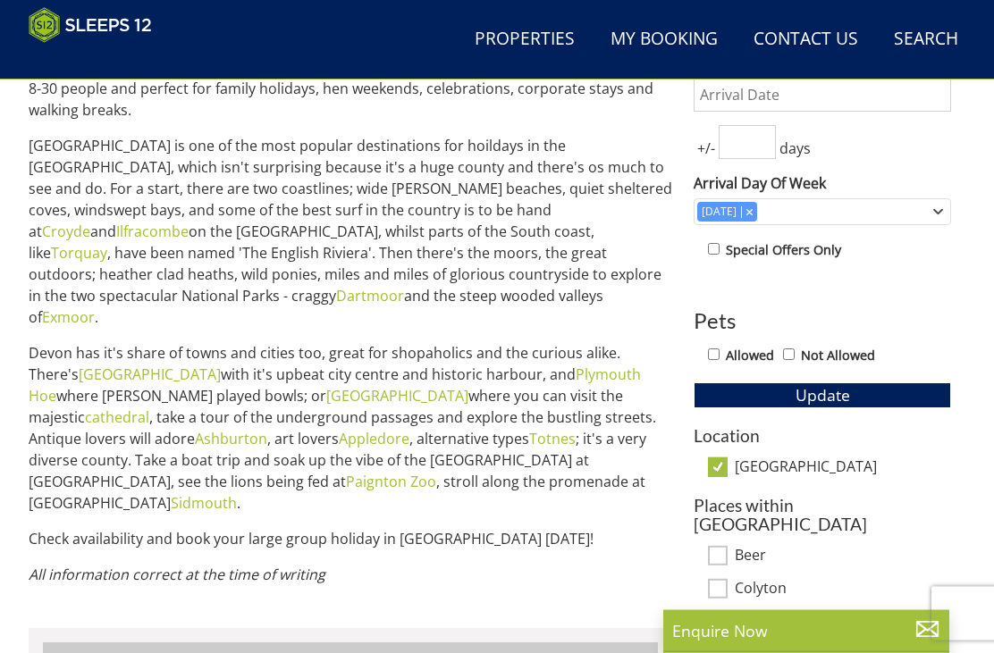
scroll to position [758, 0]
click at [727, 464] on input "[GEOGRAPHIC_DATA]" at bounding box center [718, 468] width 20 height 20
checkbox input "false"
click at [806, 399] on span "Update" at bounding box center [822, 394] width 55 height 21
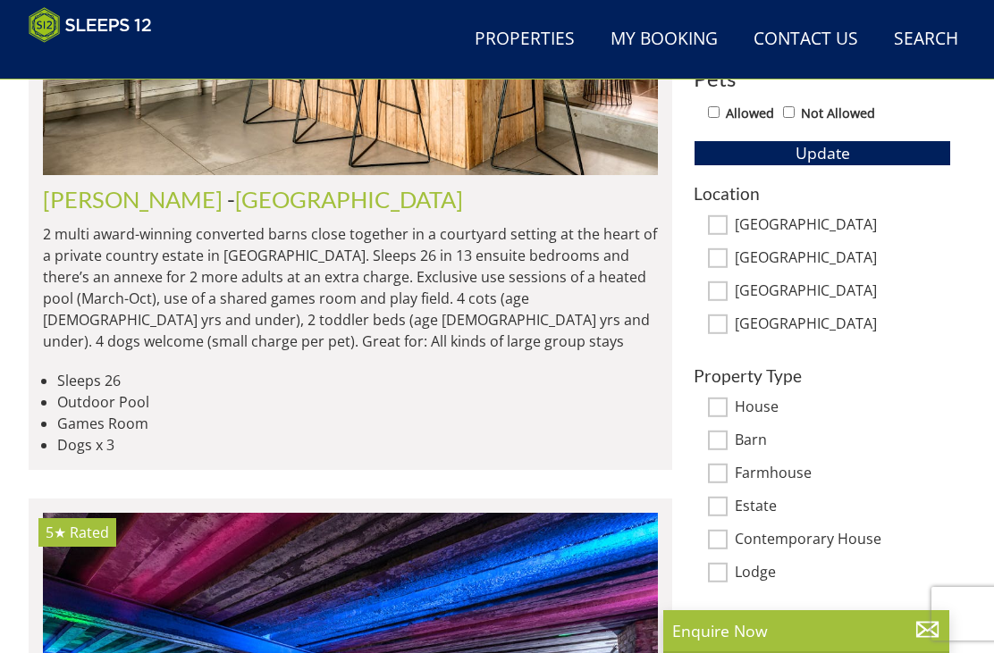
scroll to position [1041, 0]
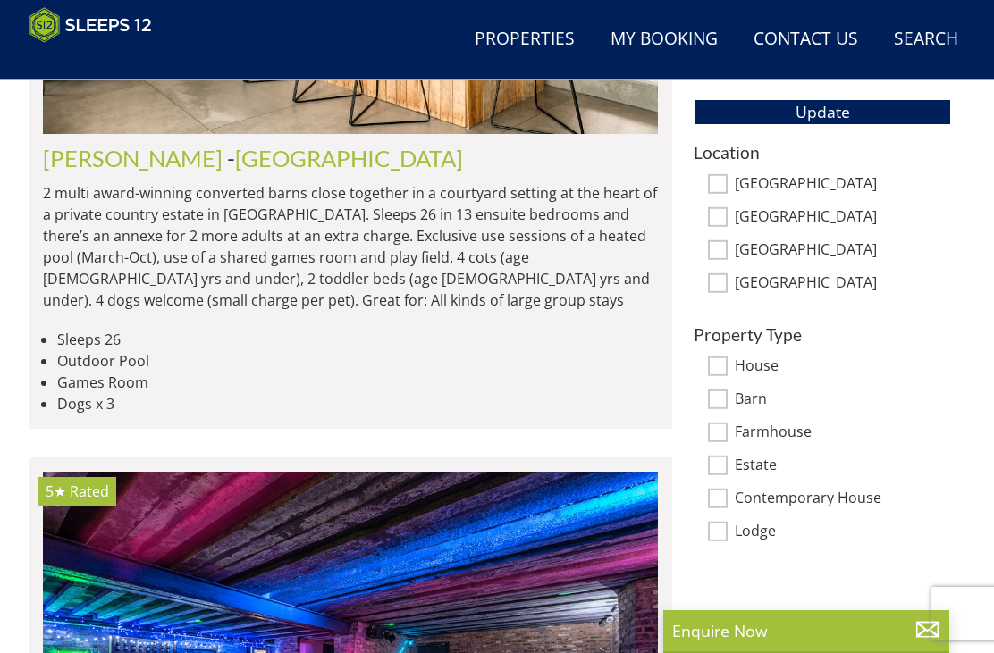
click at [710, 254] on input "[GEOGRAPHIC_DATA]" at bounding box center [718, 250] width 20 height 20
checkbox input "true"
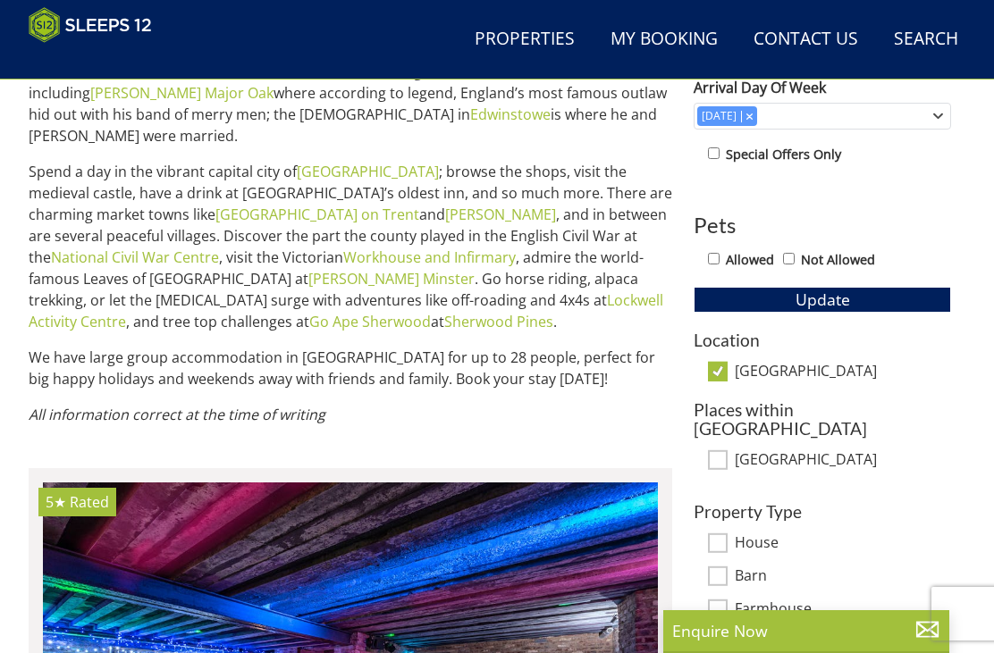
scroll to position [854, 0]
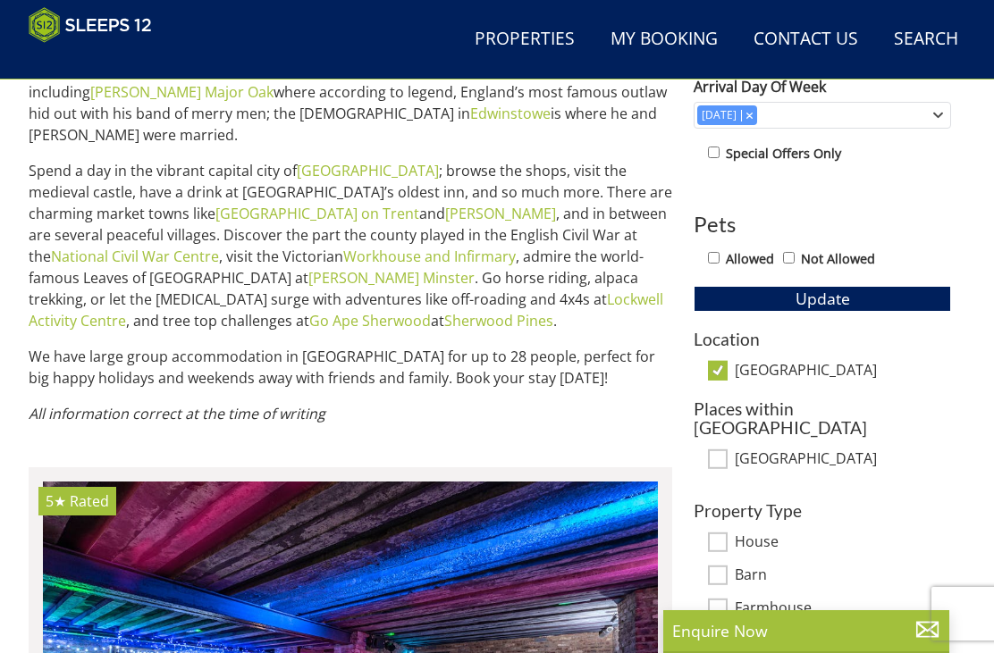
click at [724, 373] on input "[GEOGRAPHIC_DATA]" at bounding box center [718, 371] width 20 height 20
checkbox input "false"
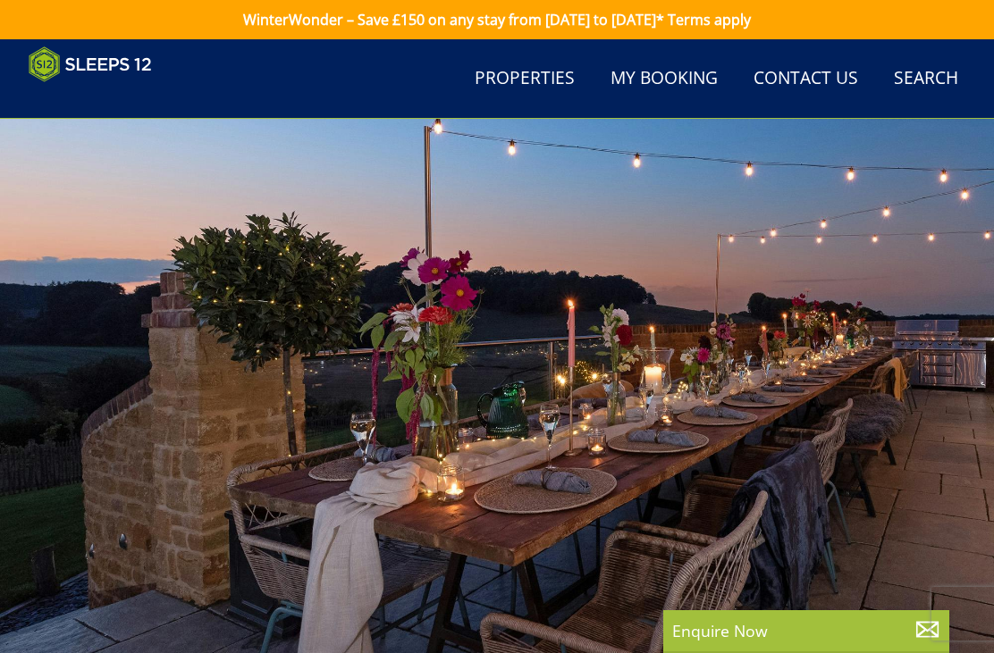
select select "25"
select select "11"
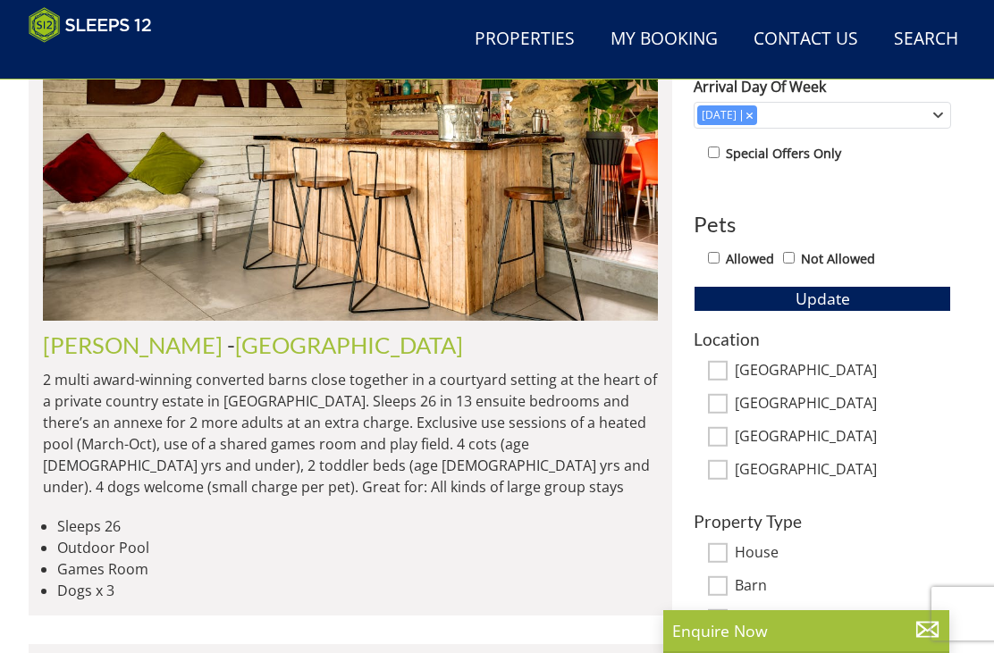
click at [727, 469] on input "[GEOGRAPHIC_DATA]" at bounding box center [718, 470] width 20 height 20
checkbox input "true"
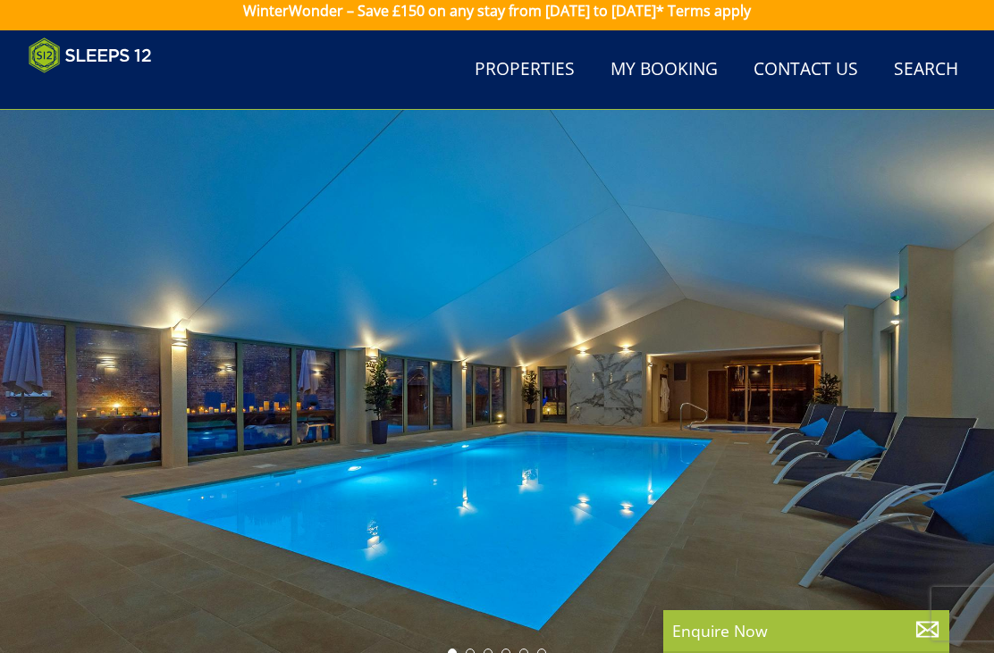
scroll to position [8, 0]
